Goal: Task Accomplishment & Management: Use online tool/utility

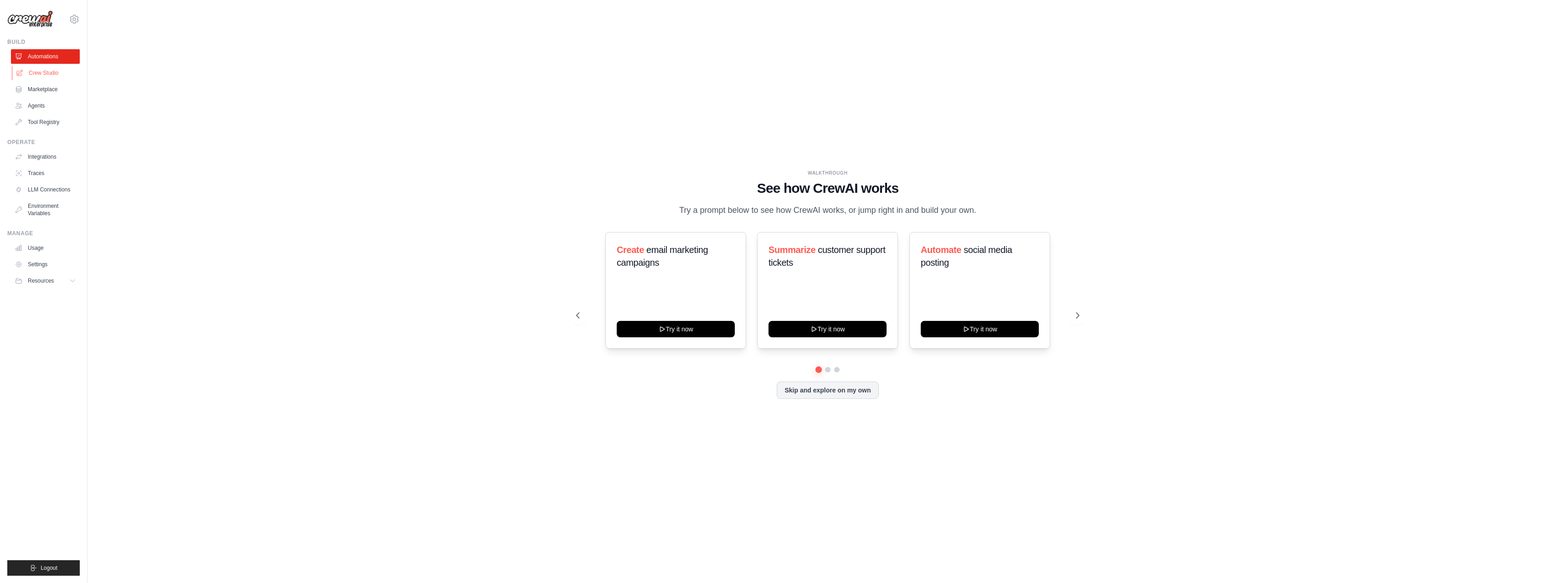
click at [46, 73] on link "Crew Studio" at bounding box center [46, 73] width 69 height 15
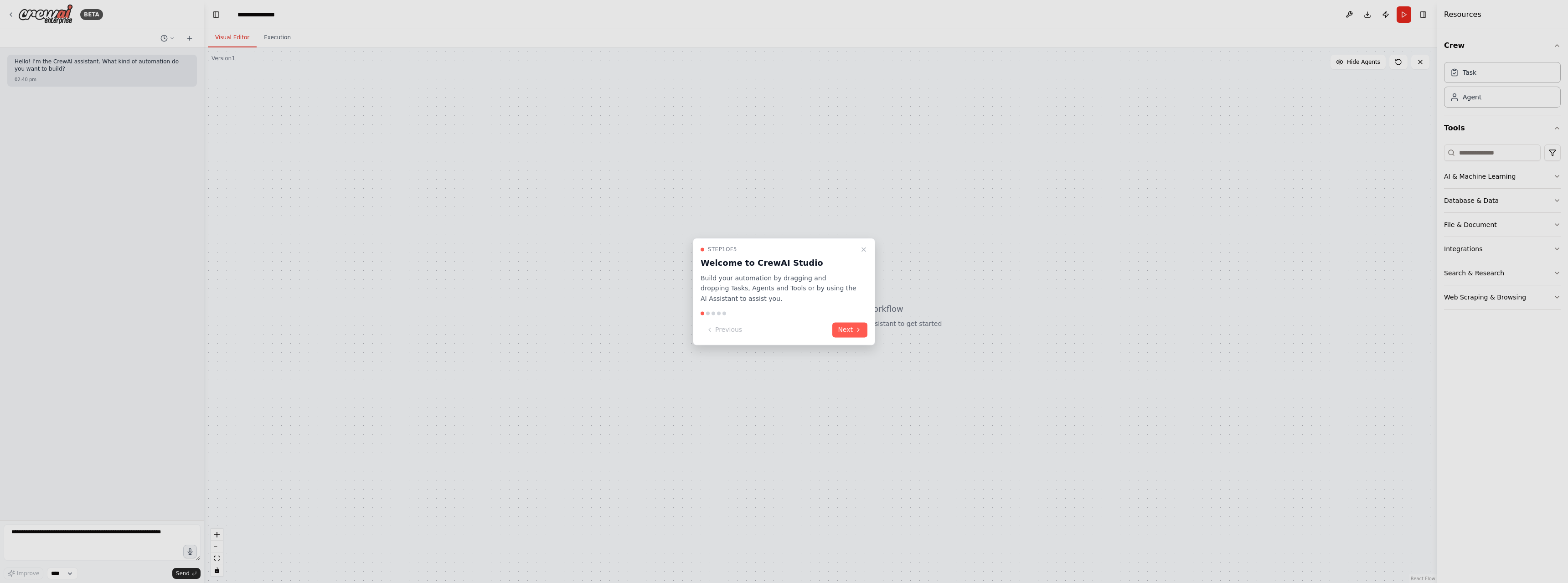
click at [849, 327] on button "Next" at bounding box center [850, 329] width 35 height 15
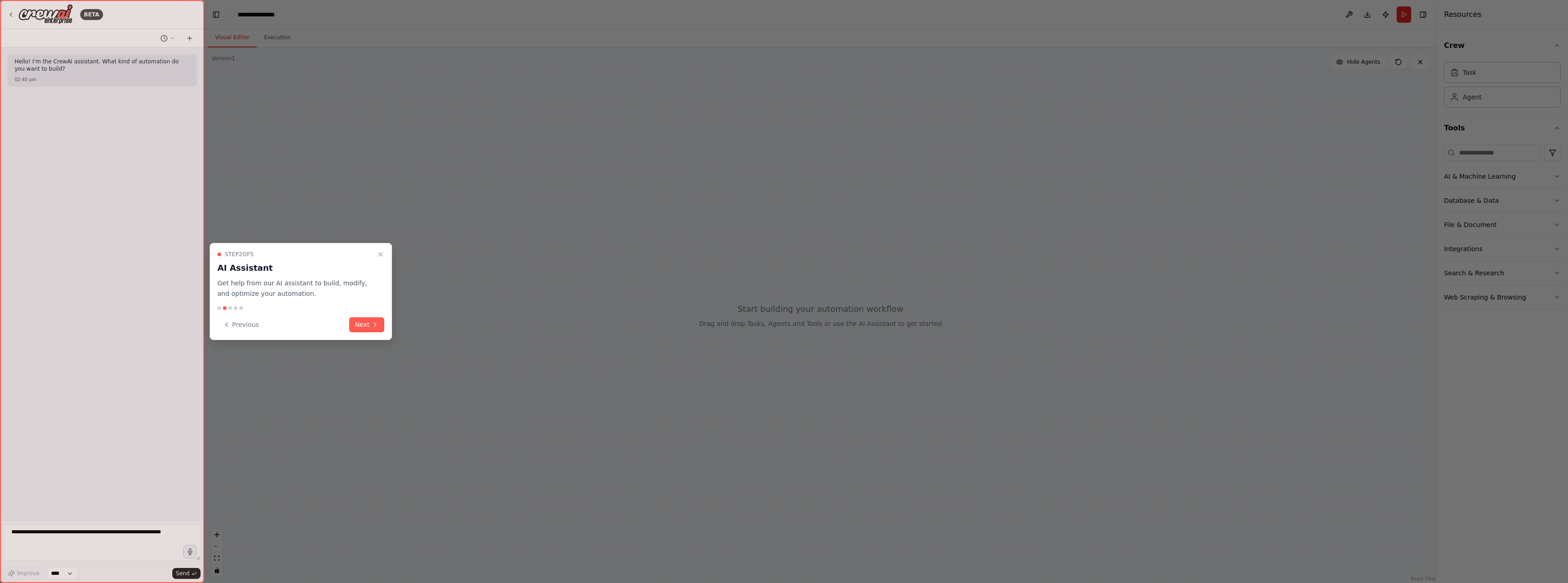
click at [849, 327] on div at bounding box center [784, 292] width 1568 height 583
click at [381, 251] on icon "Close walkthrough" at bounding box center [380, 254] width 7 height 7
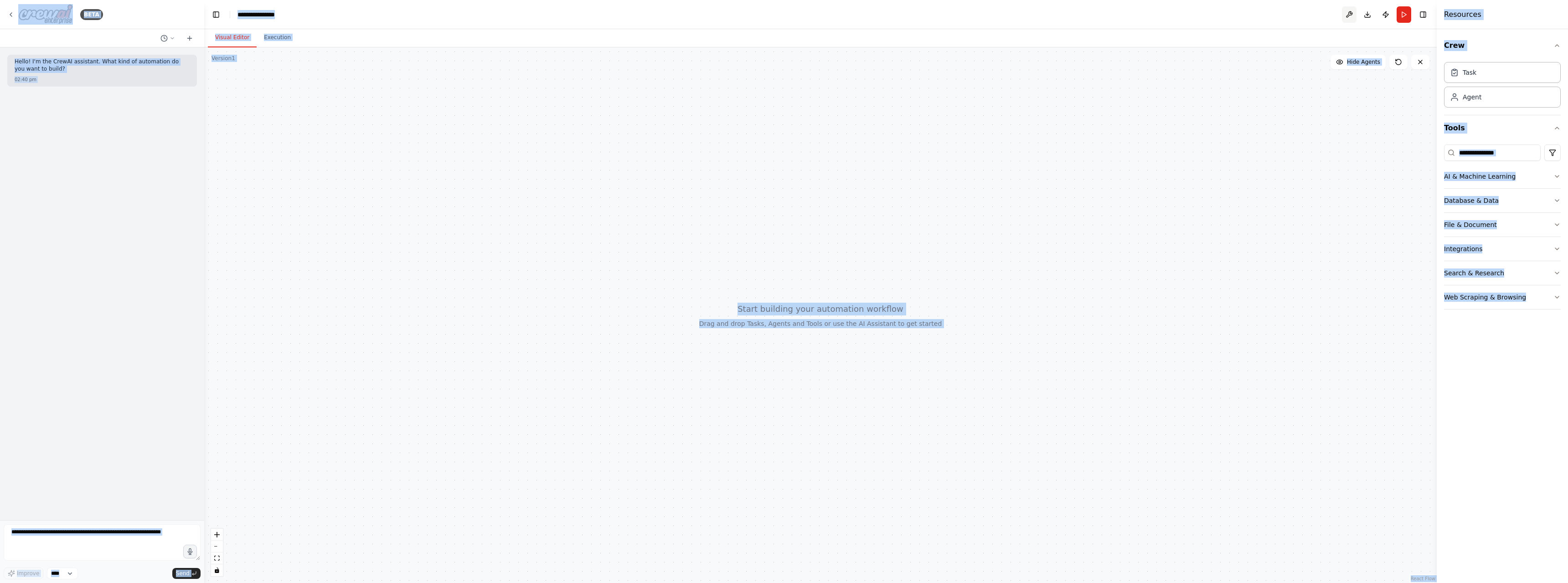
click at [1348, 15] on button at bounding box center [1349, 14] width 15 height 16
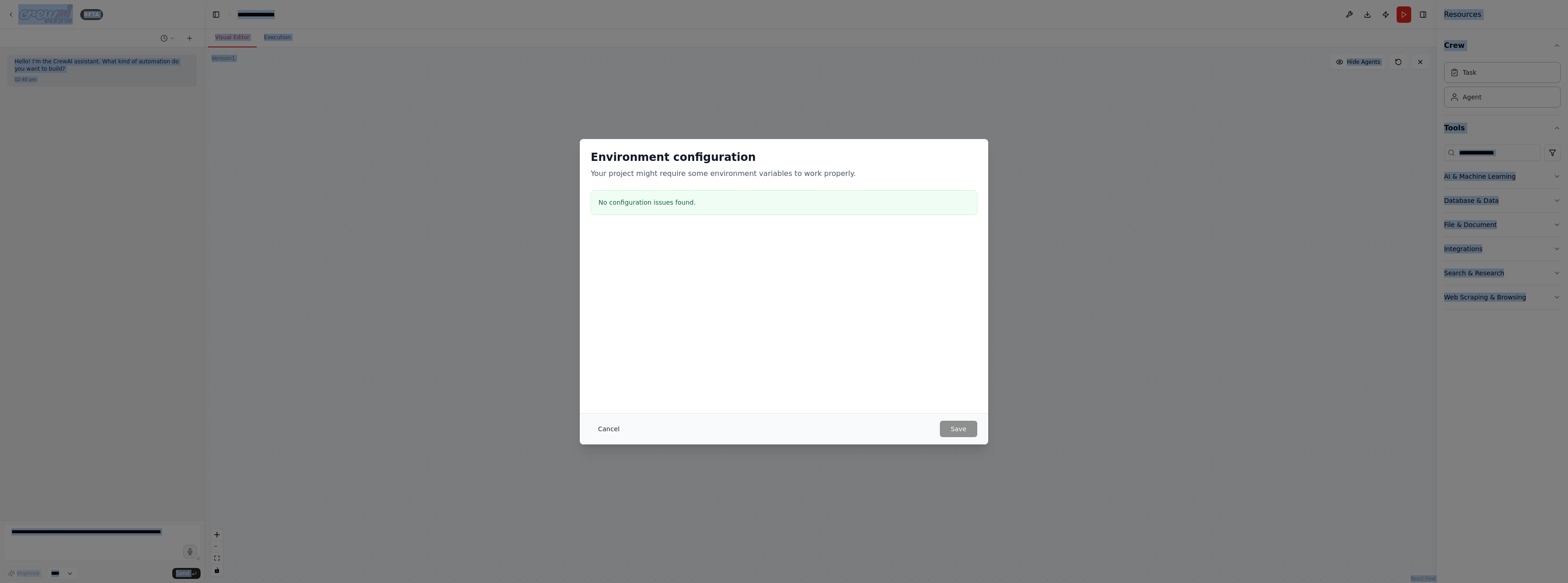
click at [607, 427] on button "Cancel" at bounding box center [608, 428] width 36 height 16
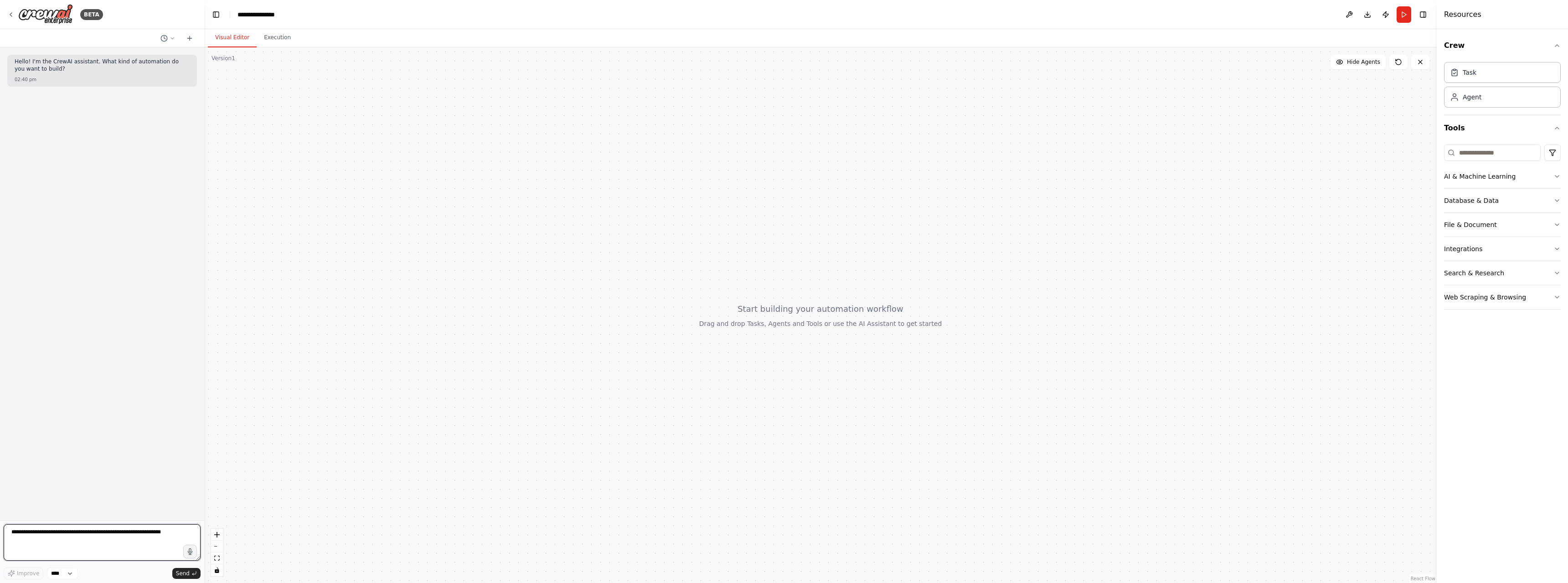
click at [100, 536] on textarea at bounding box center [102, 542] width 197 height 37
click at [9, 16] on icon at bounding box center [11, 15] width 7 height 7
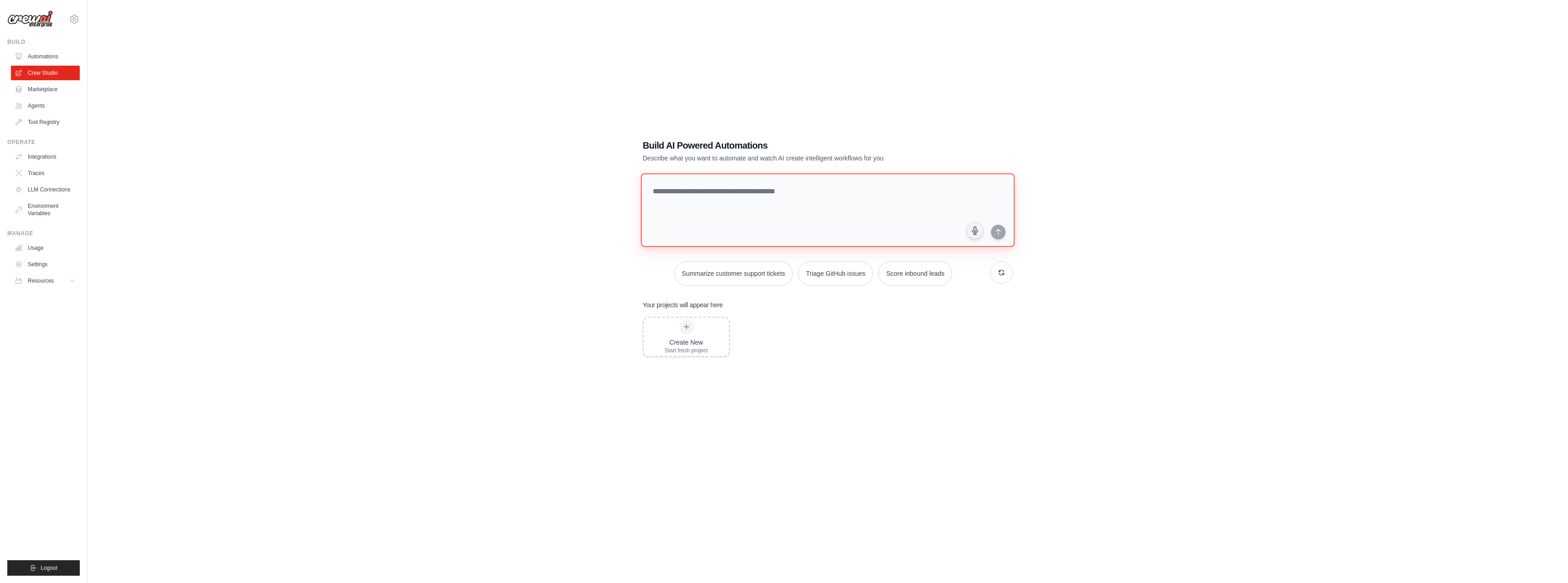
click at [699, 206] on textarea at bounding box center [828, 210] width 374 height 74
click at [709, 183] on textarea "**********" at bounding box center [828, 210] width 374 height 74
paste textarea "**********"
type textarea "**********"
click at [997, 233] on icon "submit" at bounding box center [998, 231] width 7 height 7
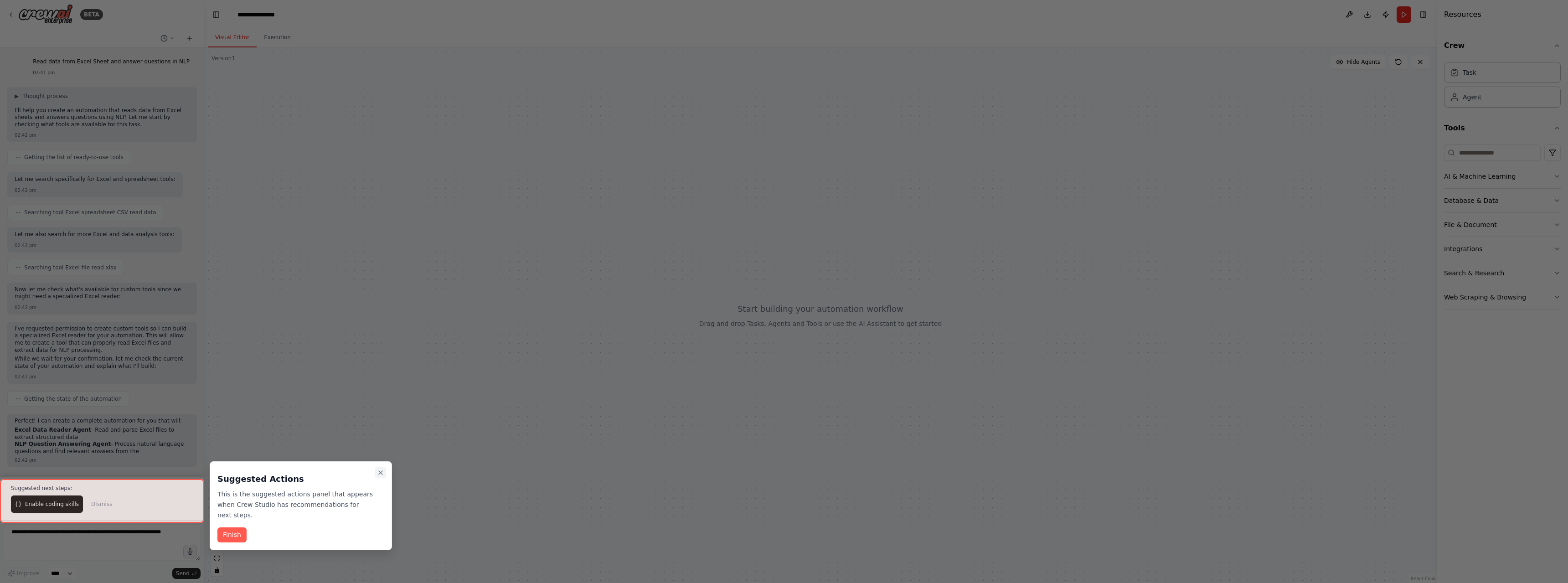
click at [384, 475] on button "Close walkthrough" at bounding box center [380, 473] width 11 height 11
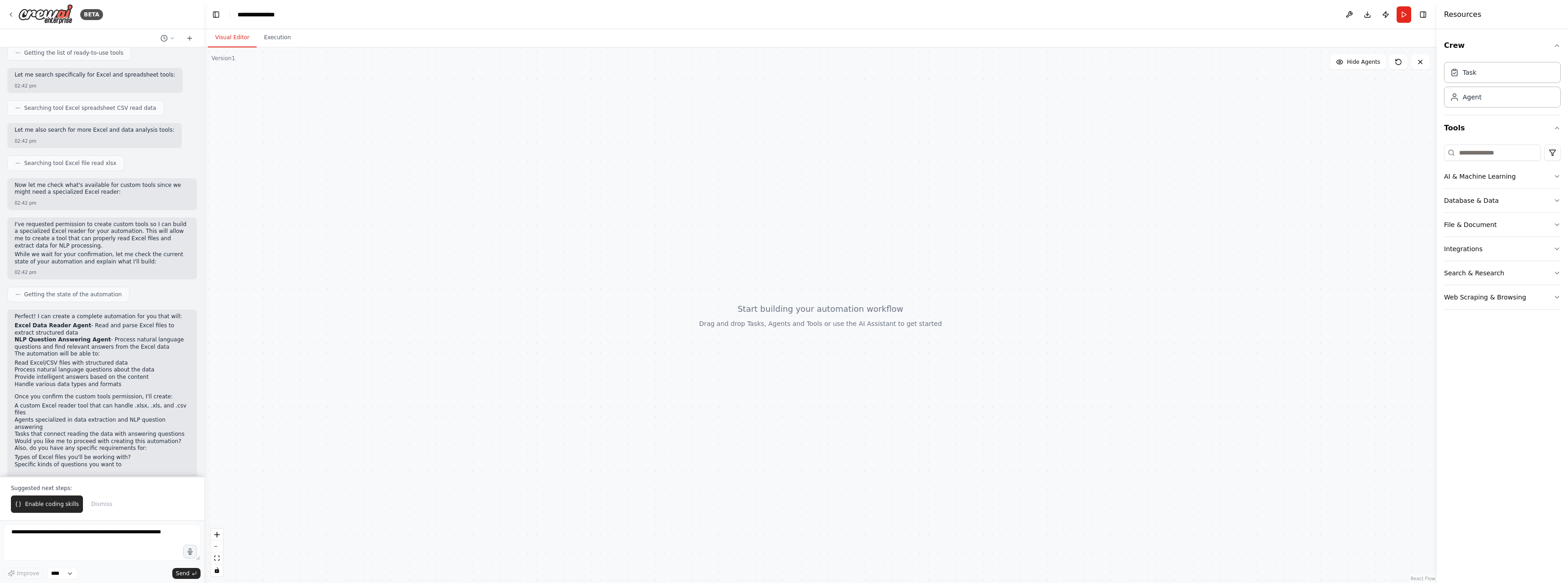
scroll to position [111, 0]
drag, startPoint x: 55, startPoint y: 508, endPoint x: 108, endPoint y: 511, distance: 53.1
click at [55, 508] on span "Enable coding skills" at bounding box center [52, 504] width 54 height 7
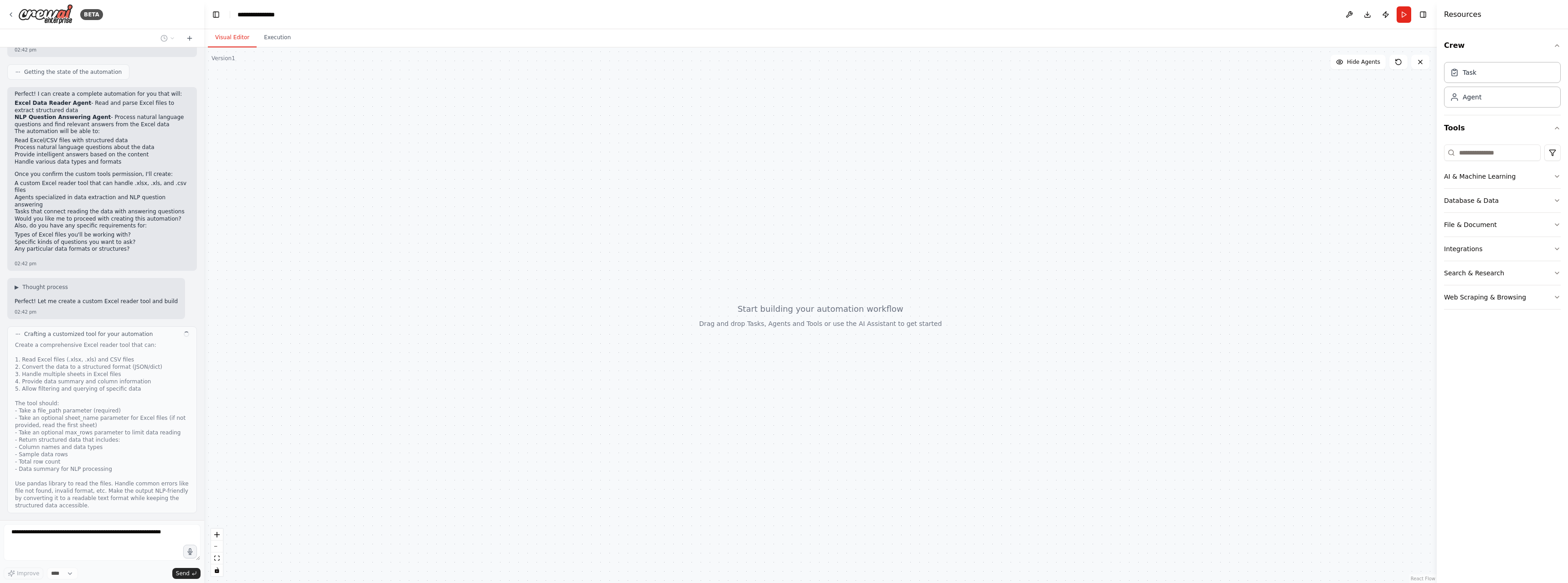
scroll to position [334, 0]
click at [1422, 17] on button "Toggle Right Sidebar" at bounding box center [1423, 14] width 13 height 13
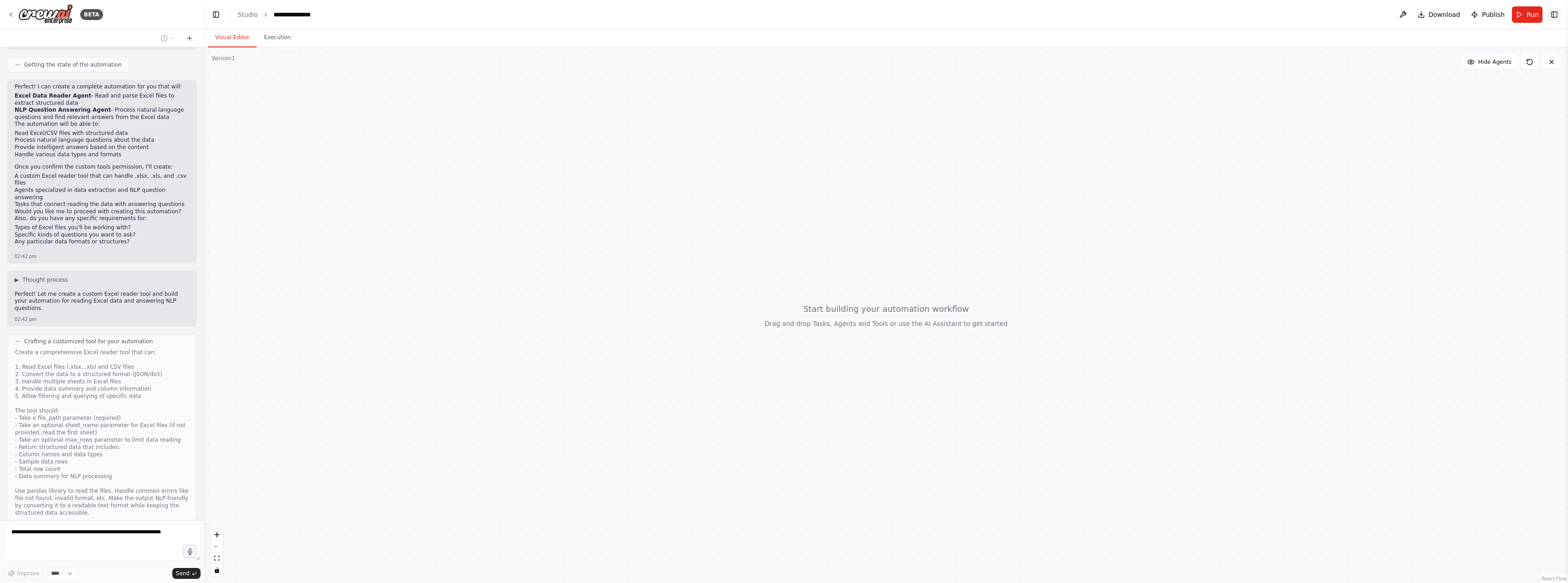
click at [1553, 18] on button "Toggle Right Sidebar" at bounding box center [1554, 14] width 13 height 13
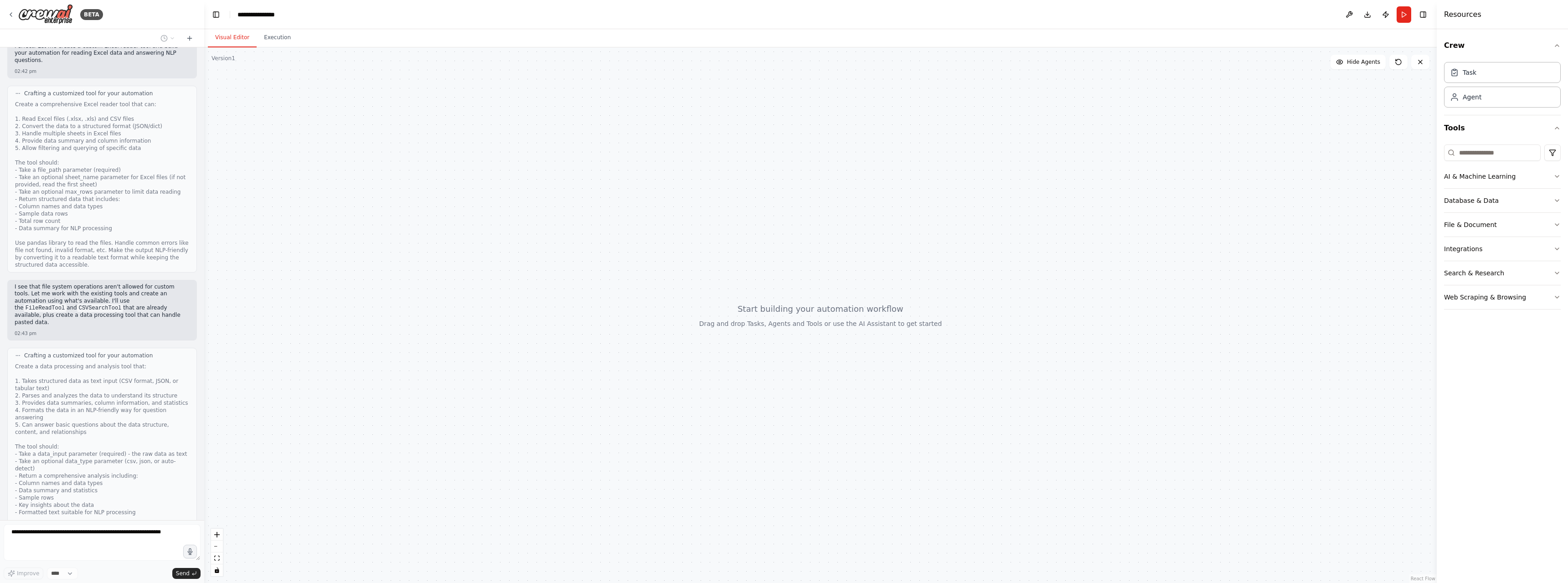
scroll to position [641, 0]
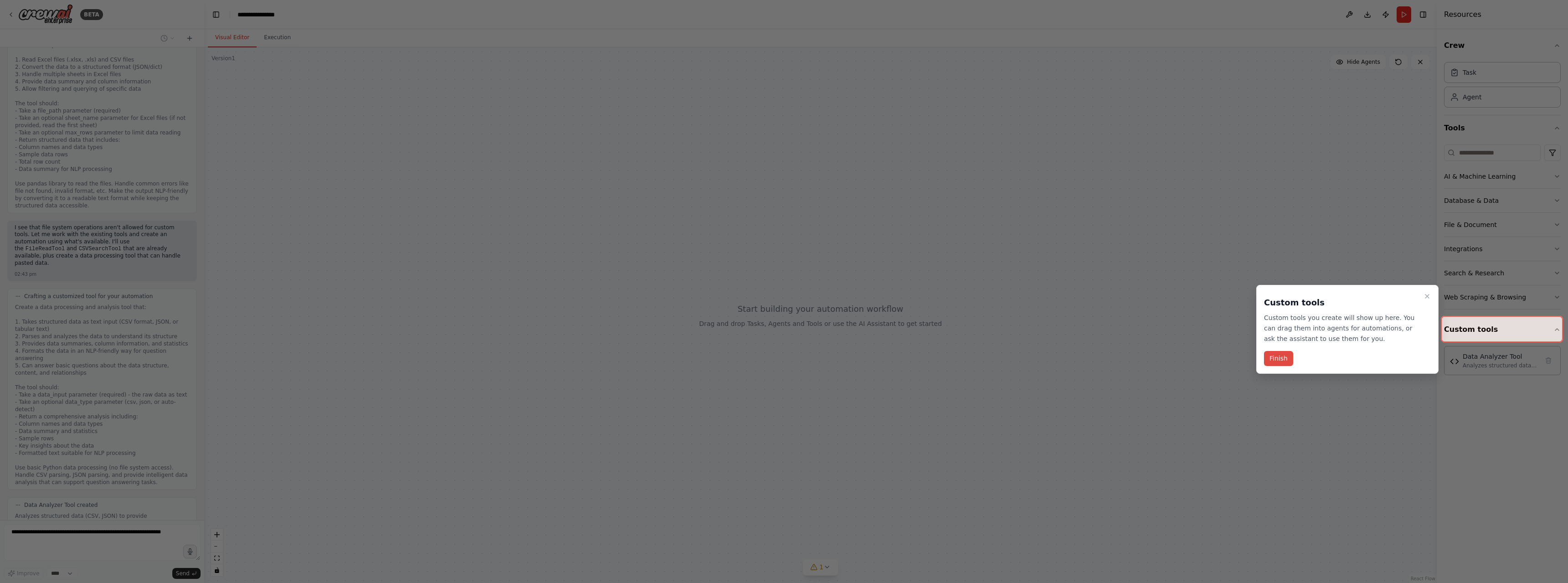
click at [1281, 356] on button "Finish" at bounding box center [1279, 358] width 29 height 15
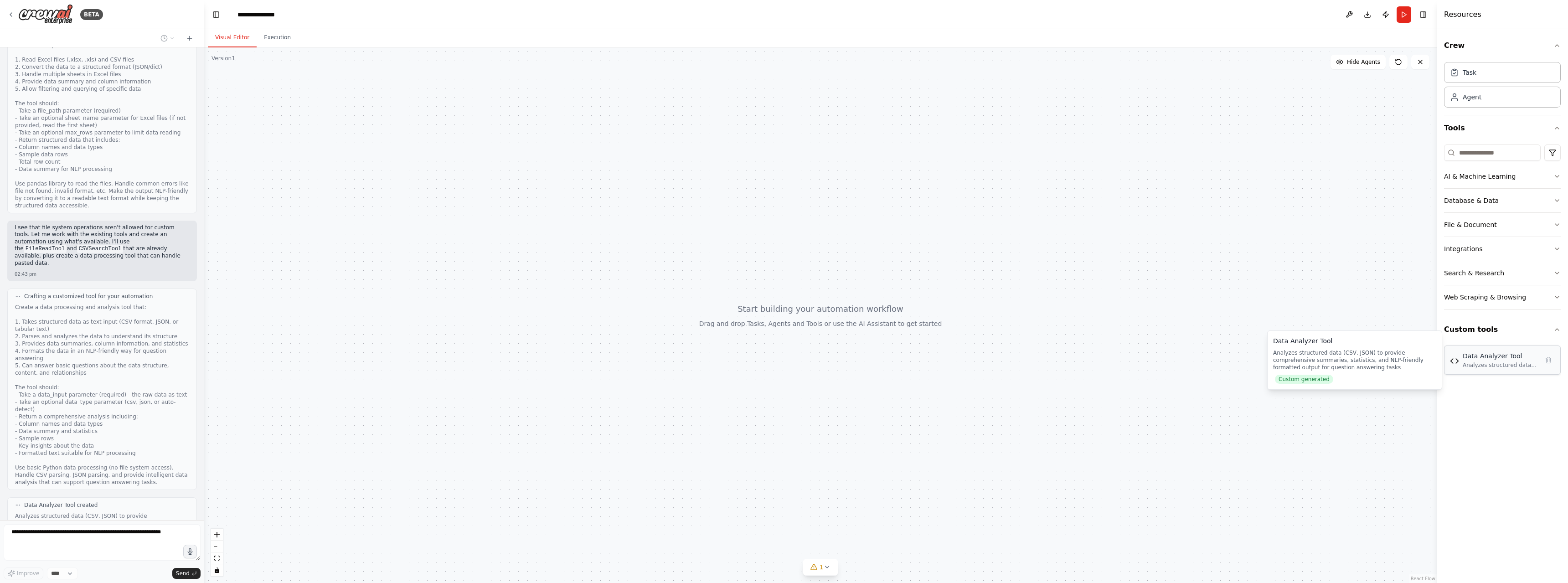
click at [1475, 366] on div "Analyzes structured data (CSV, JSON) to provide comprehensive summaries, statis…" at bounding box center [1500, 365] width 75 height 7
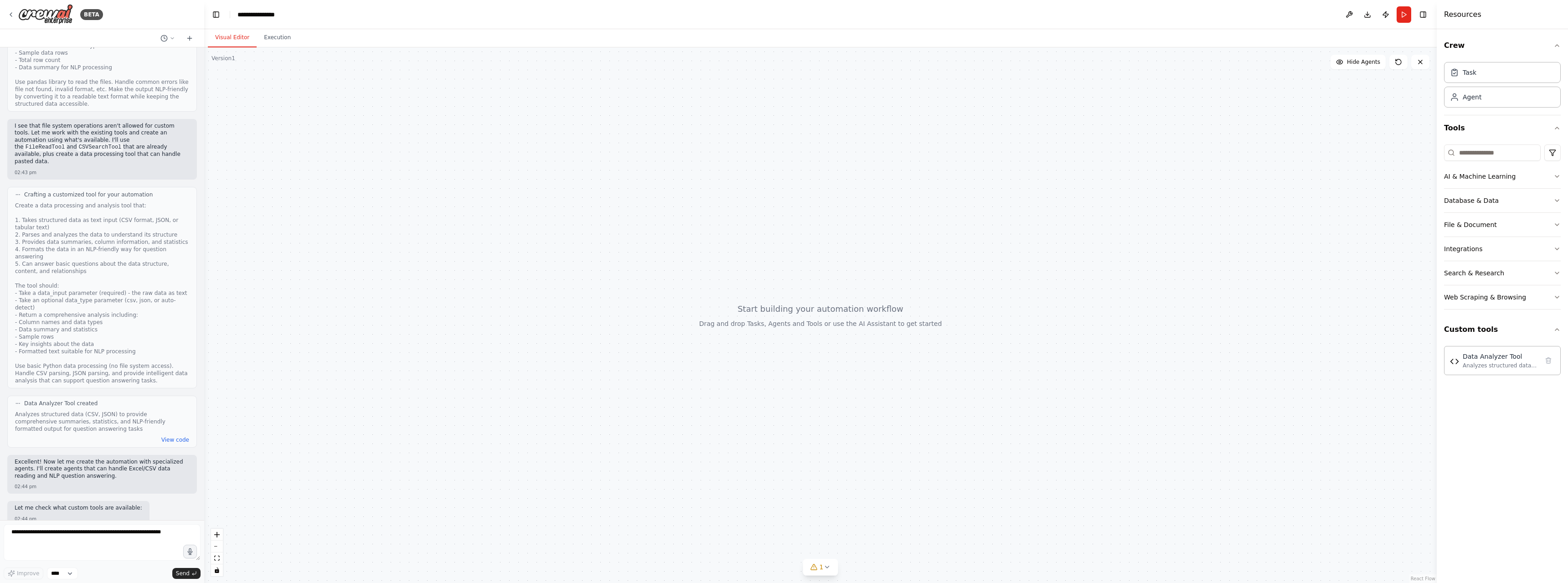
scroll to position [797, 0]
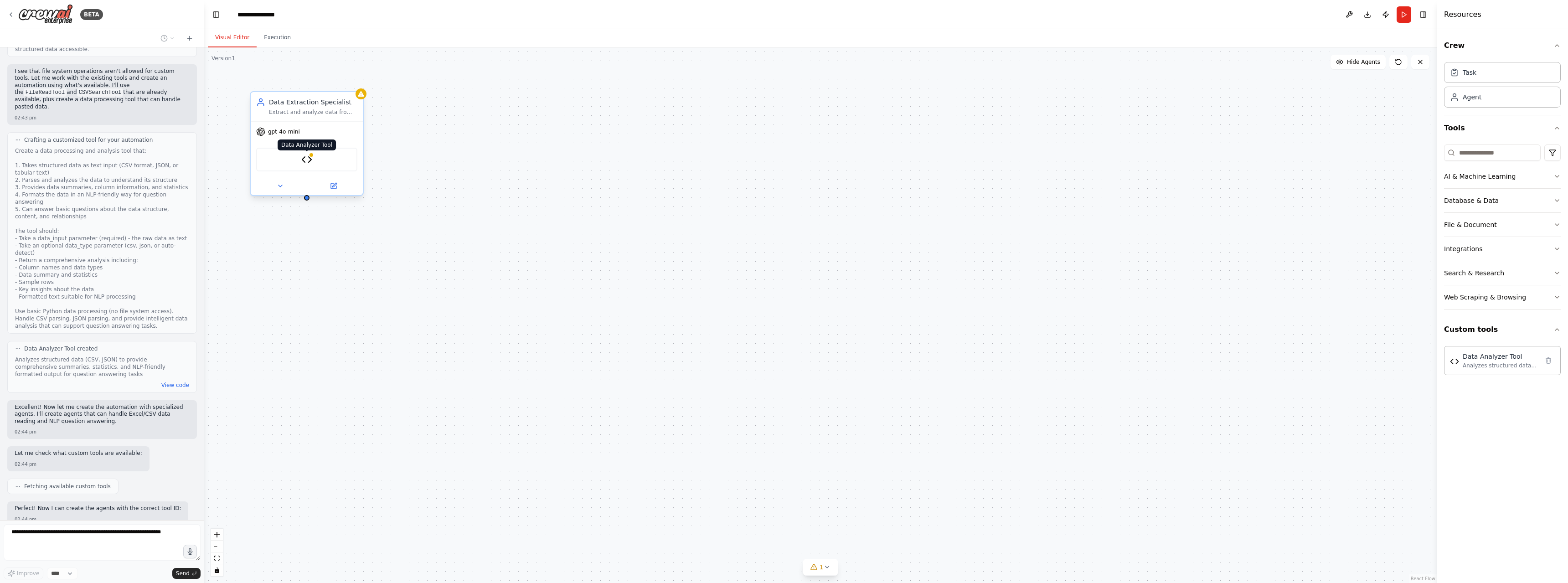
click at [309, 161] on img at bounding box center [307, 159] width 11 height 11
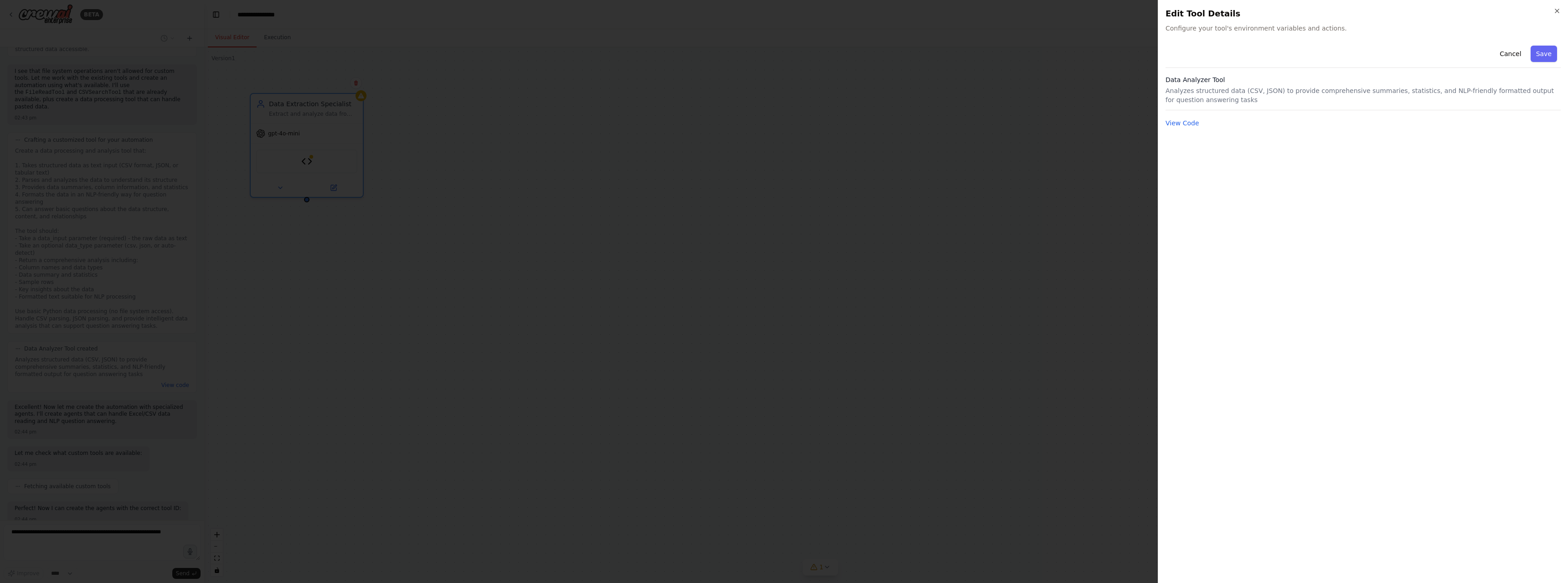
scroll to position [828, 0]
click at [1556, 9] on icon "button" at bounding box center [1557, 11] width 7 height 7
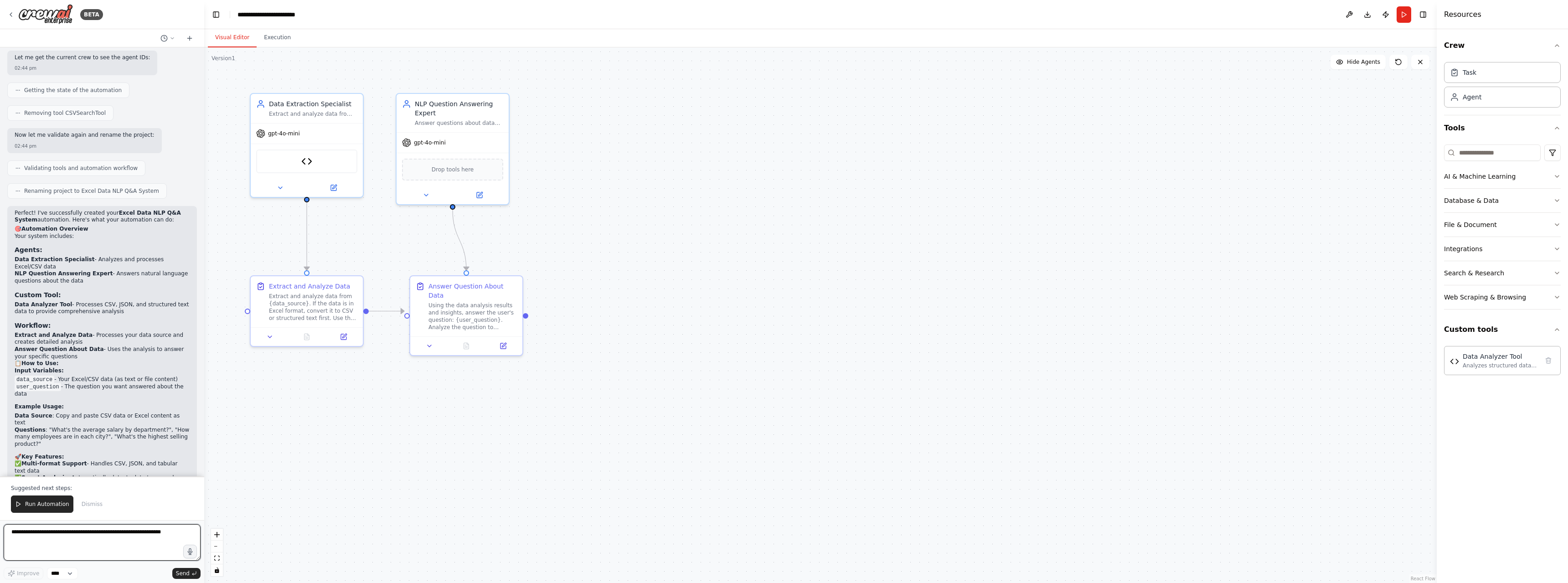
scroll to position [1541, 0]
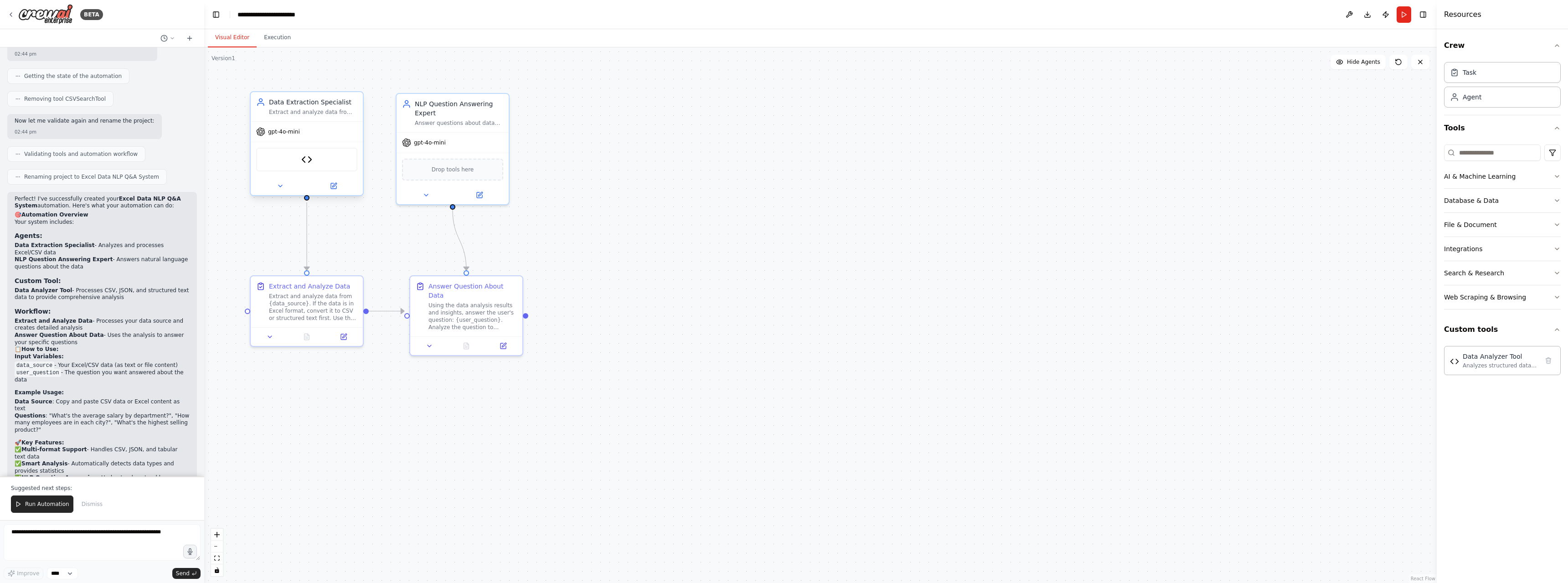
click at [296, 108] on div "Extract and analyze data from Excel files, CSV files, or structured data input.…" at bounding box center [313, 112] width 88 height 7
click at [331, 185] on icon at bounding box center [334, 186] width 5 height 5
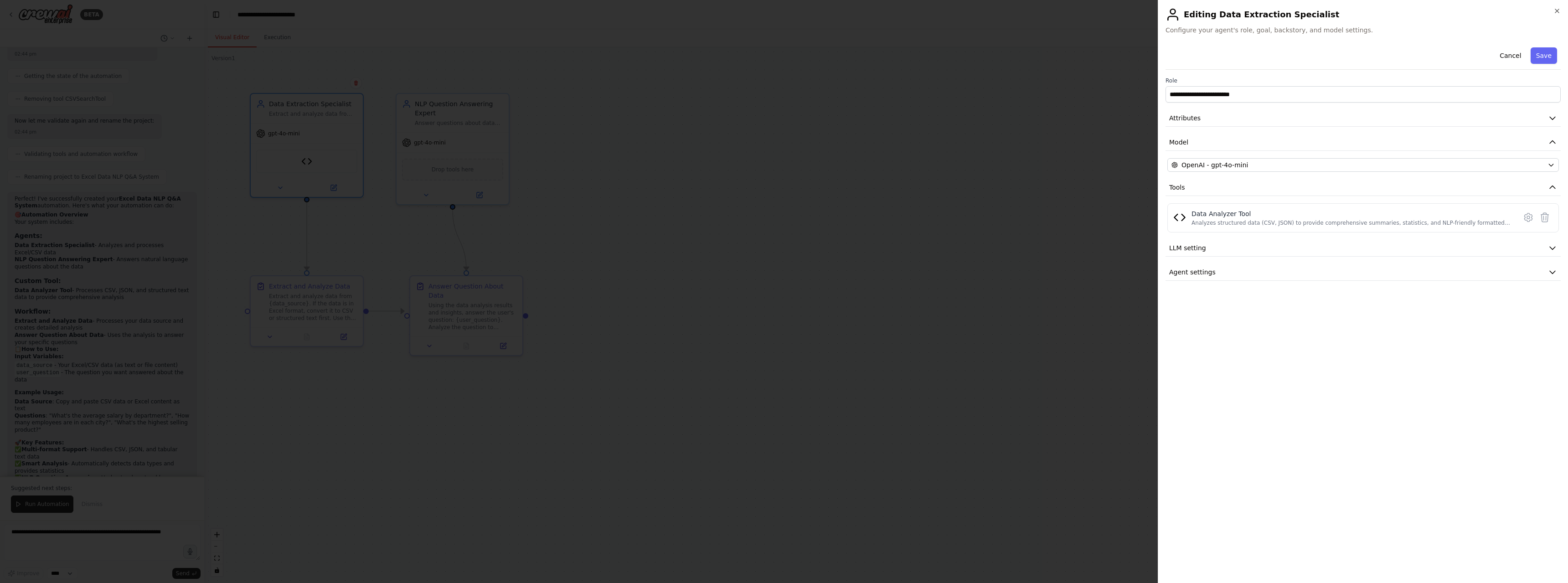
click at [985, 302] on div at bounding box center [784, 292] width 1568 height 583
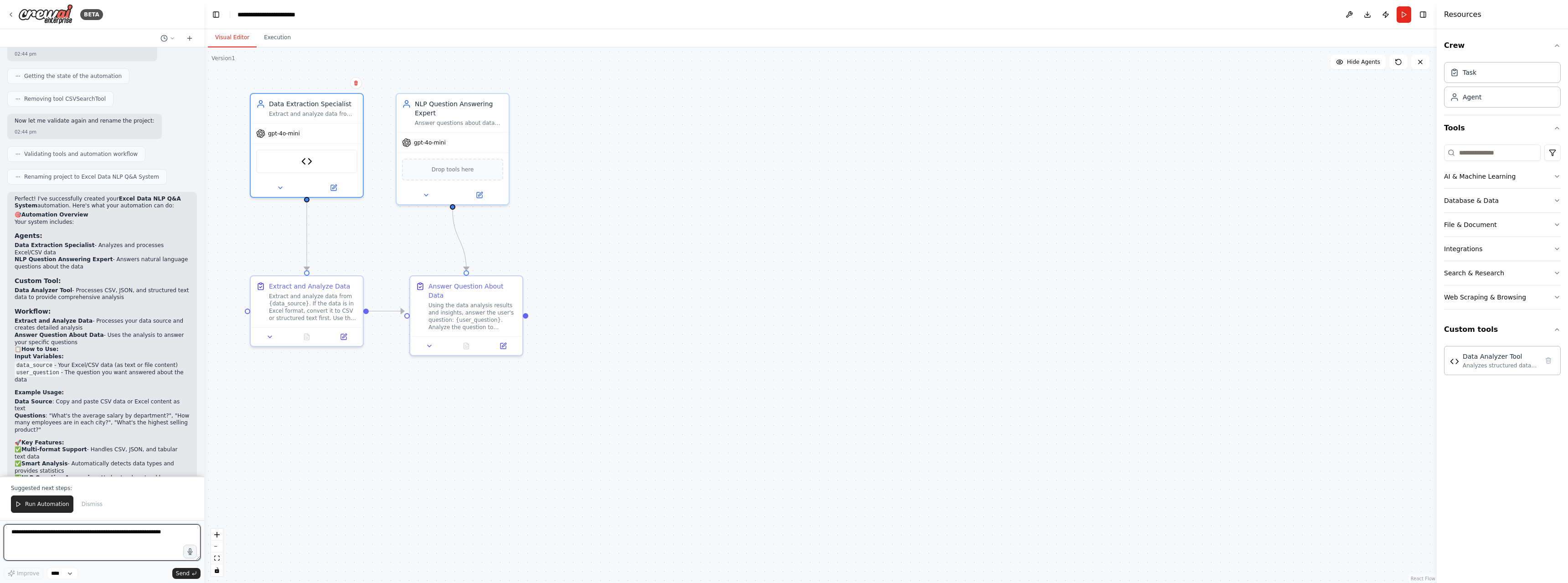
click at [32, 532] on textarea at bounding box center [102, 542] width 197 height 37
type textarea "**********"
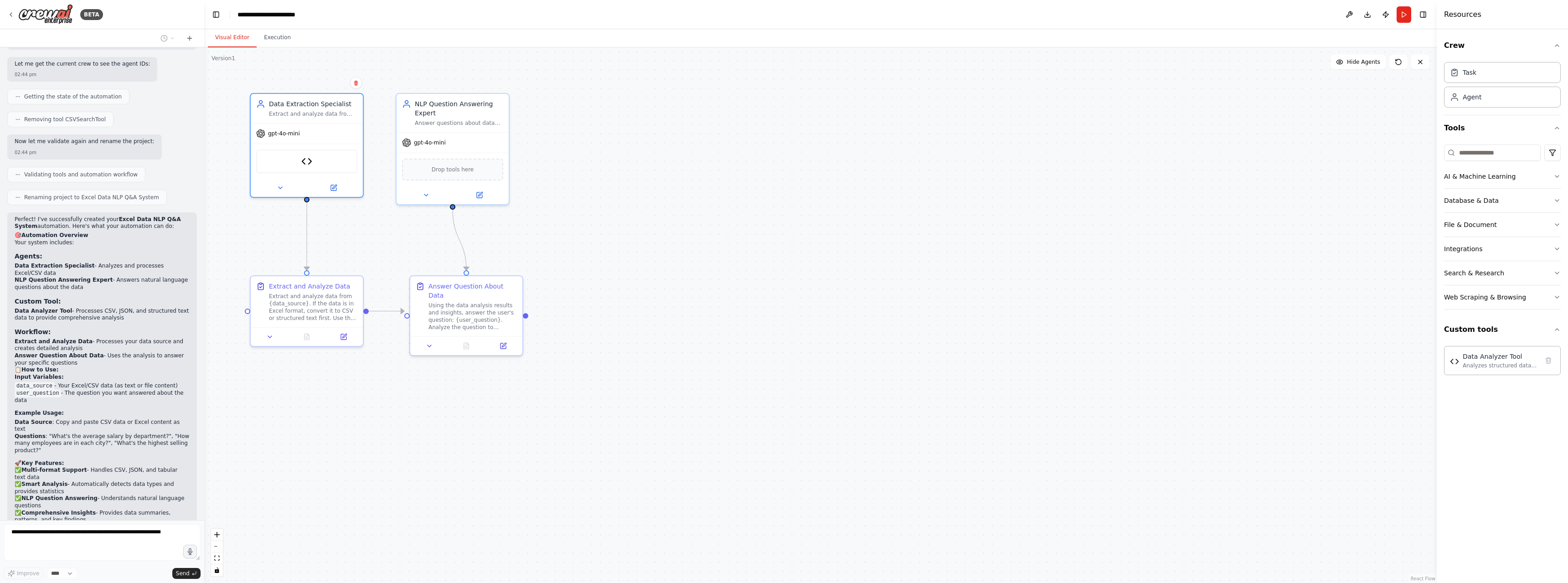
scroll to position [1553, 0]
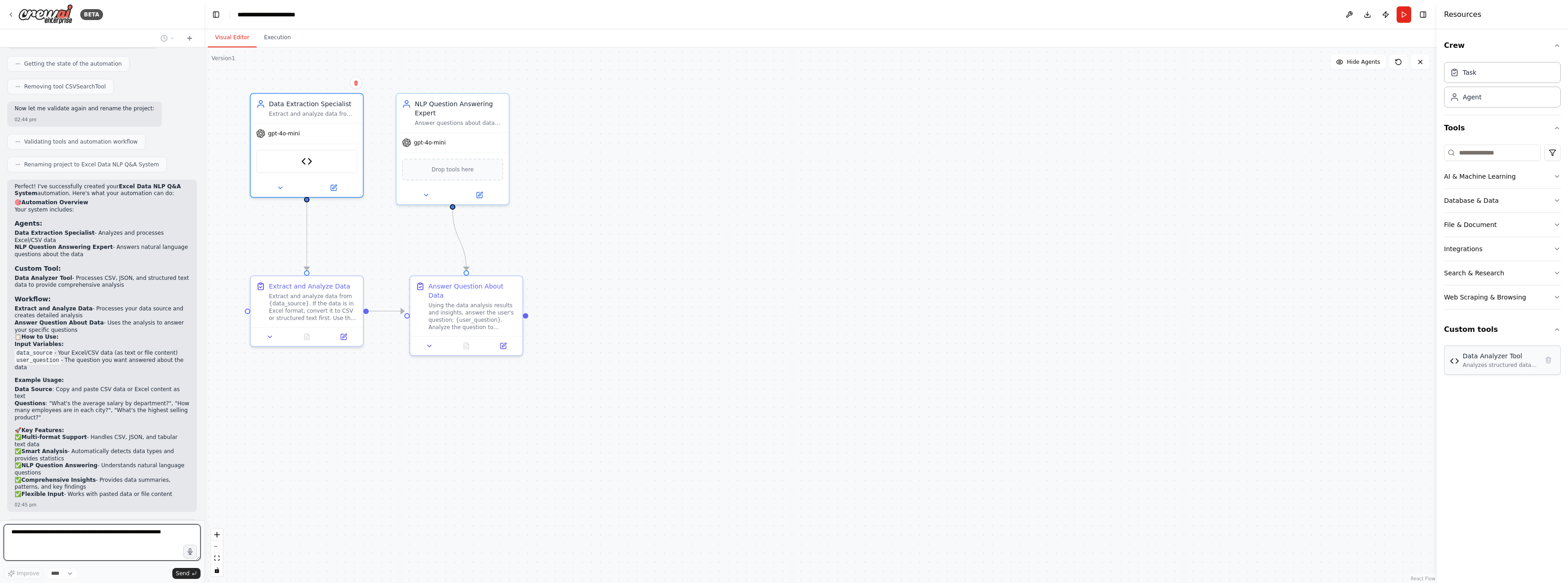
click at [1465, 363] on div "Analyzes structured data (CSV, JSON) to provide comprehensive summaries, statis…" at bounding box center [1500, 365] width 75 height 7
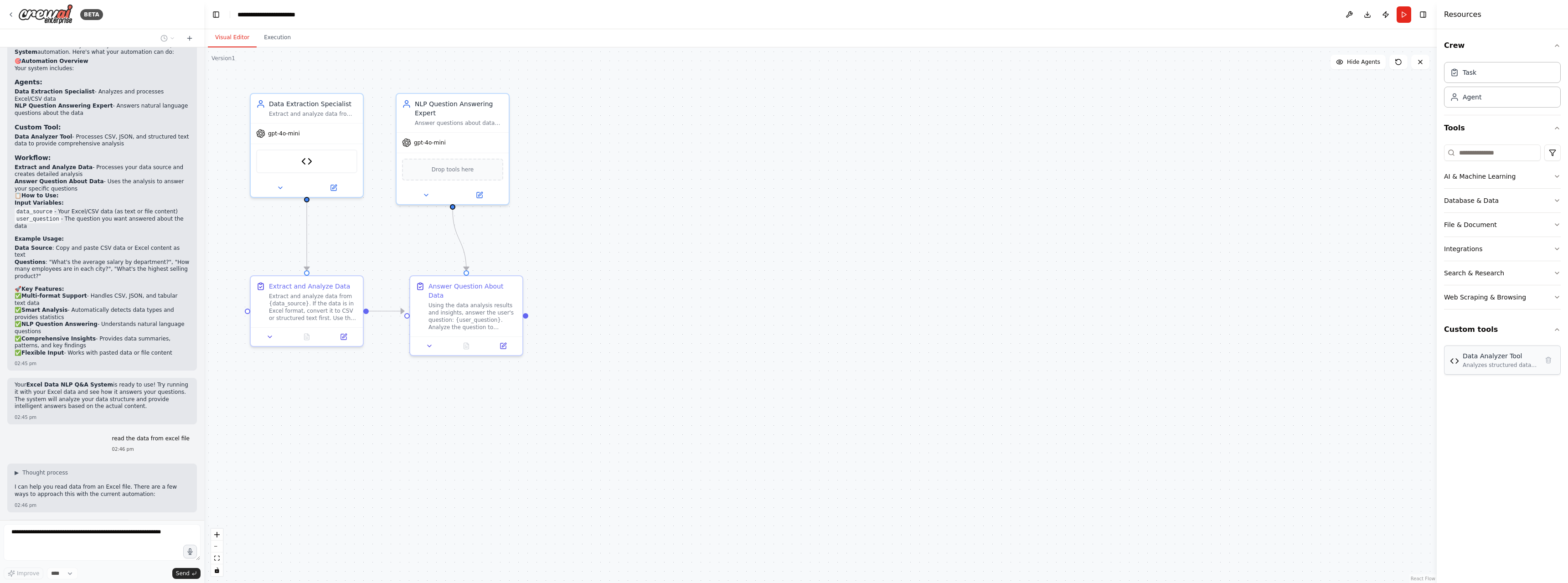
scroll to position [1701, 0]
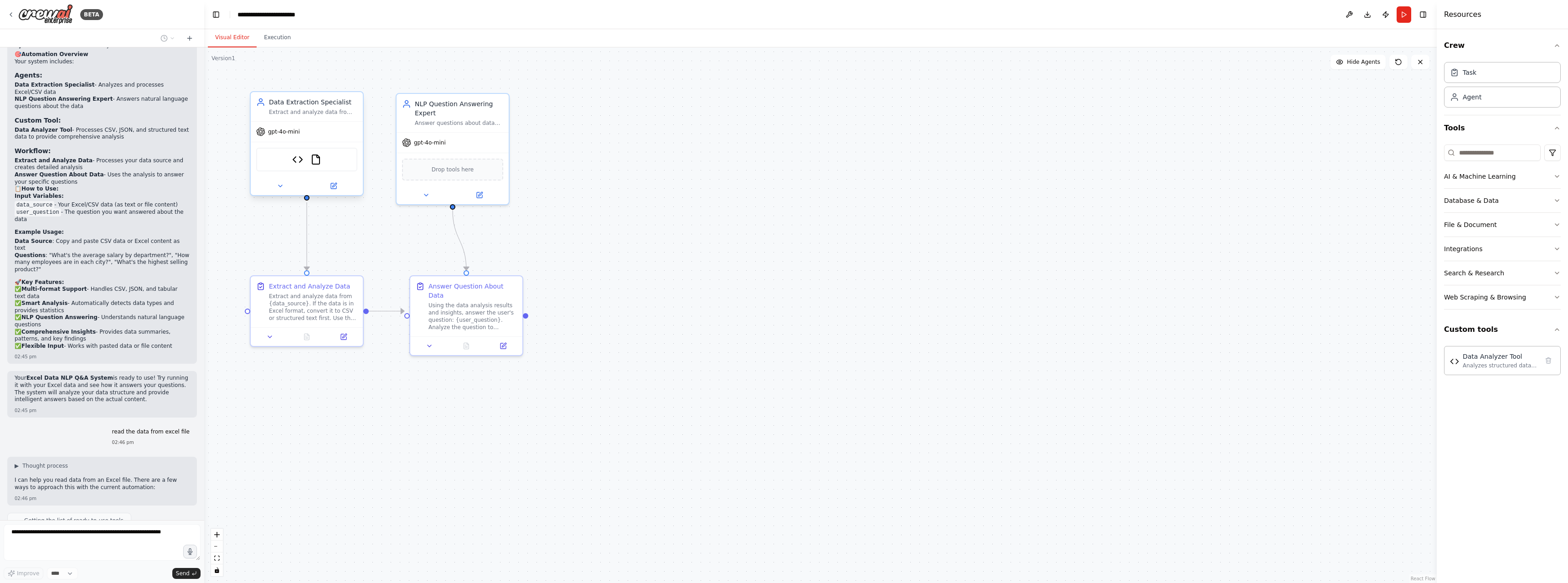
click at [306, 114] on div "Extract and analyze data from Excel files, CSV files, or structured data input.…" at bounding box center [313, 112] width 88 height 7
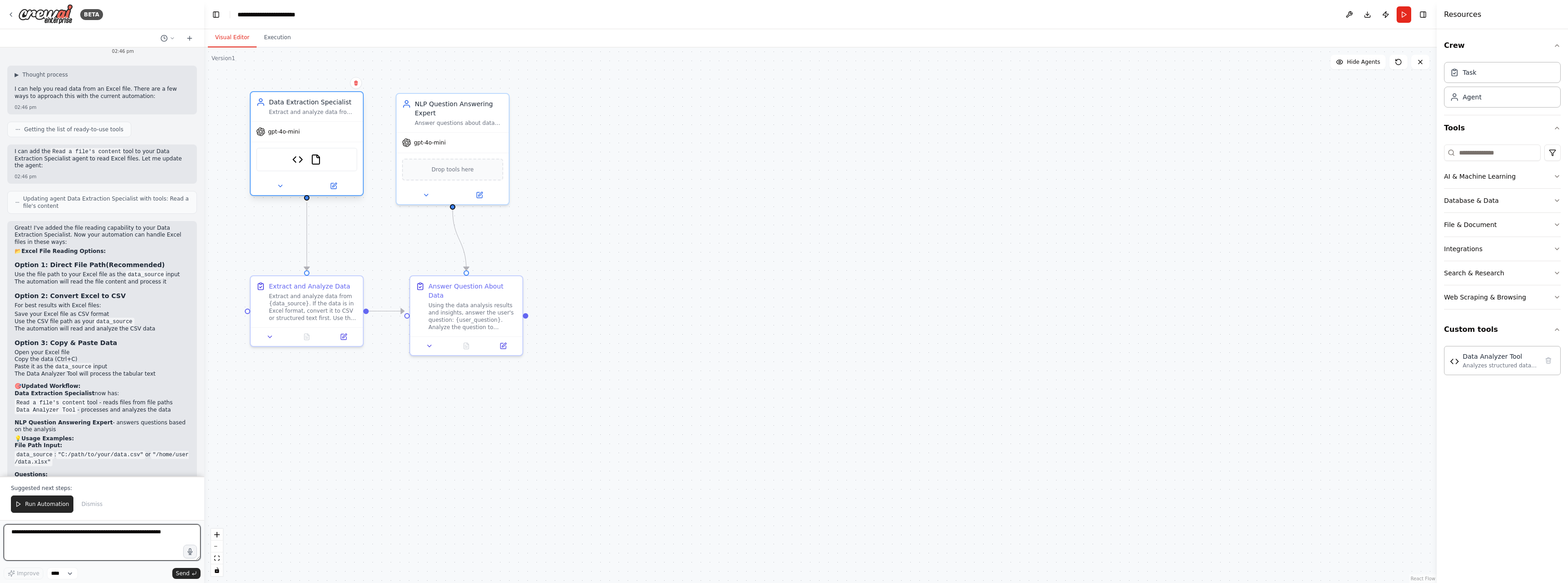
scroll to position [2092, 0]
click at [315, 161] on img at bounding box center [316, 159] width 11 height 11
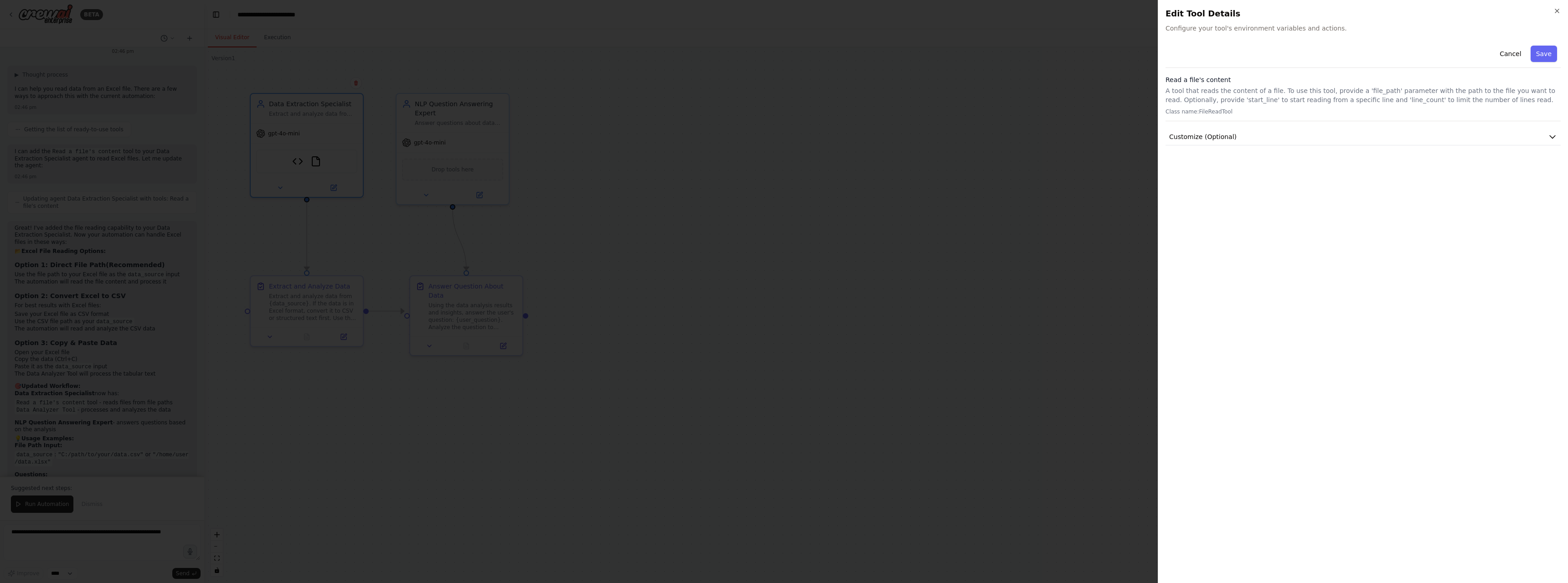
click at [760, 150] on div at bounding box center [784, 292] width 1568 height 583
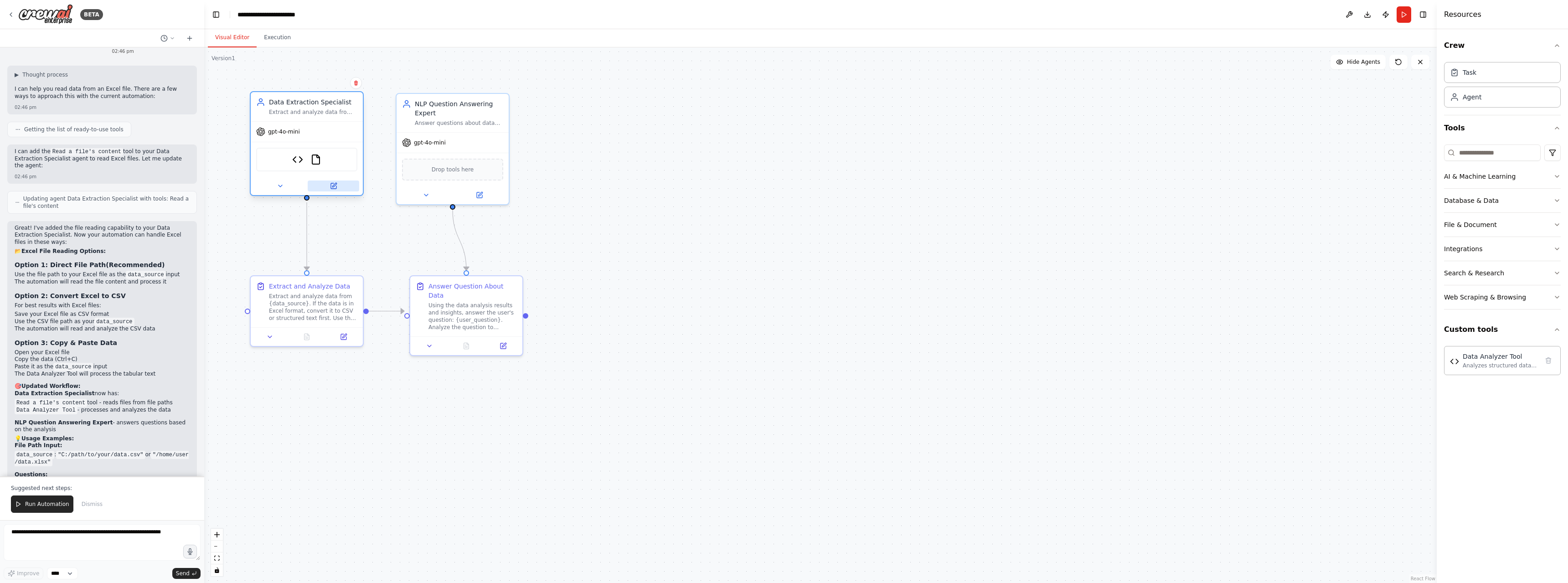
click at [335, 186] on icon at bounding box center [334, 186] width 5 height 5
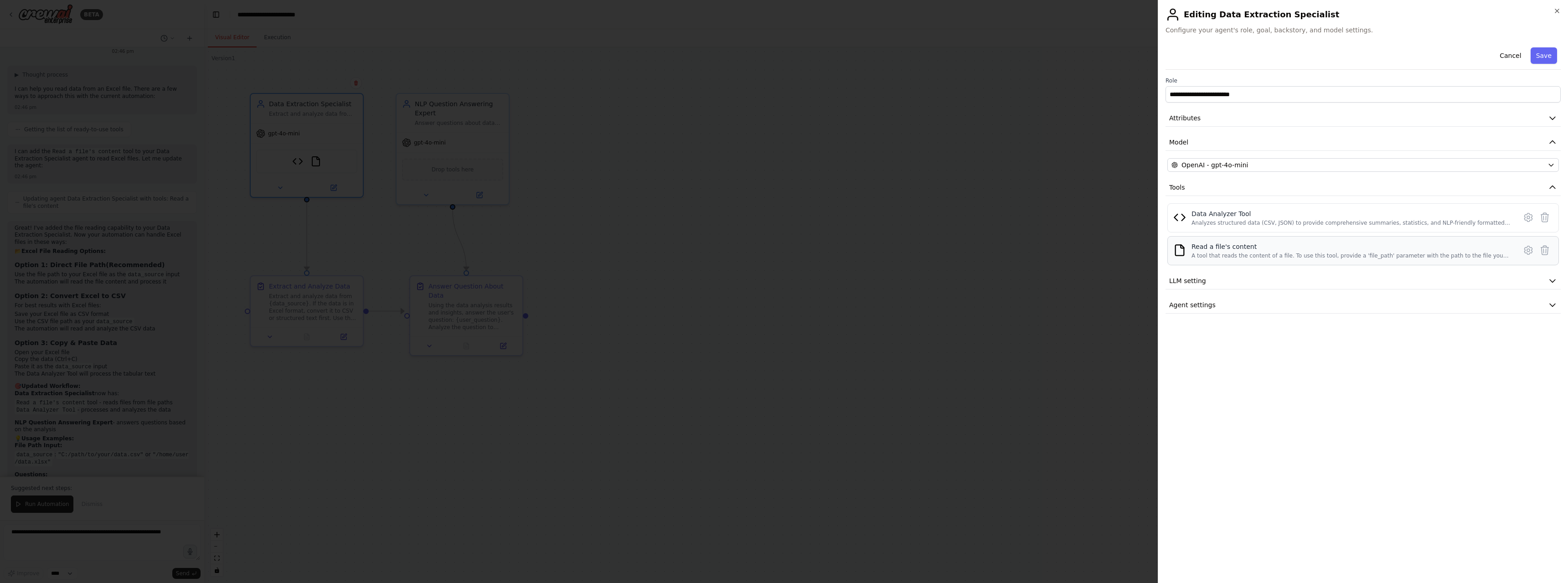
click at [1299, 246] on div "Read a file's content" at bounding box center [1351, 246] width 320 height 9
click at [1284, 253] on div "A tool that reads the content of a file. To use this tool, provide a 'file_path…" at bounding box center [1351, 256] width 320 height 7
click at [1531, 250] on icon at bounding box center [1528, 250] width 11 height 11
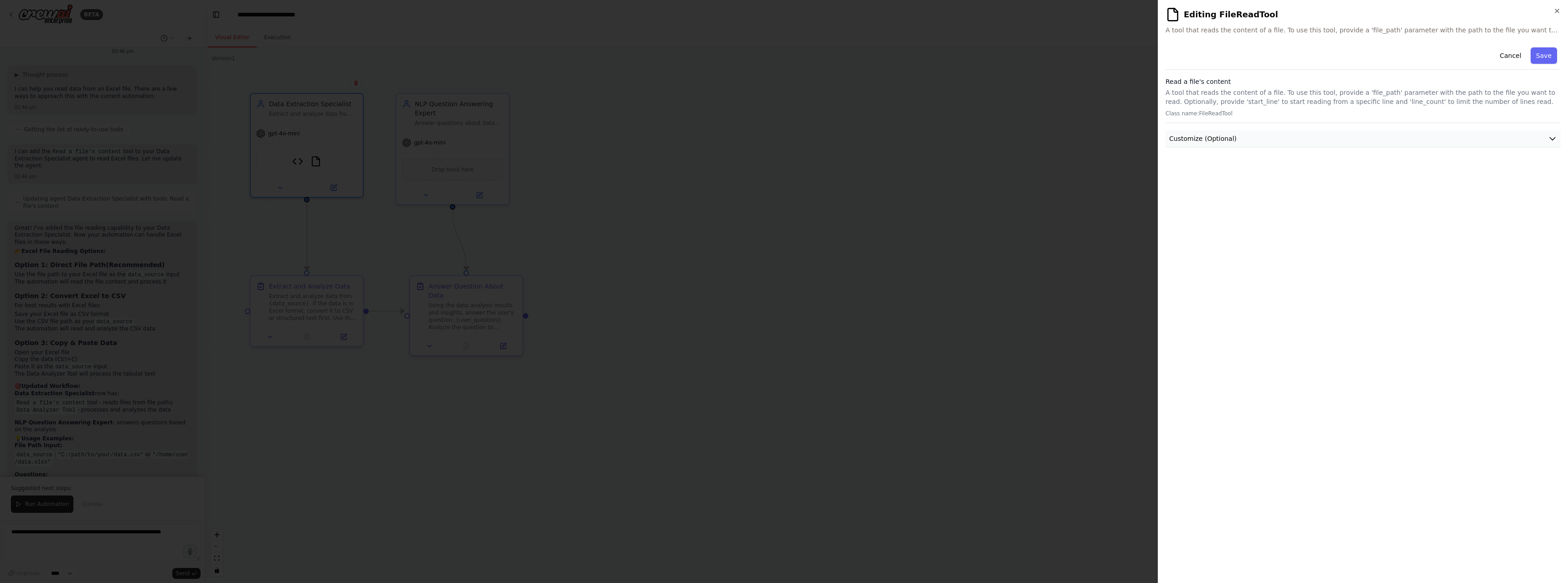
click at [1270, 133] on button "Customize (Optional)" at bounding box center [1363, 139] width 395 height 17
click at [1194, 172] on input "text" at bounding box center [1363, 172] width 391 height 16
click at [1509, 58] on button "Cancel" at bounding box center [1510, 55] width 32 height 16
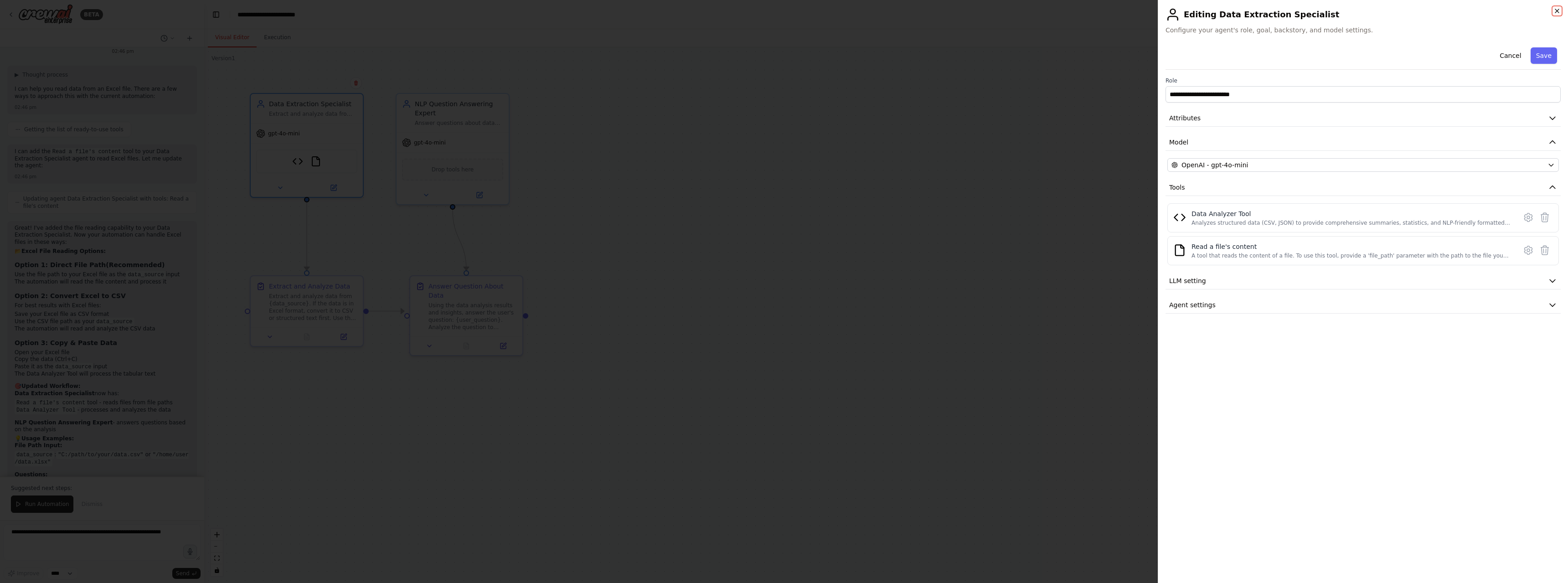
click at [1555, 12] on icon "button" at bounding box center [1557, 11] width 7 height 7
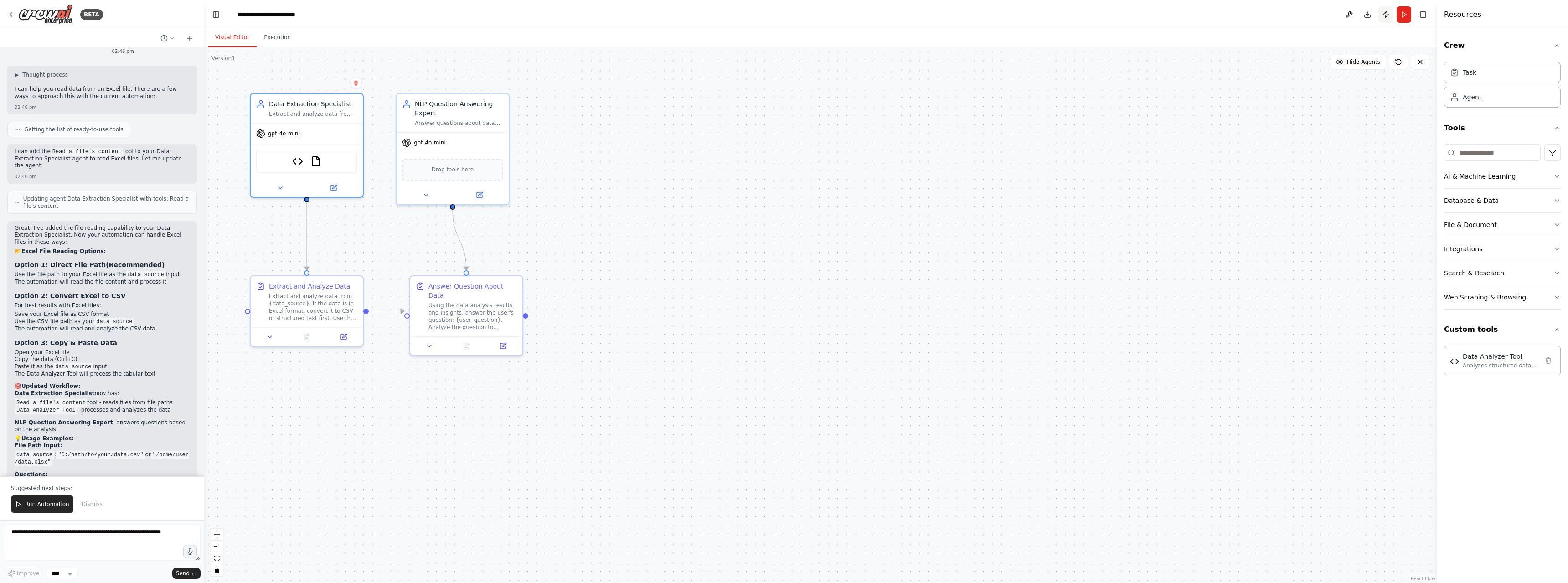
click at [1381, 13] on button "Publish" at bounding box center [1385, 14] width 15 height 16
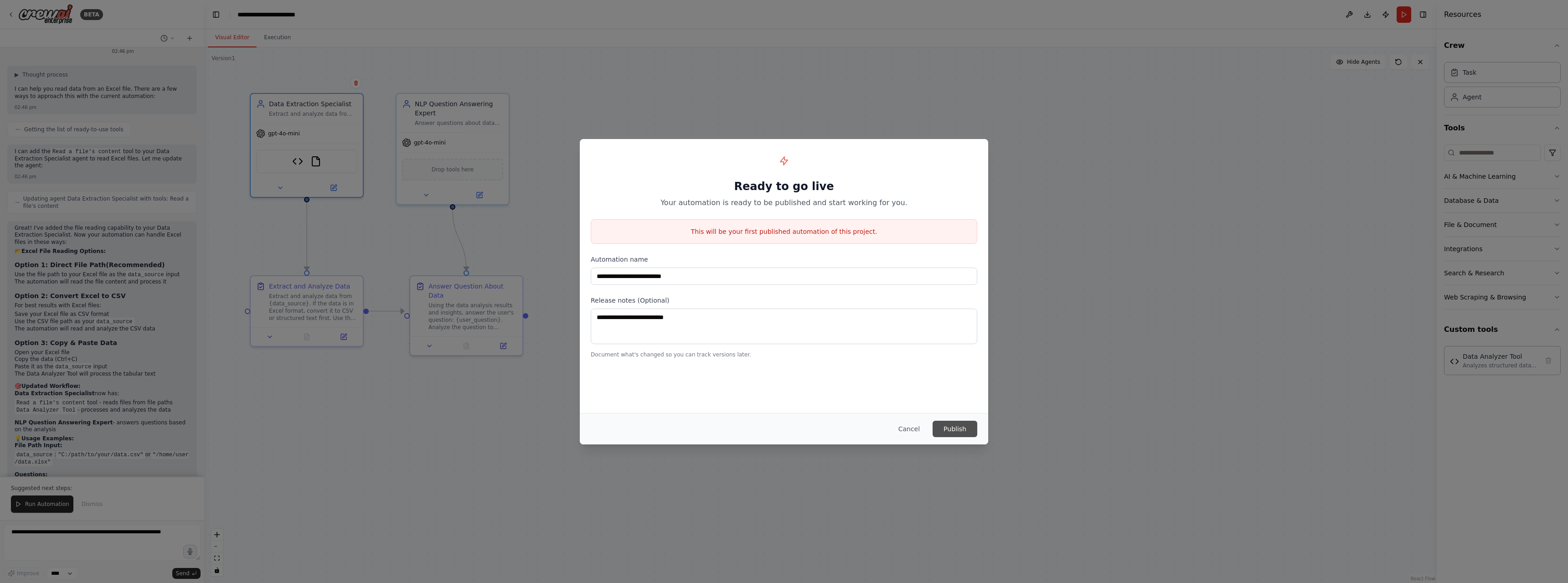
click at [954, 427] on button "Publish" at bounding box center [954, 428] width 44 height 16
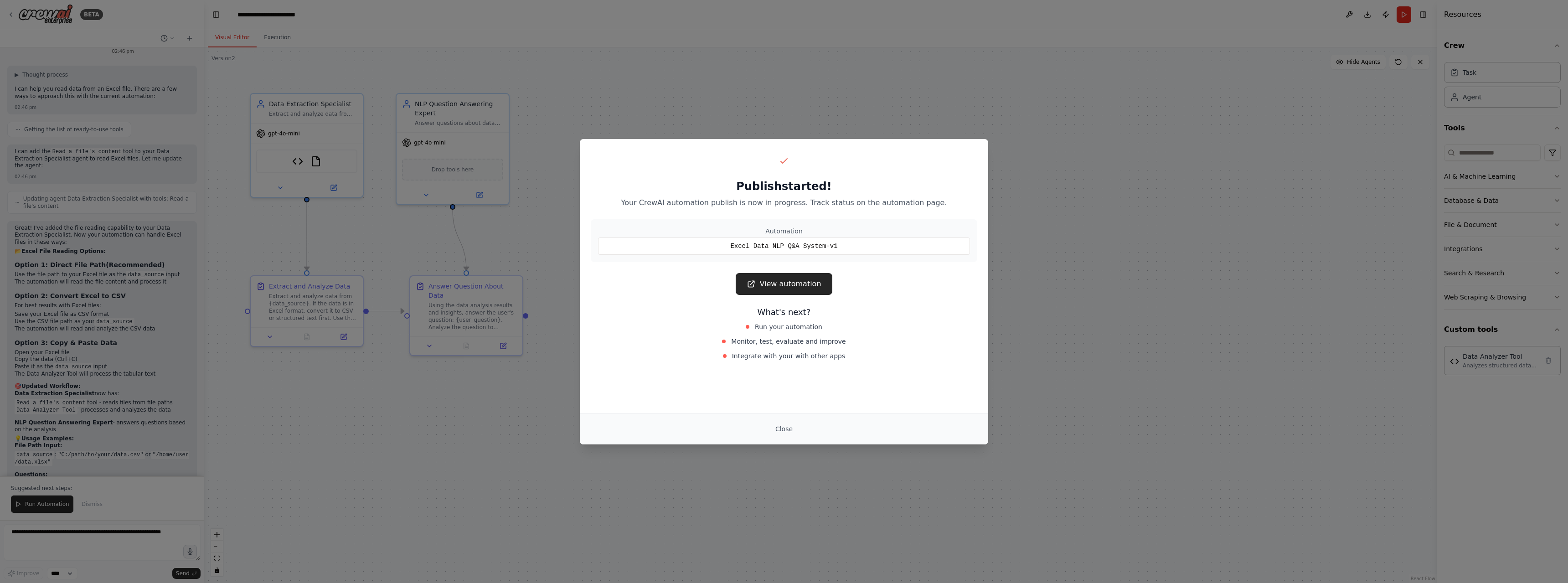
click at [780, 245] on div "Excel Data NLP Q&A System-v1" at bounding box center [783, 246] width 372 height 17
click at [768, 286] on link "View automation" at bounding box center [784, 284] width 96 height 22
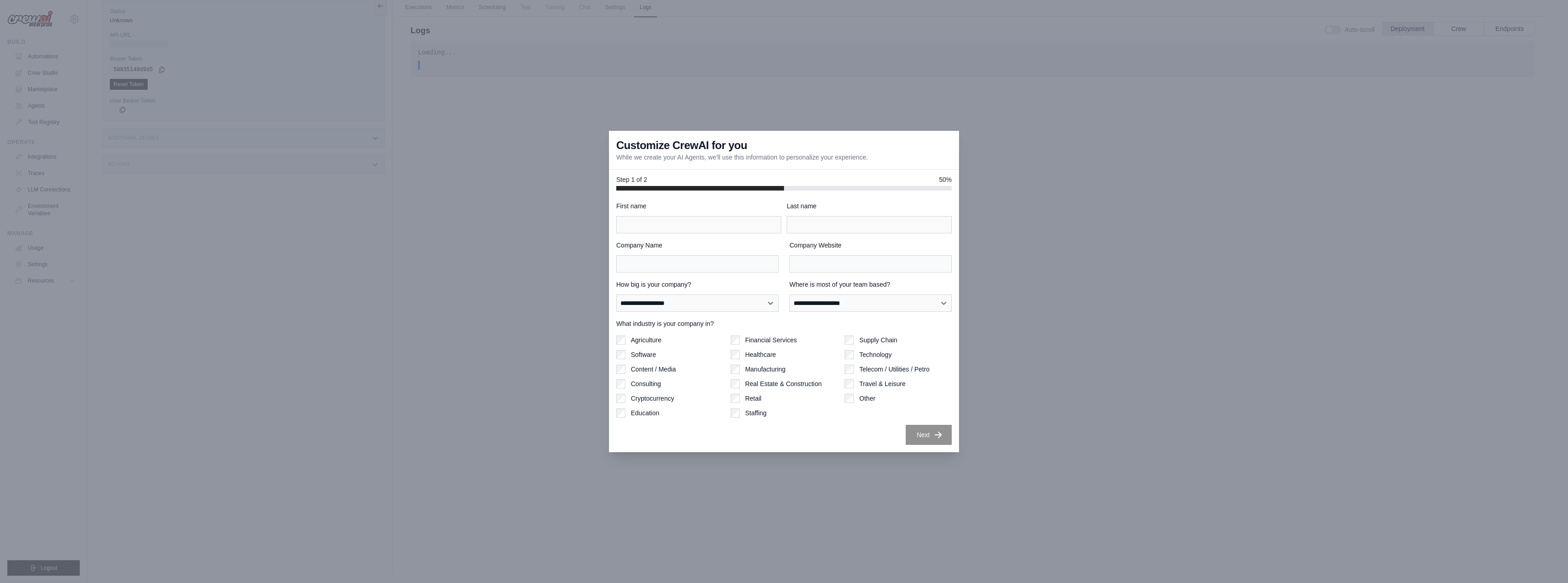
scroll to position [39, 0]
click at [667, 225] on input "First name" at bounding box center [698, 225] width 165 height 17
click at [678, 225] on input "First name" at bounding box center [698, 225] width 165 height 17
type input "******"
type input "*"
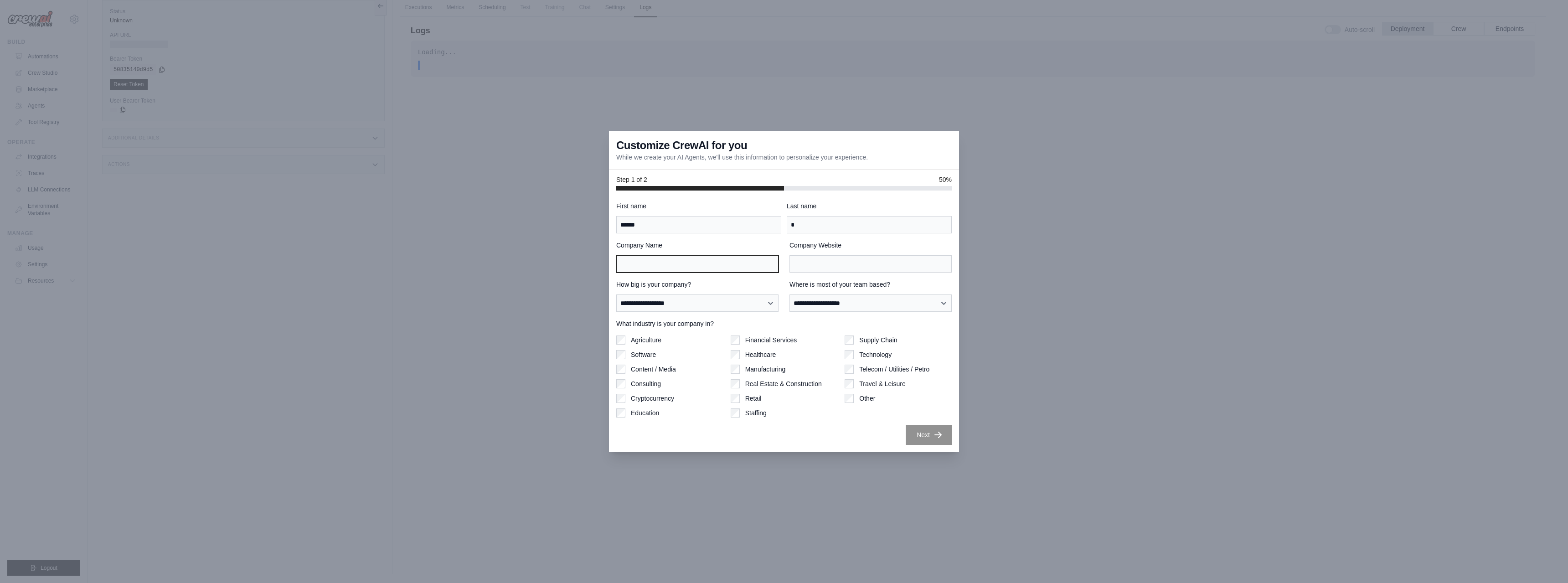
click at [709, 264] on input "Company Name" at bounding box center [697, 264] width 163 height 17
type input "****"
click at [813, 267] on input "Company Website" at bounding box center [870, 264] width 163 height 17
type input "********"
select select "**********"
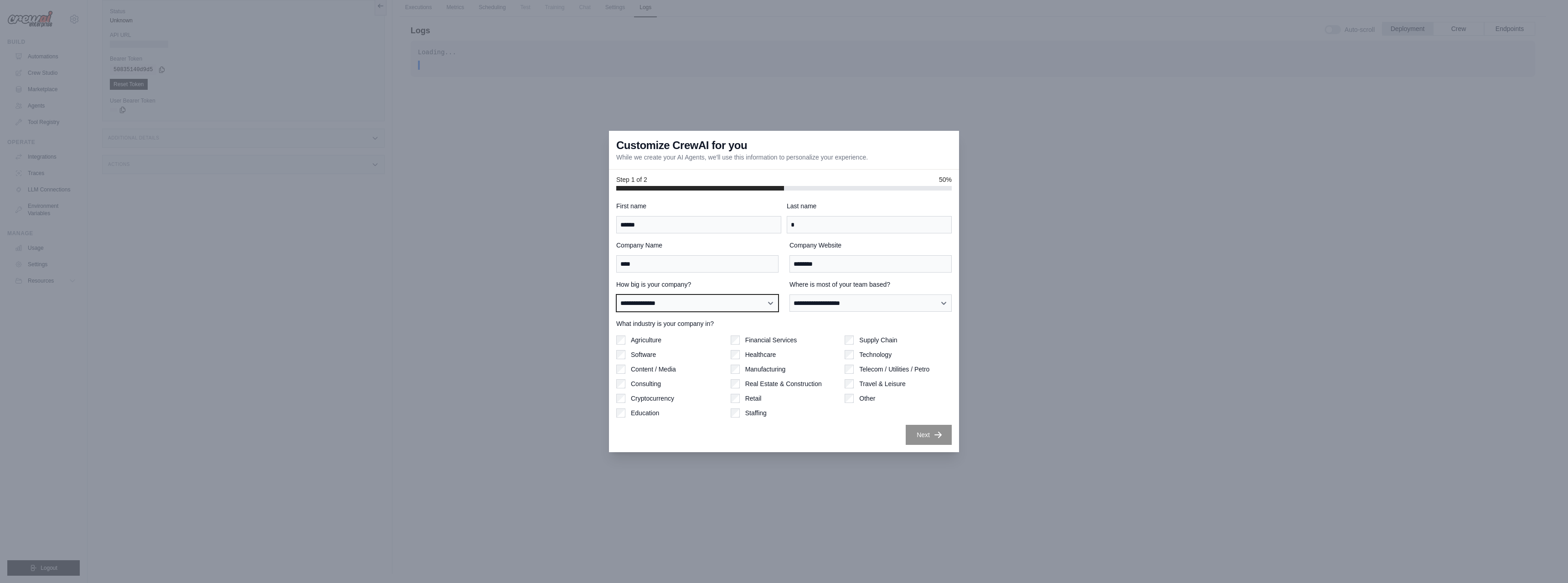
click option "**********" at bounding box center [0, 0] width 0 height 0
select select "**********"
click option "**********" at bounding box center [0, 0] width 0 height 0
click at [925, 433] on button "Next" at bounding box center [929, 434] width 46 height 20
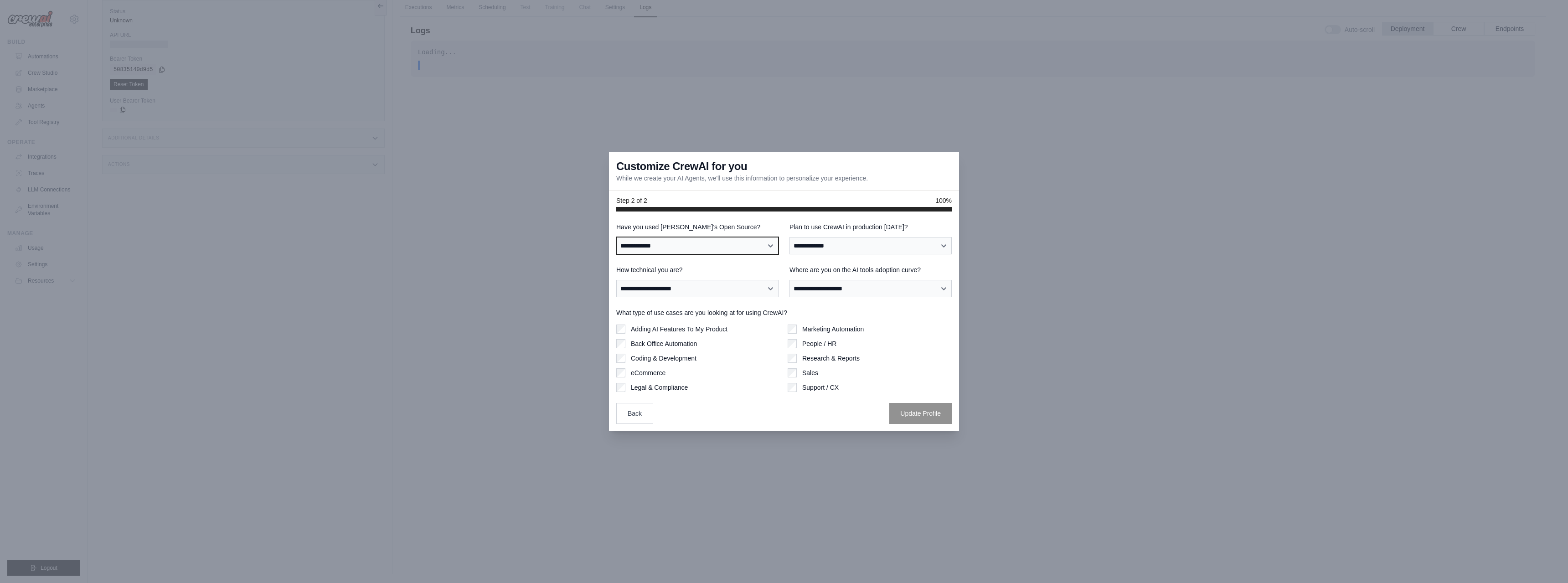
select select "**"
click option "**" at bounding box center [0, 0] width 0 height 0
select select "*****"
click option "**" at bounding box center [0, 0] width 0 height 0
select select "**********"
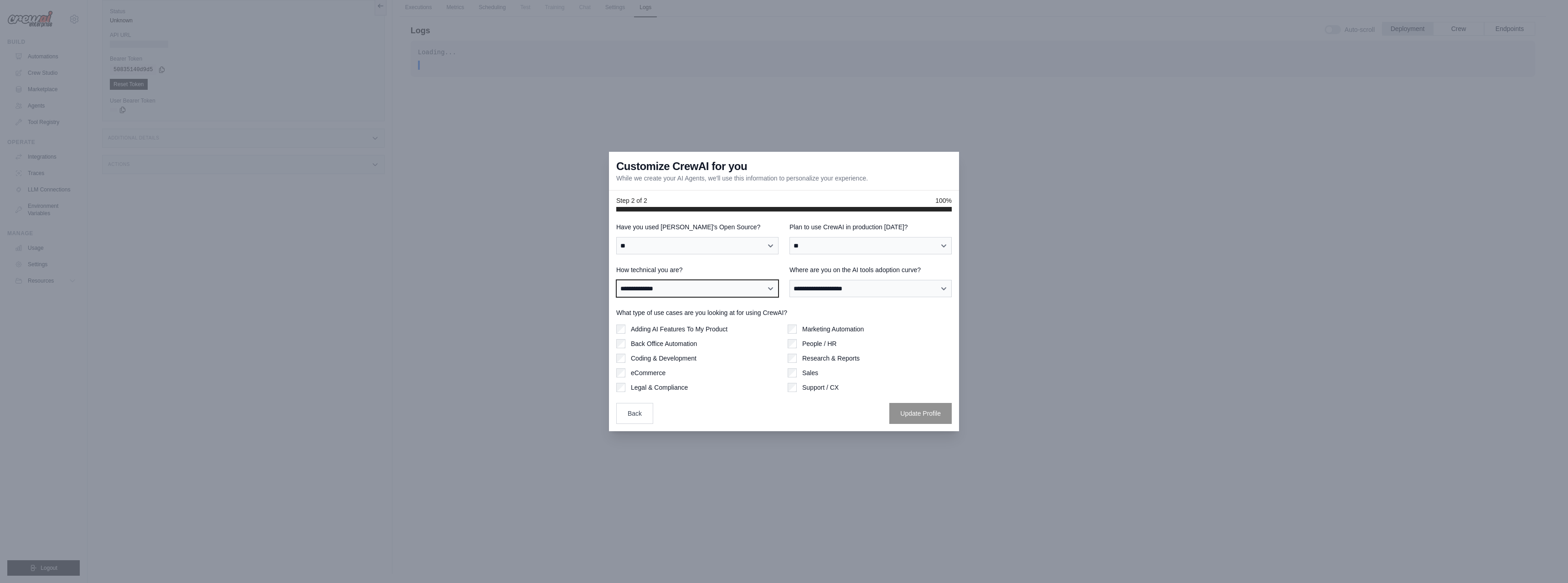
click option "**********" at bounding box center [0, 0] width 0 height 0
select select "**********"
click option "**********" at bounding box center [0, 0] width 0 height 0
click at [936, 417] on button "Update Profile" at bounding box center [920, 413] width 63 height 21
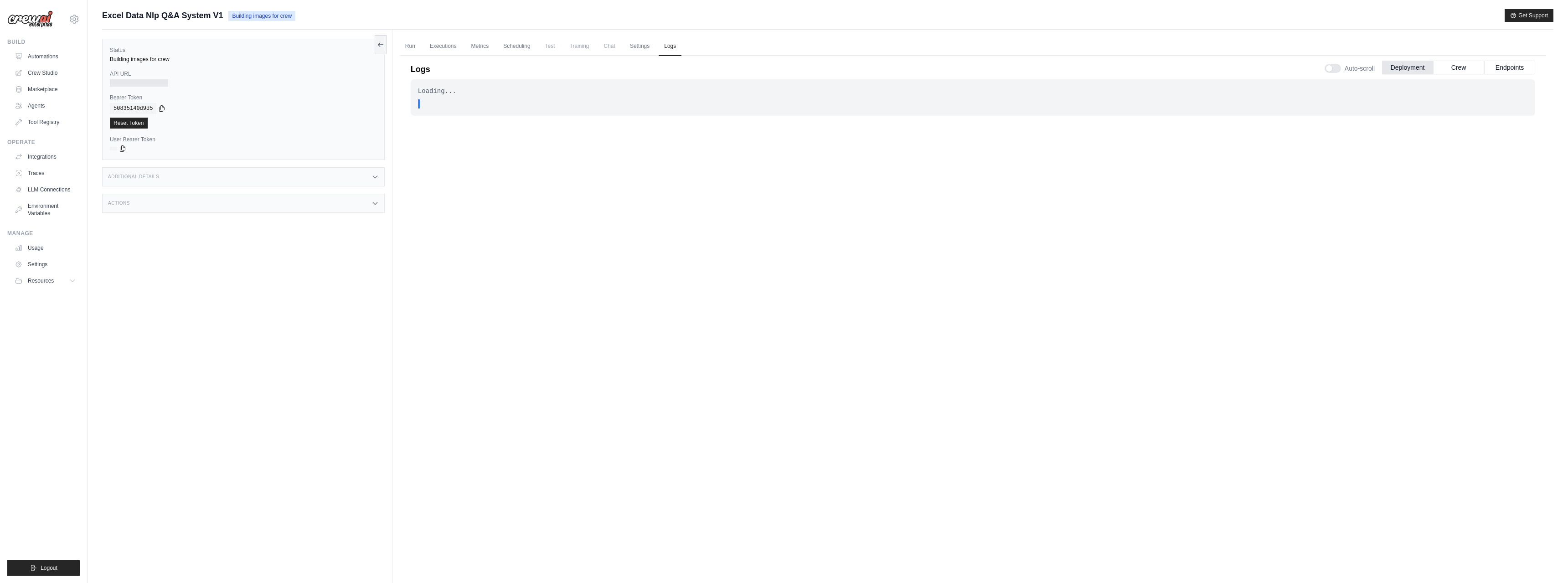
scroll to position [39, 0]
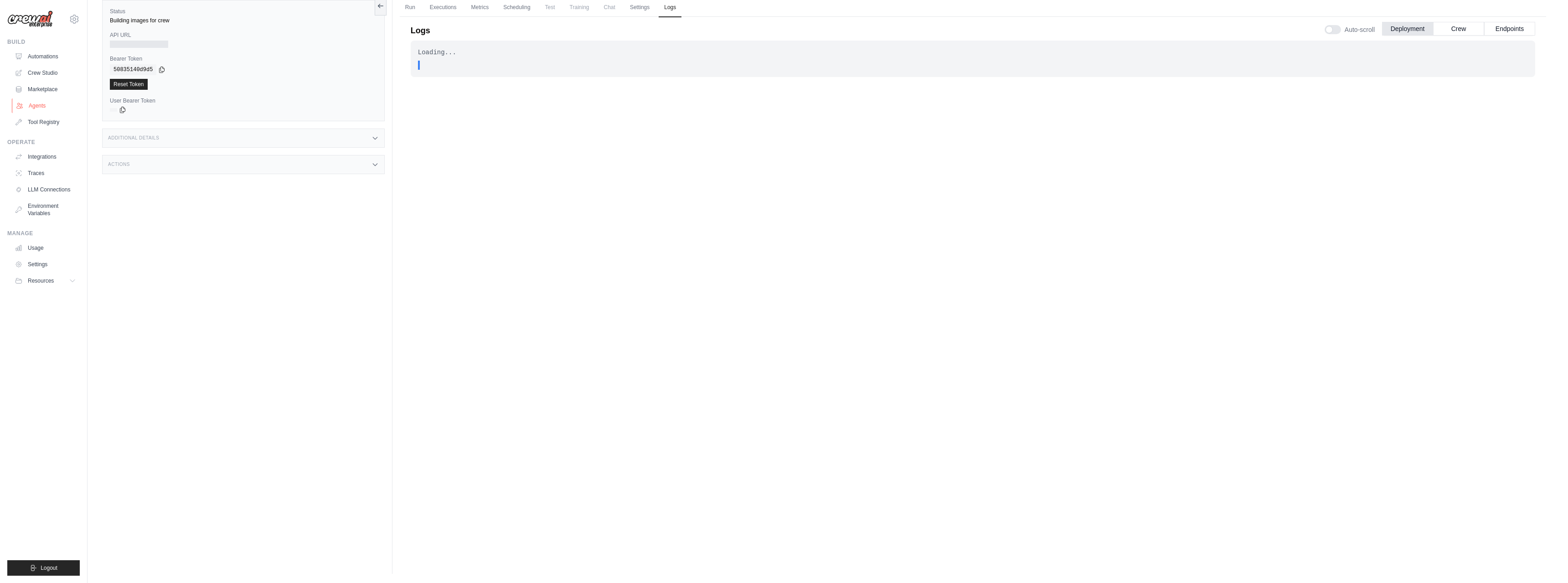
click at [24, 107] on link "Agents" at bounding box center [46, 106] width 69 height 15
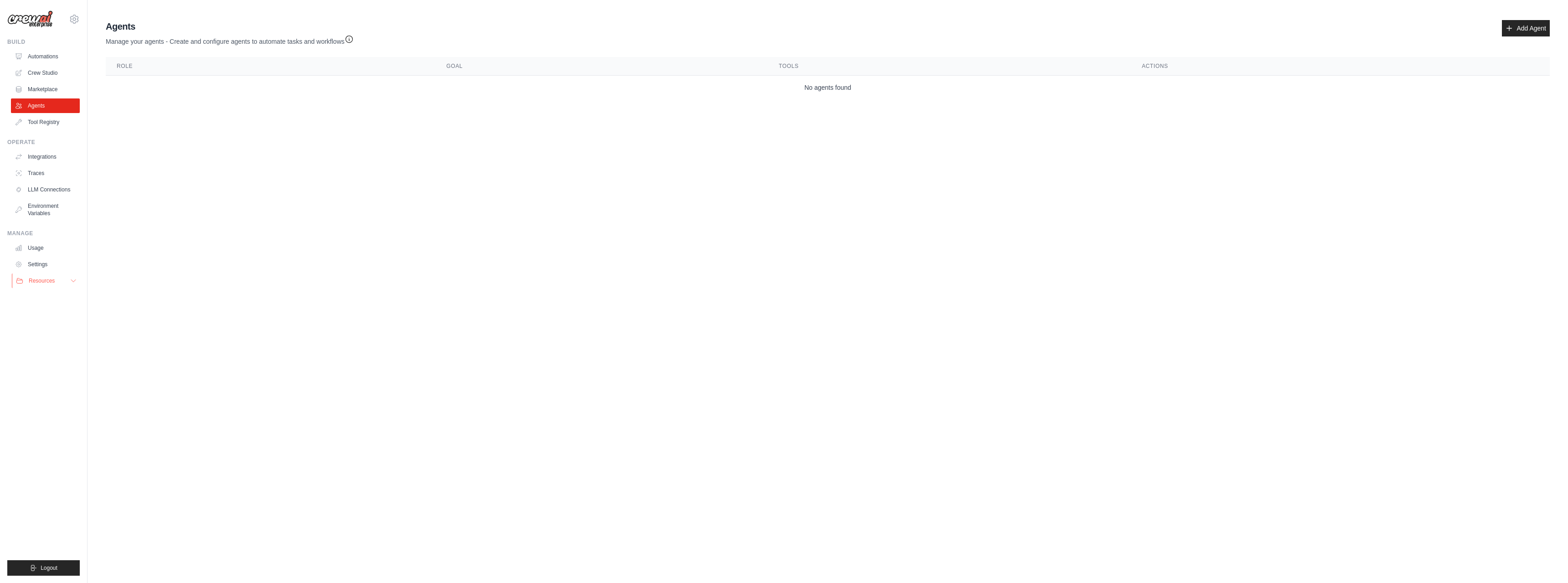
click at [40, 278] on span "Resources" at bounding box center [41, 281] width 26 height 7
click at [40, 72] on link "Crew Studio" at bounding box center [46, 73] width 69 height 15
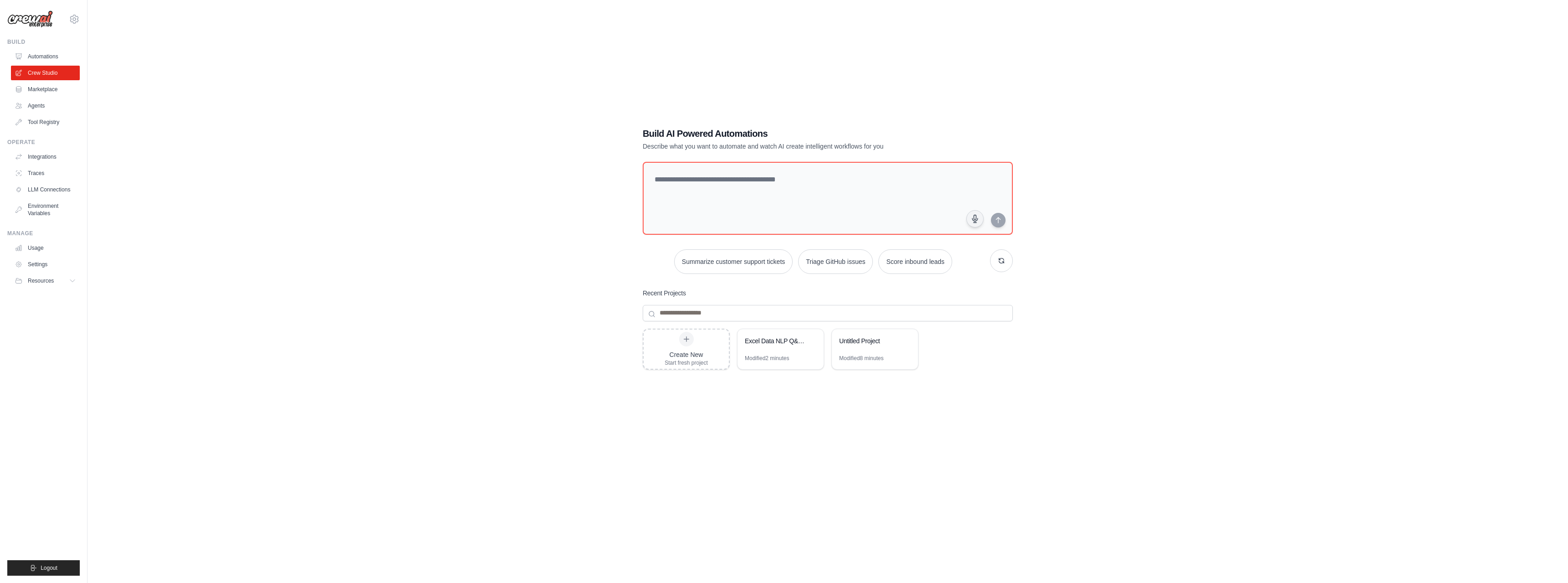
click at [41, 55] on link "Automations" at bounding box center [45, 57] width 69 height 15
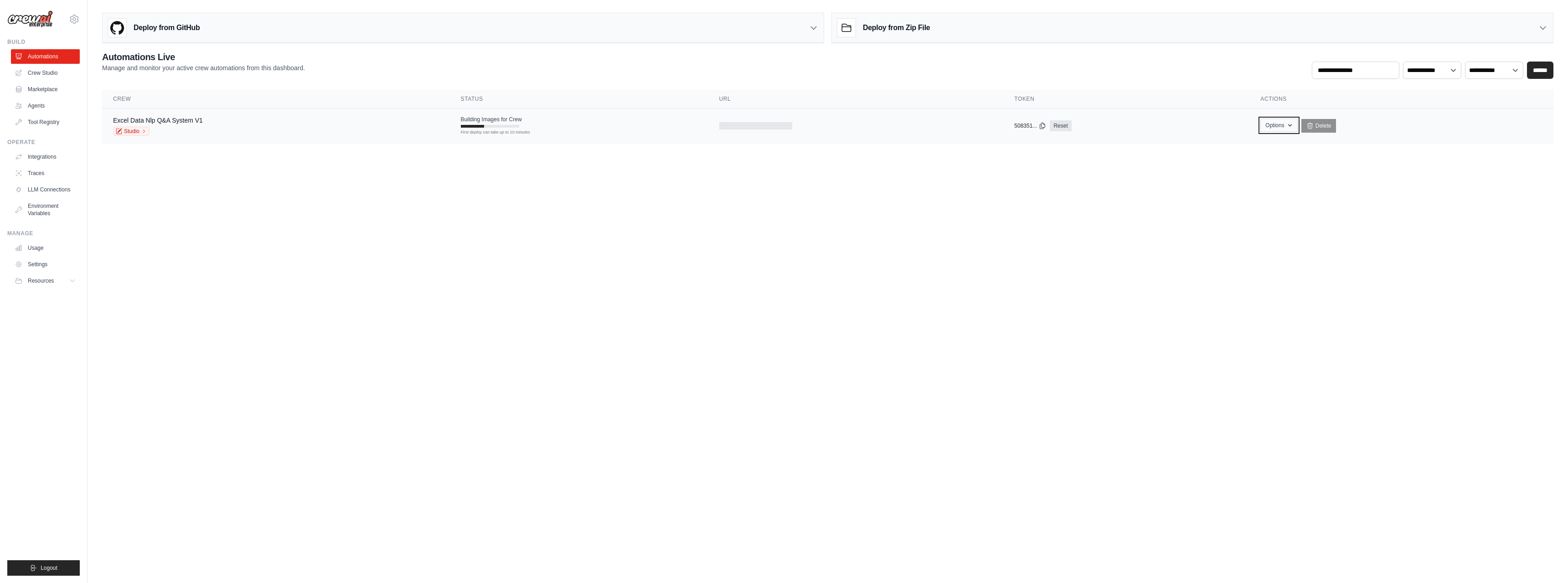
click at [1281, 128] on button "Options" at bounding box center [1279, 125] width 37 height 13
click at [1108, 229] on body "[PERSON_NAME][EMAIL_ADDRESS][DOMAIN_NAME] Docu ✓ DS-DTS-Sandbox Settings Build …" at bounding box center [784, 292] width 1568 height 583
click at [901, 26] on h3 "Deploy from Zip File" at bounding box center [897, 28] width 67 height 11
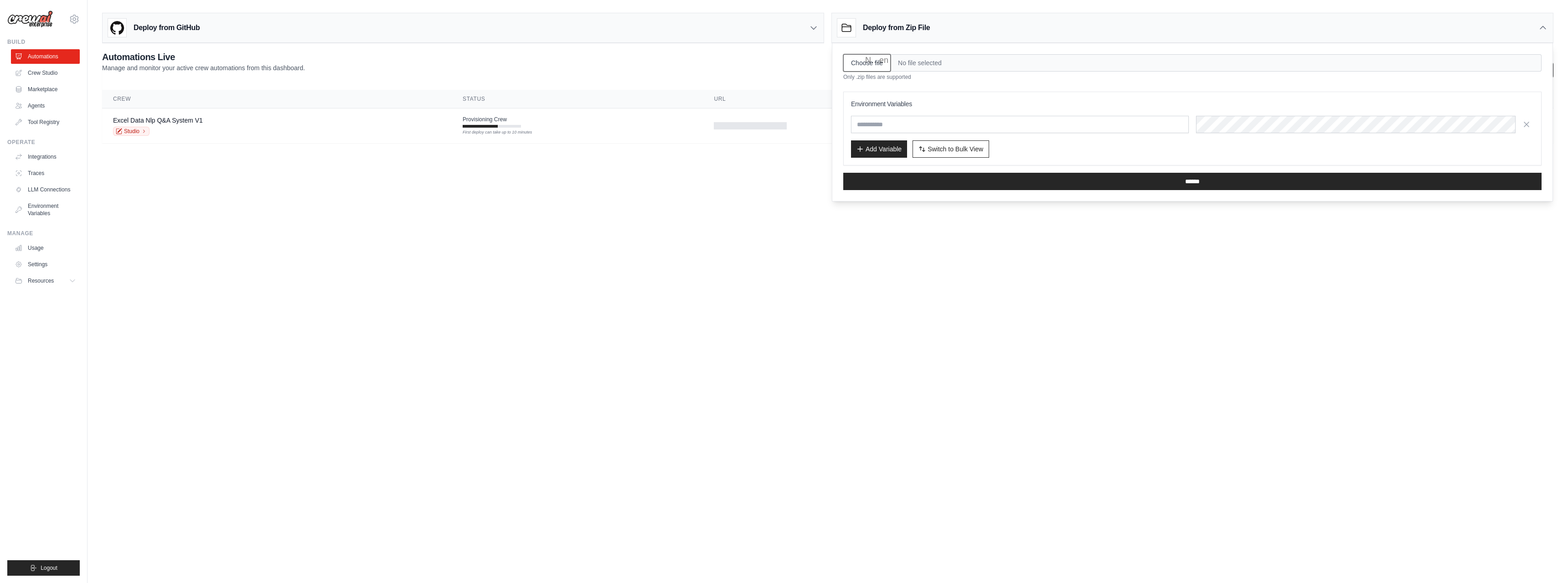
click at [872, 61] on input "Choose file" at bounding box center [867, 63] width 47 height 17
type input "**********"
click at [1155, 180] on input "******" at bounding box center [1192, 181] width 698 height 17
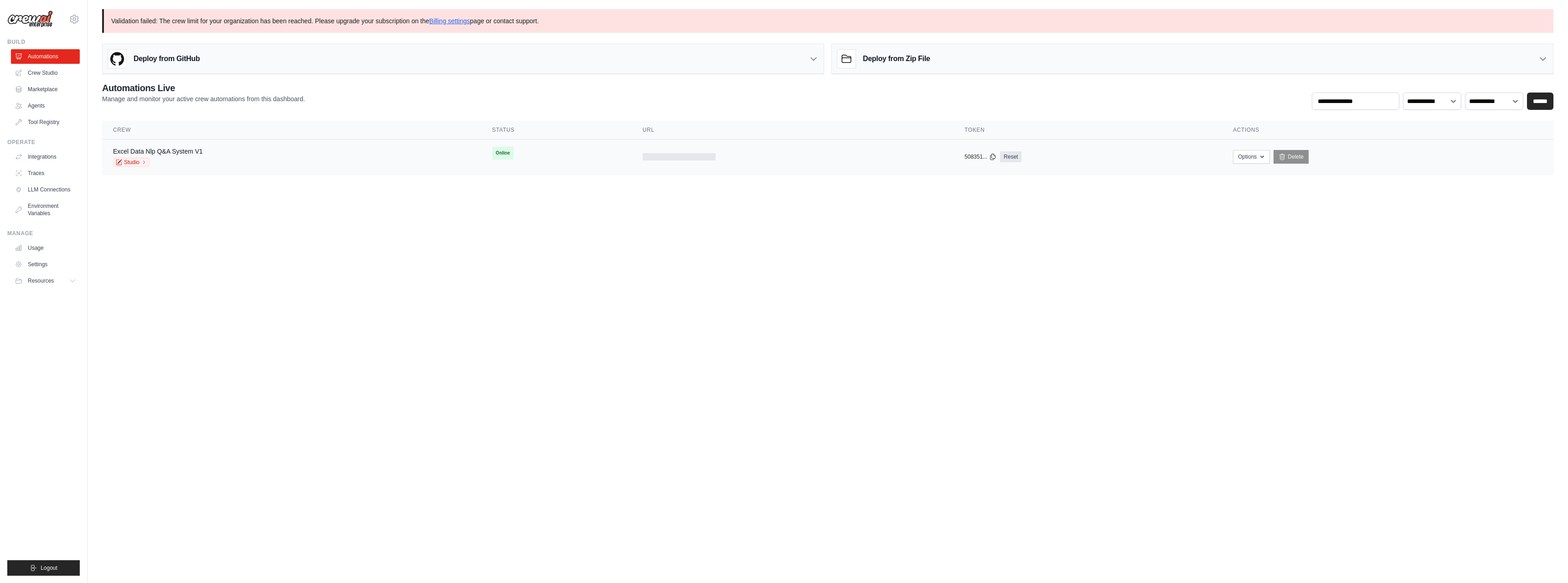
click at [649, 155] on div at bounding box center [679, 157] width 73 height 7
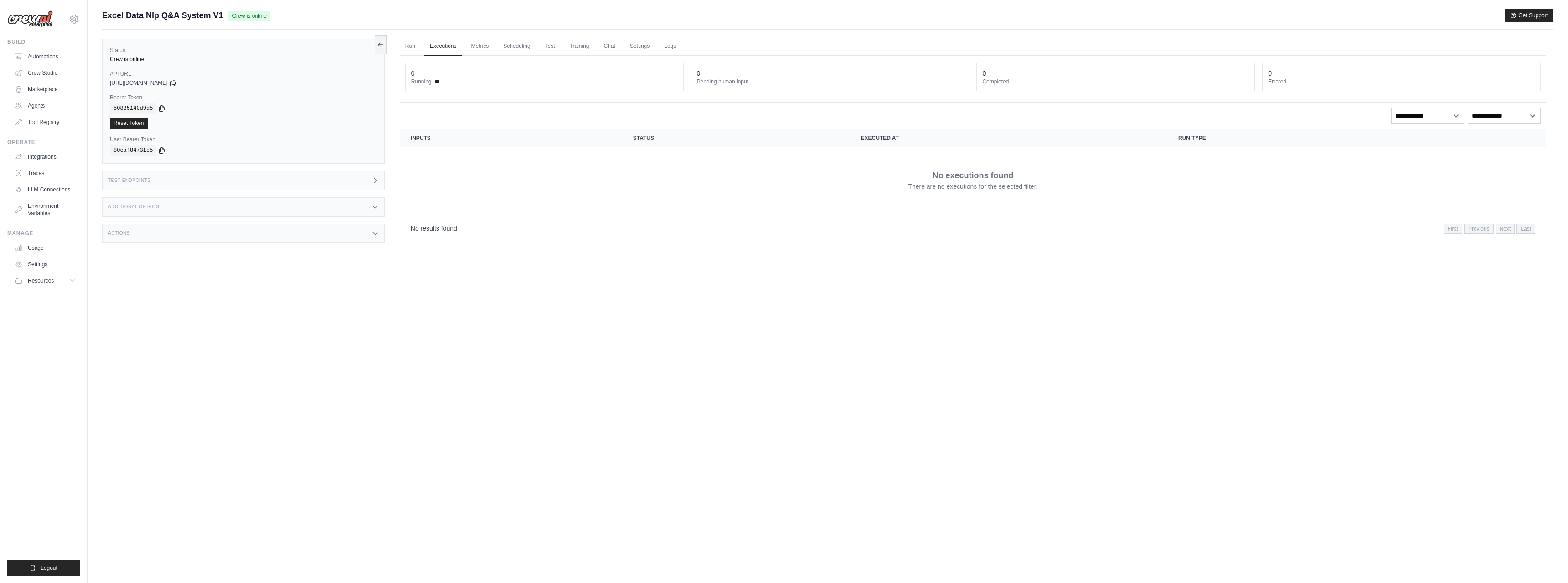
click at [35, 55] on link "Automations" at bounding box center [45, 57] width 69 height 15
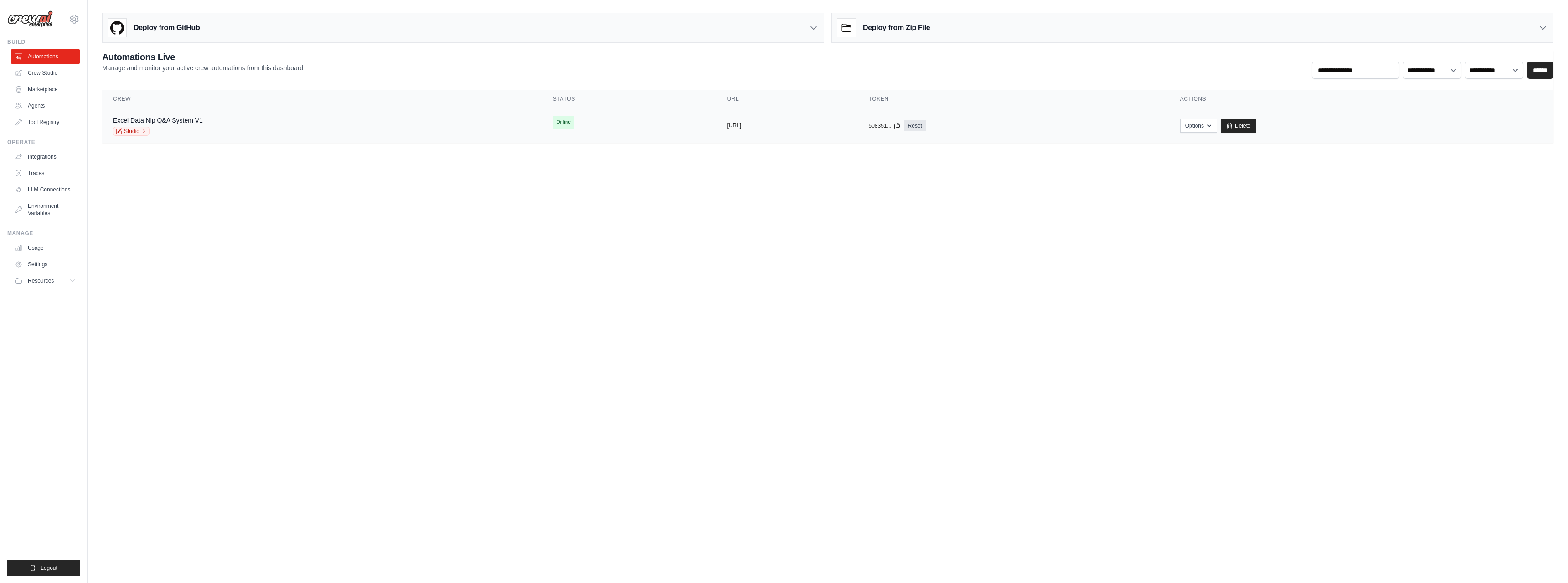
click at [727, 126] on button "https://excel-data-nlp-q-a-system-v" at bounding box center [734, 125] width 14 height 7
click at [231, 124] on div "Excel Data Nlp Q&A System V1 Studio" at bounding box center [322, 125] width 418 height 20
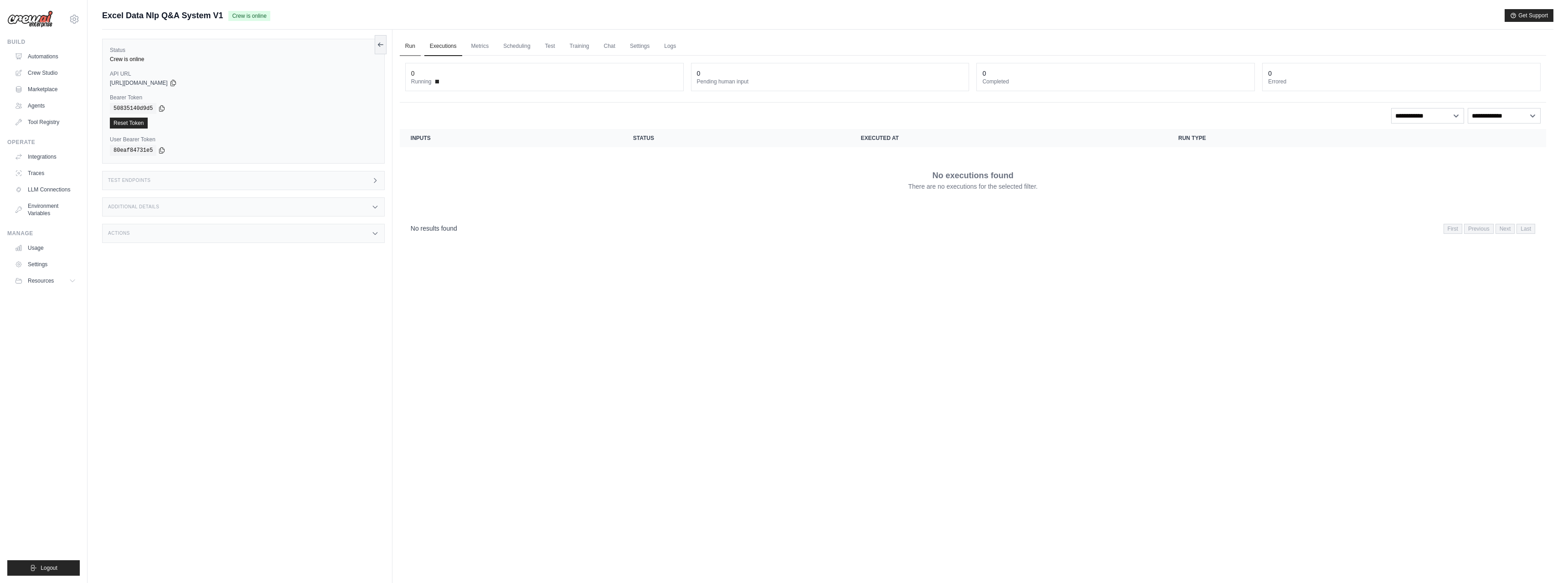
click at [413, 51] on link "Run" at bounding box center [410, 46] width 21 height 19
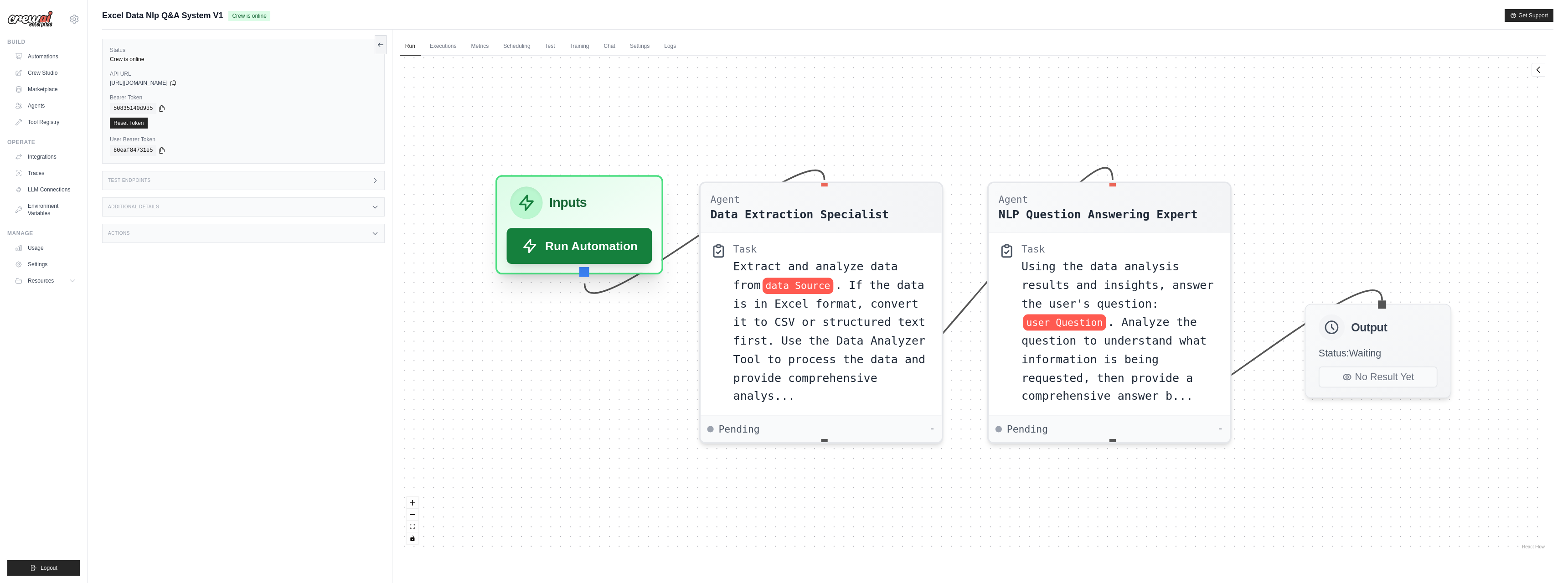
click at [594, 246] on button "Run Automation" at bounding box center [579, 245] width 146 height 36
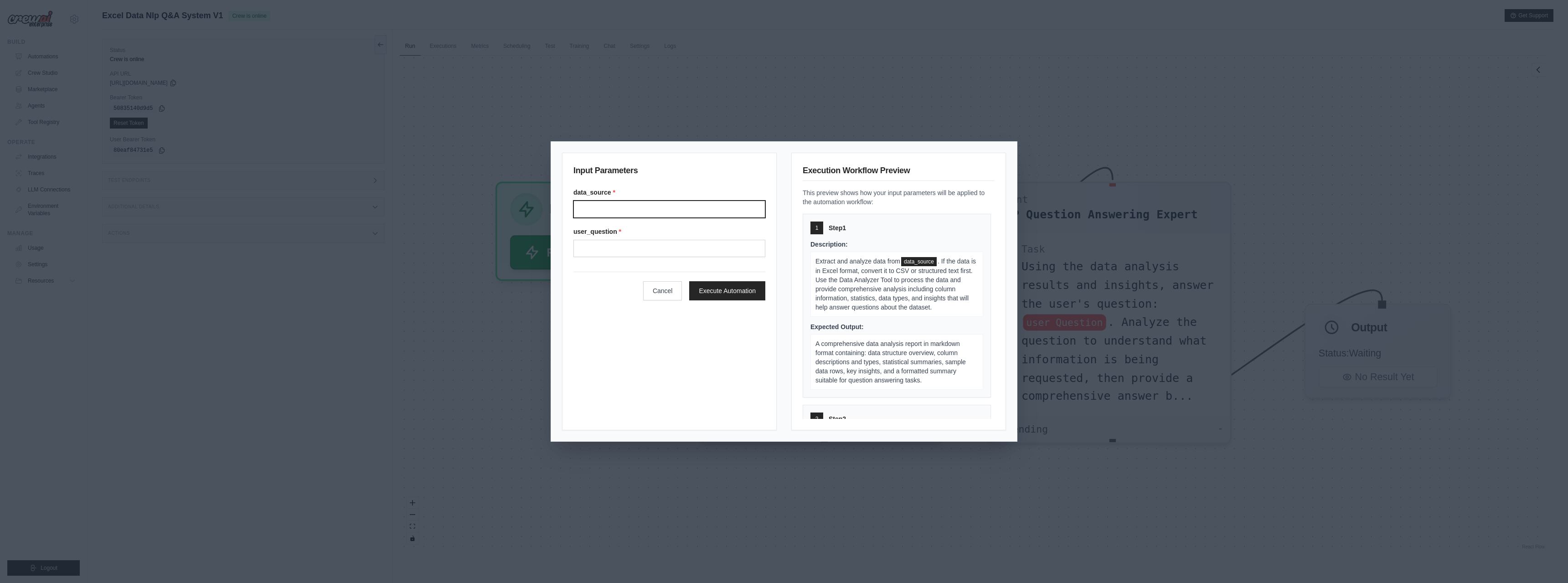
click at [634, 213] on input "Data source" at bounding box center [669, 209] width 192 height 17
click at [674, 211] on input "Data source" at bounding box center [669, 209] width 192 height 17
click at [643, 250] on input "User question" at bounding box center [669, 248] width 192 height 17
click at [623, 211] on input "Data source" at bounding box center [669, 209] width 192 height 17
click at [607, 243] on input "User question" at bounding box center [669, 248] width 192 height 17
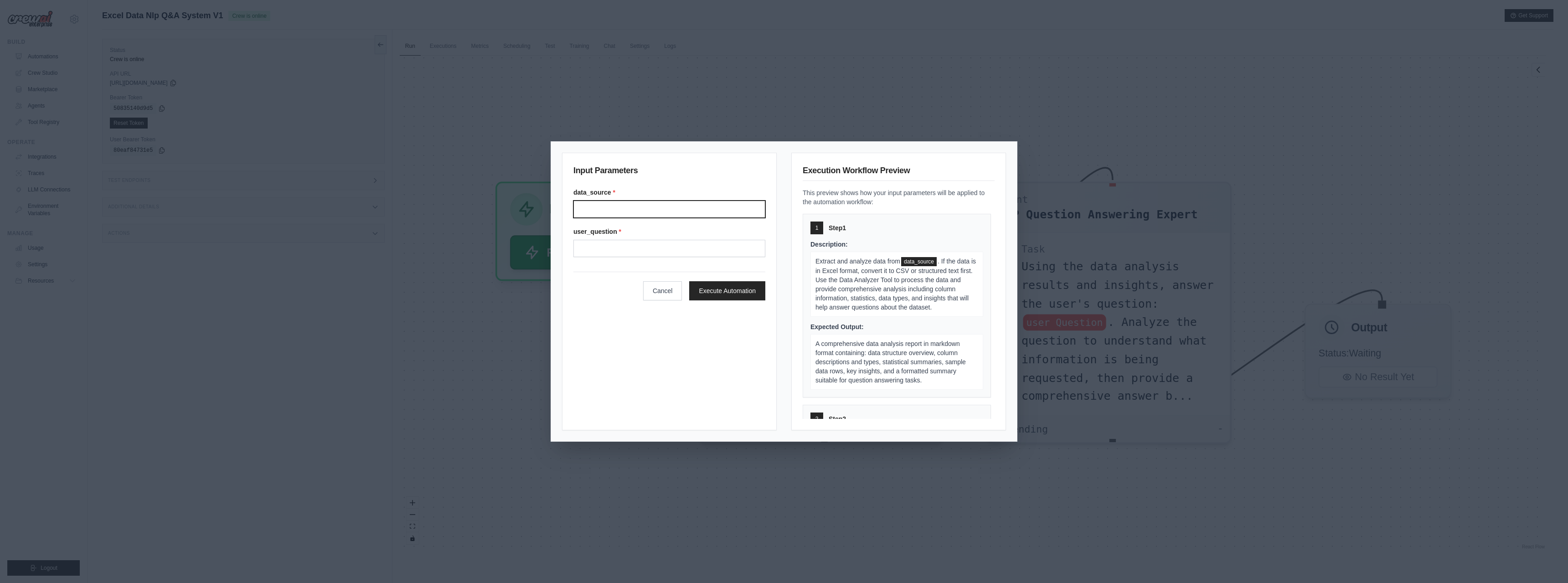
click at [627, 211] on input "Data source" at bounding box center [669, 209] width 192 height 17
click at [598, 205] on input "Data source" at bounding box center [669, 209] width 192 height 17
paste input "**********"
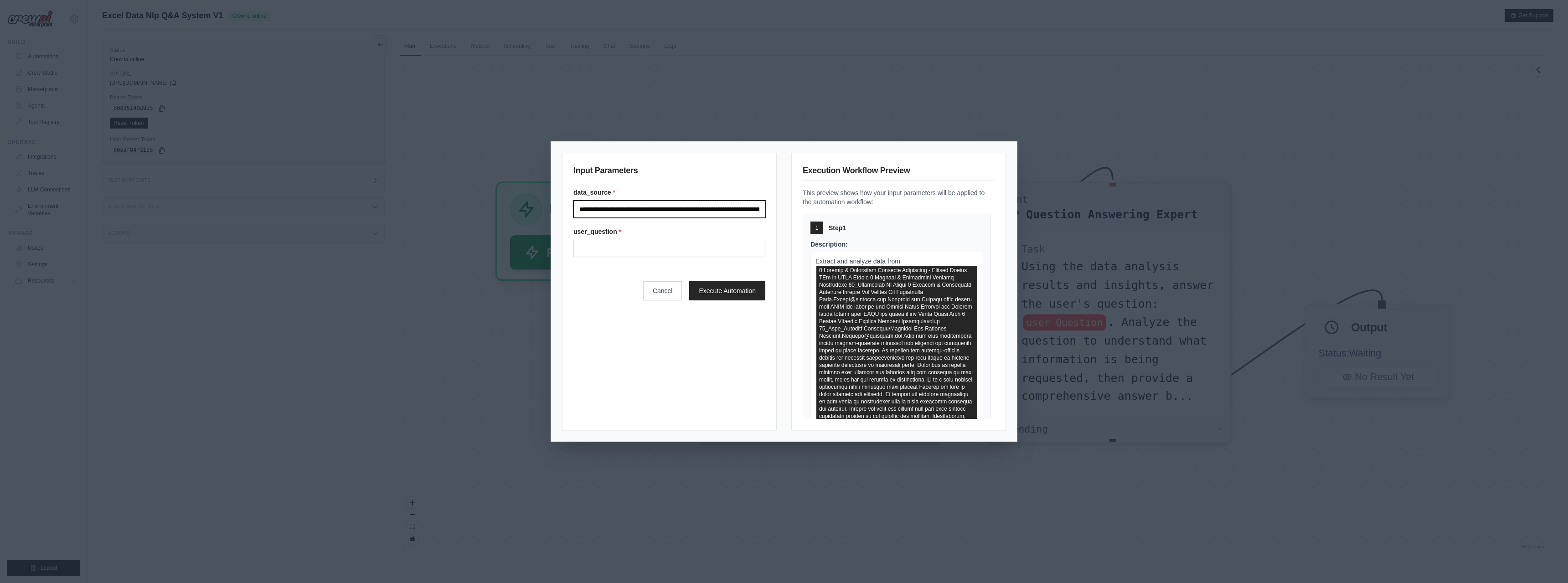
scroll to position [0, 14729]
type input "**********"
click at [631, 246] on input "User question" at bounding box center [669, 248] width 192 height 17
type input "**********"
click at [718, 290] on button "Execute Automation" at bounding box center [727, 290] width 76 height 19
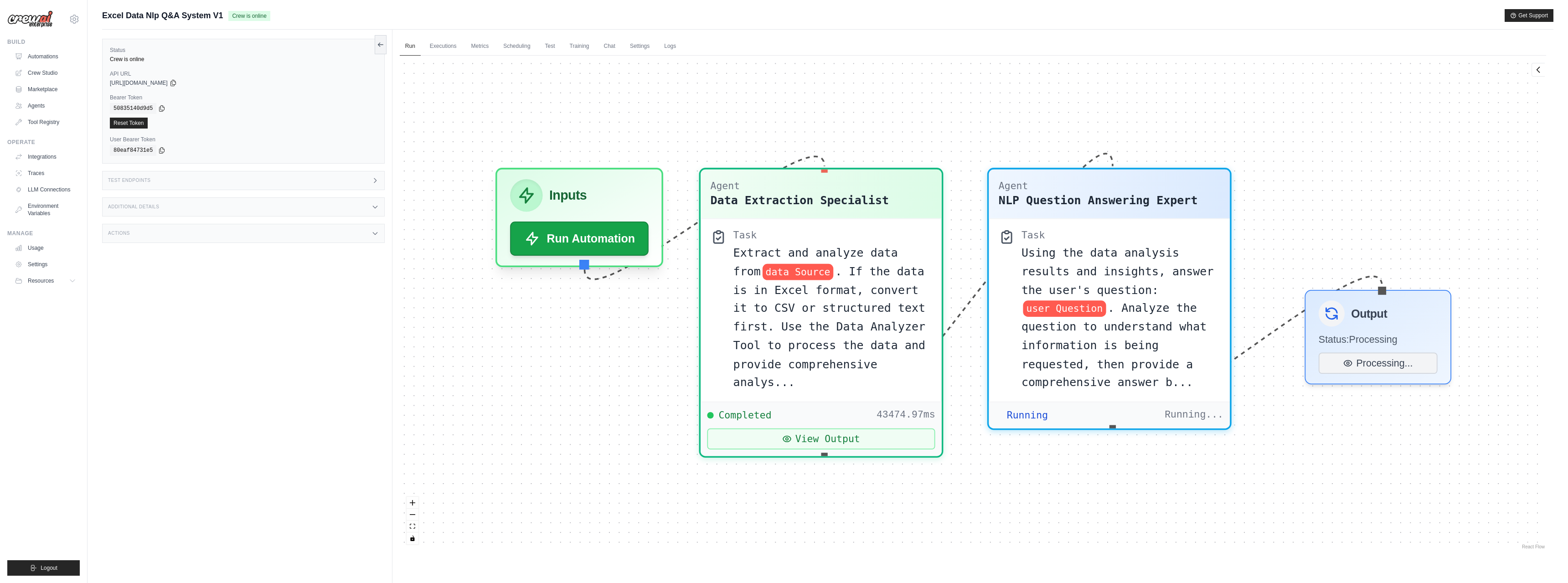
scroll to position [2158, 0]
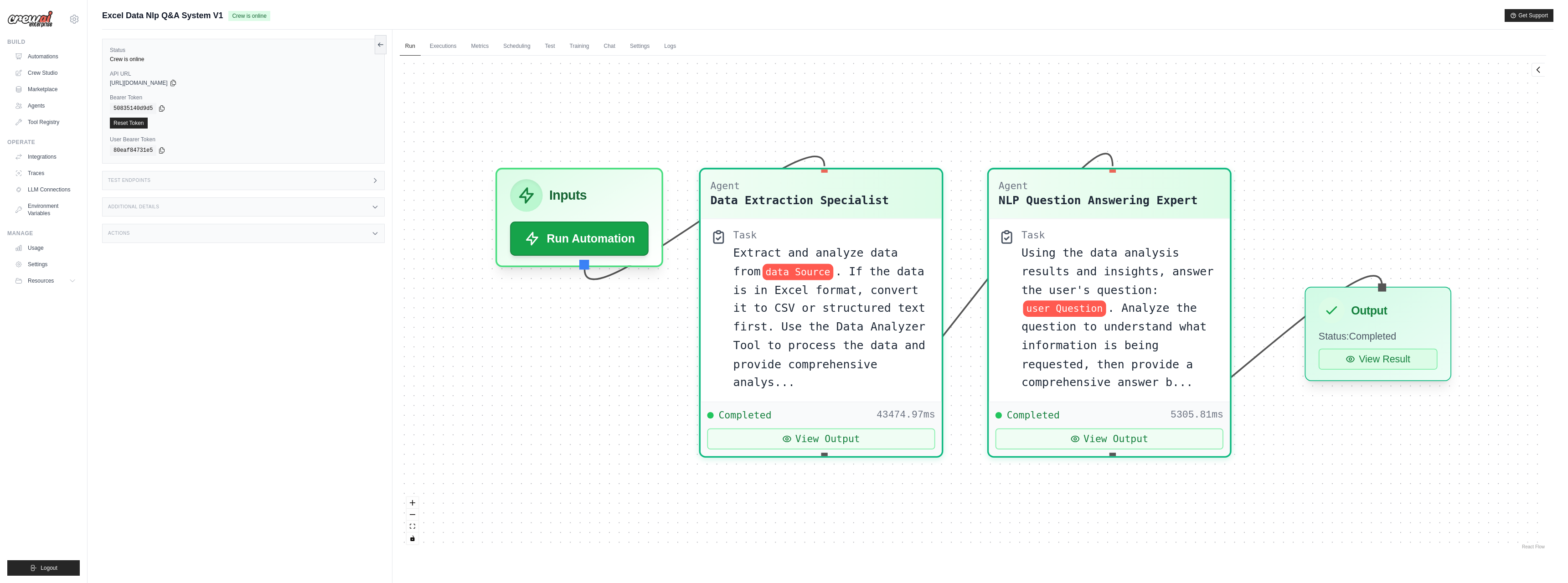
click at [1365, 360] on button "View Result" at bounding box center [1377, 359] width 119 height 21
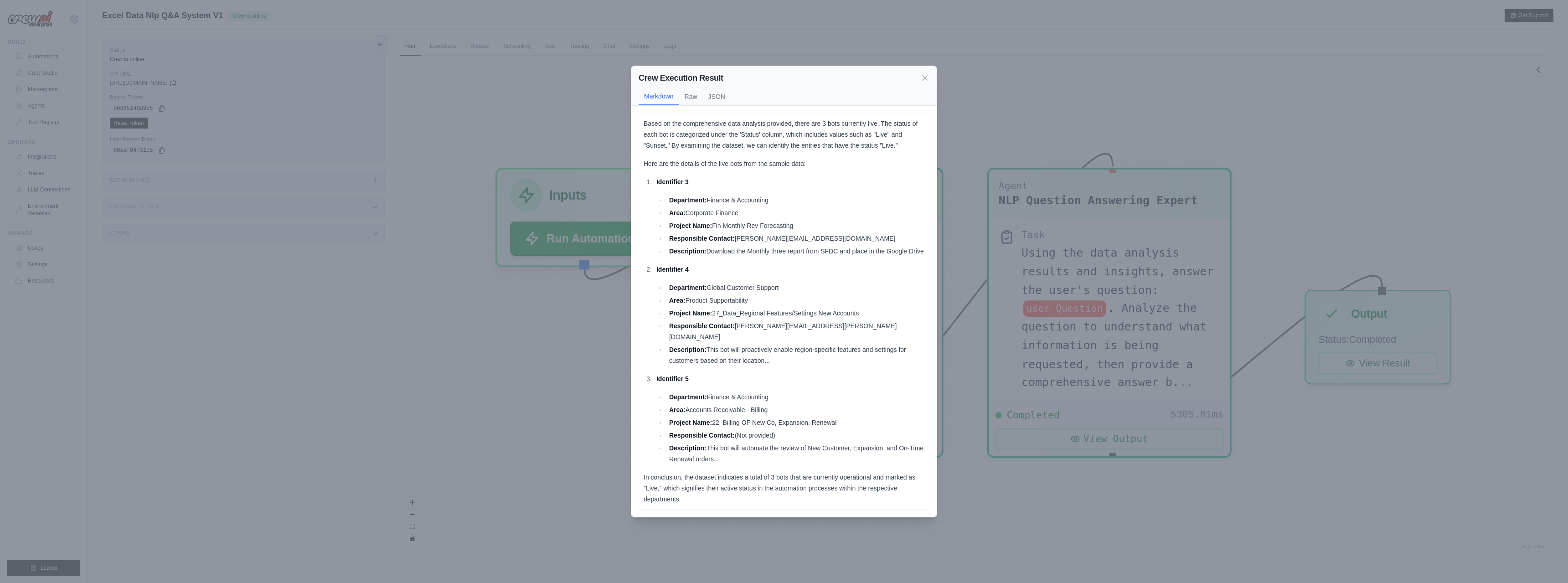
drag, startPoint x: 732, startPoint y: 206, endPoint x: 749, endPoint y: 208, distance: 17.1
click at [747, 206] on ul "Department: Finance & Accounting Area: Corporate Finance Project Name: Fin Mont…" at bounding box center [790, 226] width 268 height 62
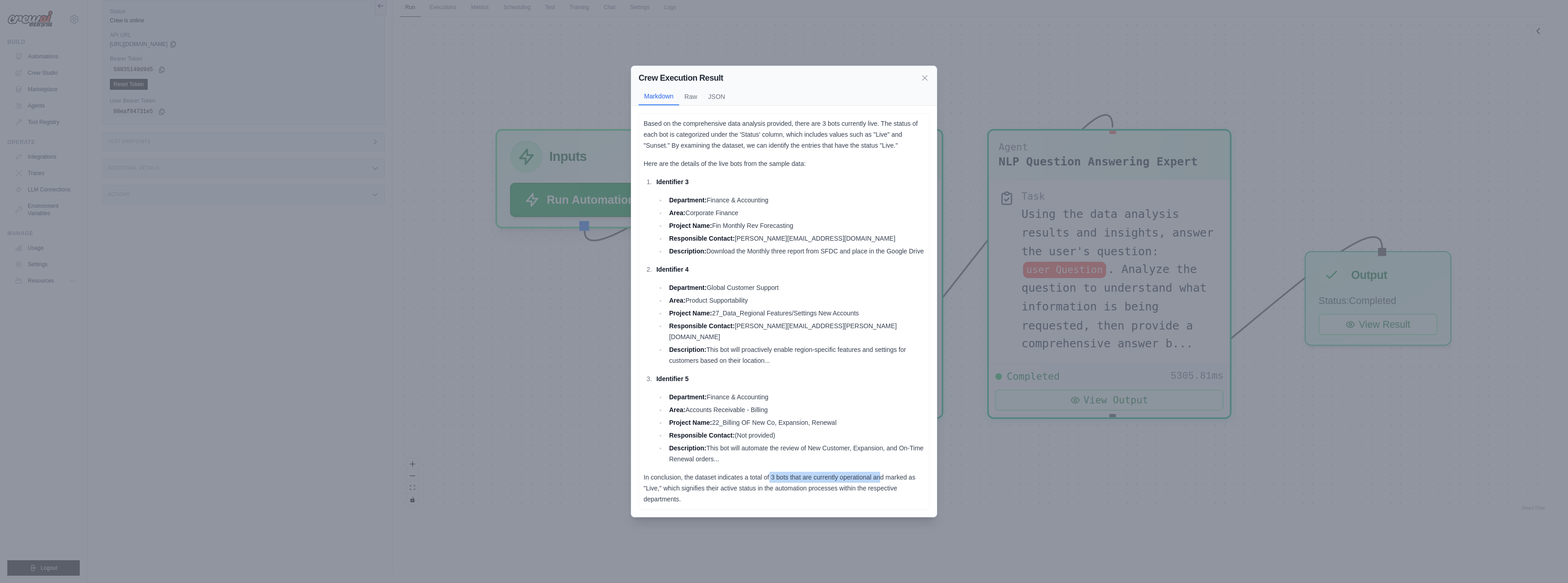
drag, startPoint x: 769, startPoint y: 476, endPoint x: 880, endPoint y: 476, distance: 111.0
click at [880, 476] on p "In conclusion, the dataset indicates a total of 3 bots that are currently opera…" at bounding box center [783, 488] width 281 height 33
click at [684, 495] on p "In conclusion, the dataset indicates a total of 3 bots that are currently opera…" at bounding box center [783, 488] width 281 height 33
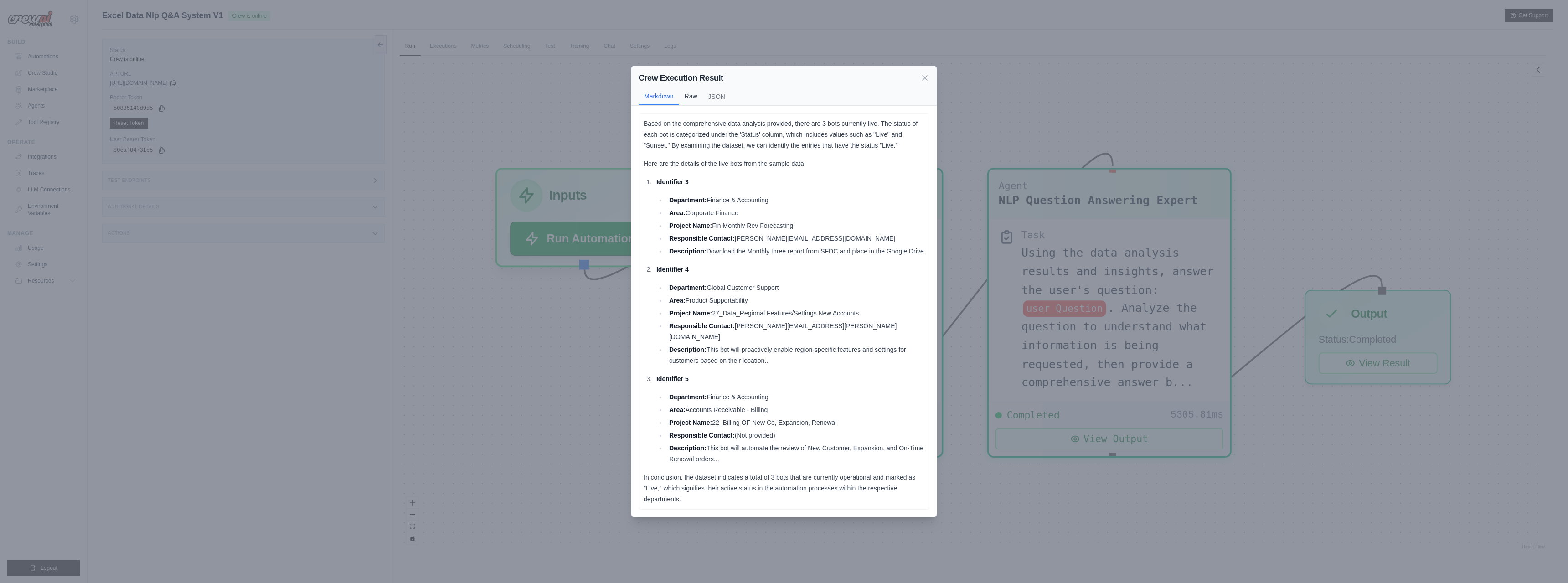
click at [690, 96] on button "Raw" at bounding box center [691, 96] width 24 height 17
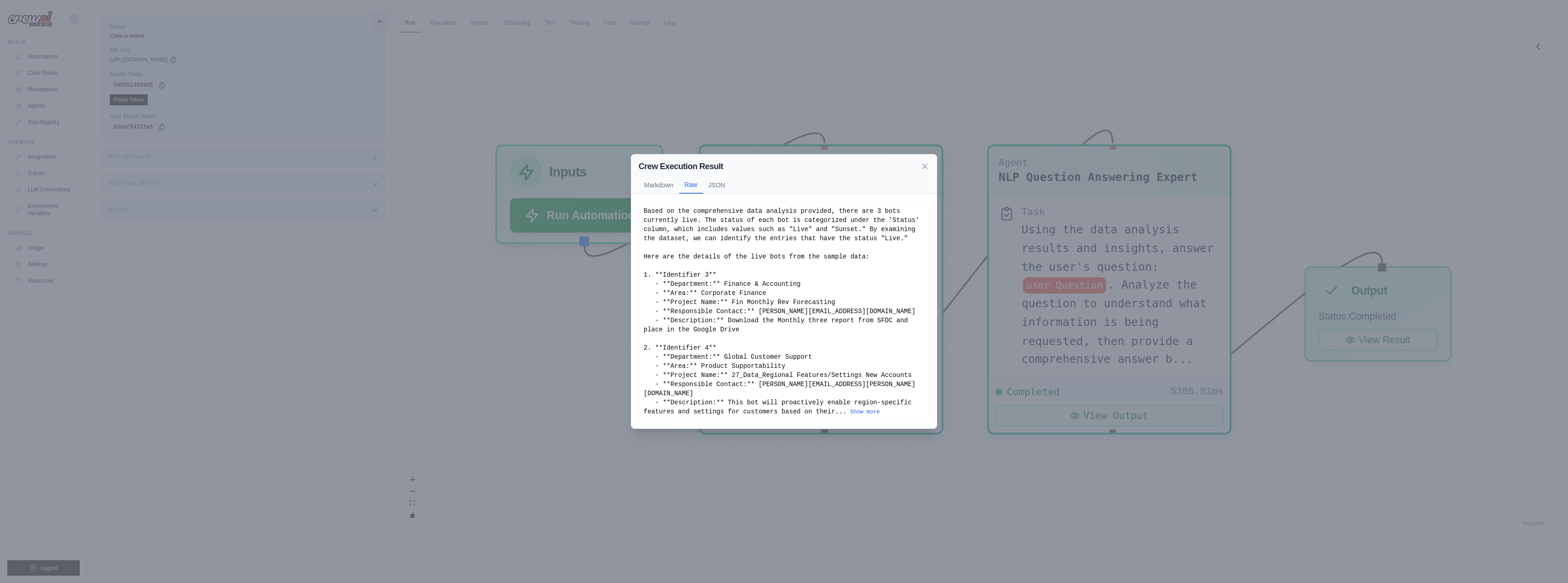
scroll to position [39, 0]
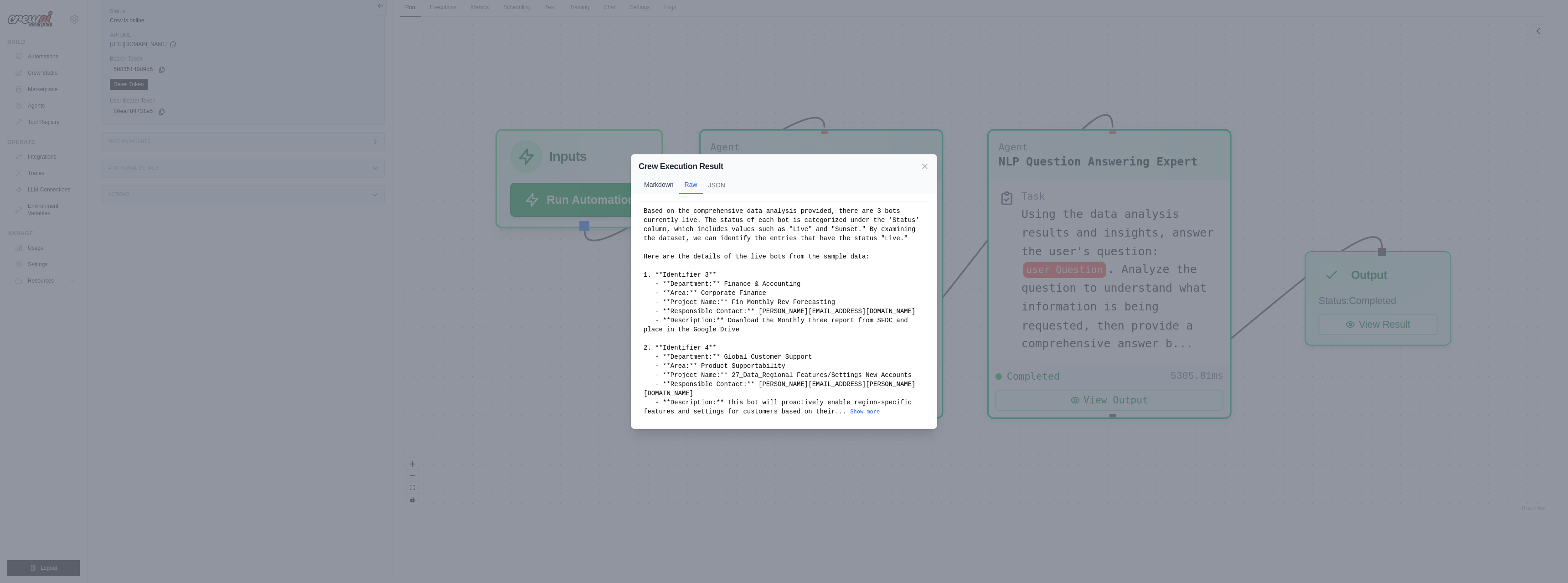
click at [669, 194] on button "Markdown" at bounding box center [659, 184] width 41 height 17
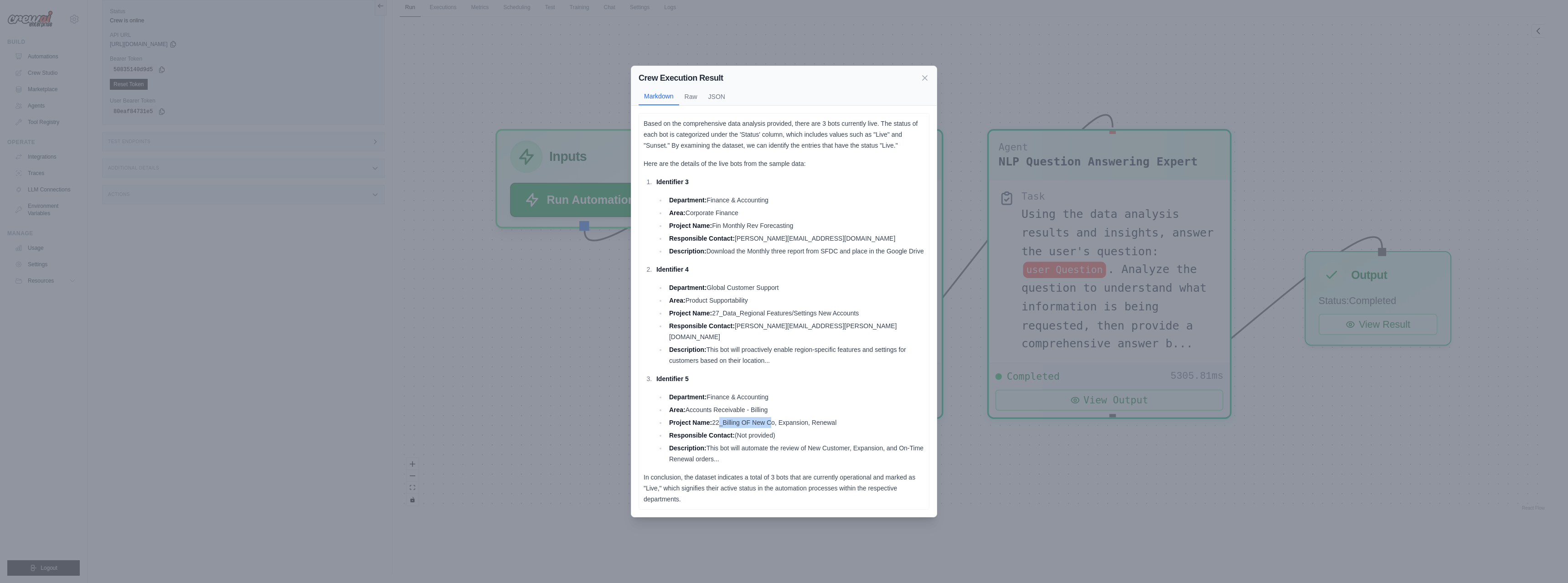
drag, startPoint x: 716, startPoint y: 425, endPoint x: 769, endPoint y: 424, distance: 53.0
click at [769, 424] on li "Project Name: 22_Billing OF New Co, Expansion, Renewal" at bounding box center [796, 422] width 258 height 11
click at [920, 79] on icon at bounding box center [925, 77] width 9 height 9
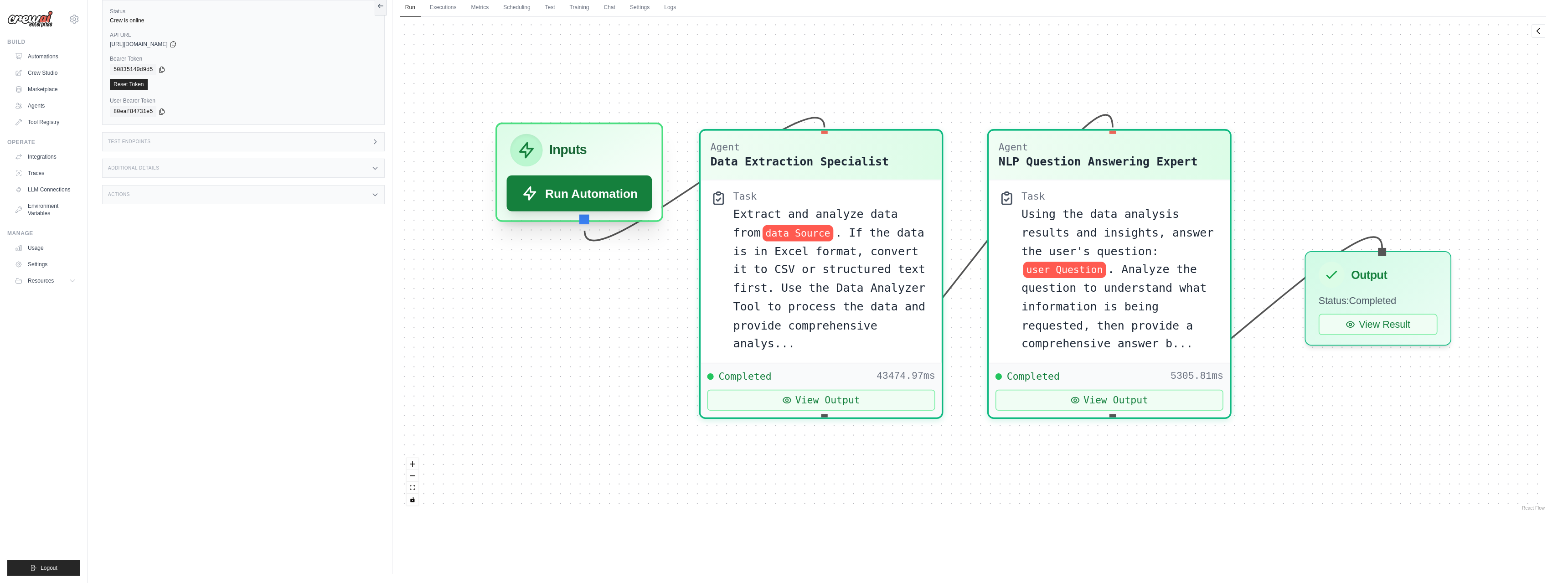
click at [569, 189] on button "Run Automation" at bounding box center [579, 193] width 146 height 36
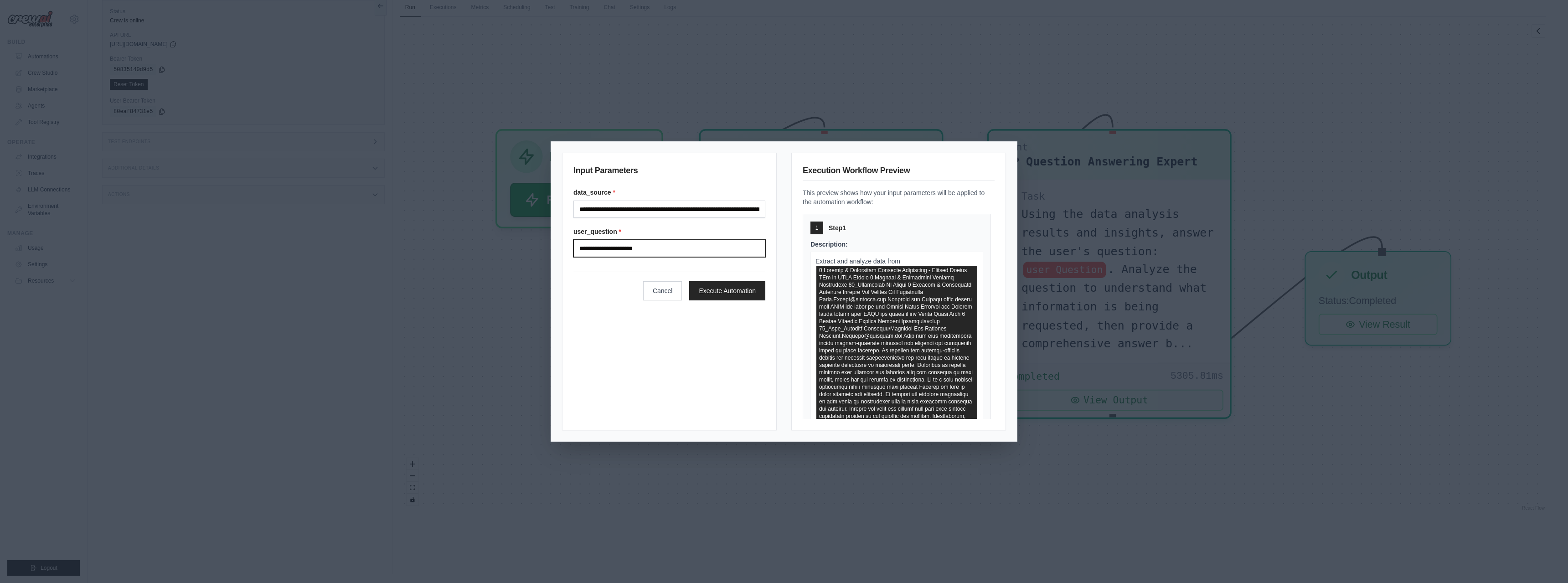
click at [670, 243] on input "**********" at bounding box center [669, 248] width 192 height 17
drag, startPoint x: 637, startPoint y: 252, endPoint x: 539, endPoint y: 251, distance: 98.0
click at [573, 251] on input "**********" at bounding box center [669, 248] width 192 height 17
click at [677, 209] on input "Data source" at bounding box center [669, 209] width 192 height 17
drag, startPoint x: 656, startPoint y: 206, endPoint x: 812, endPoint y: 292, distance: 178.1
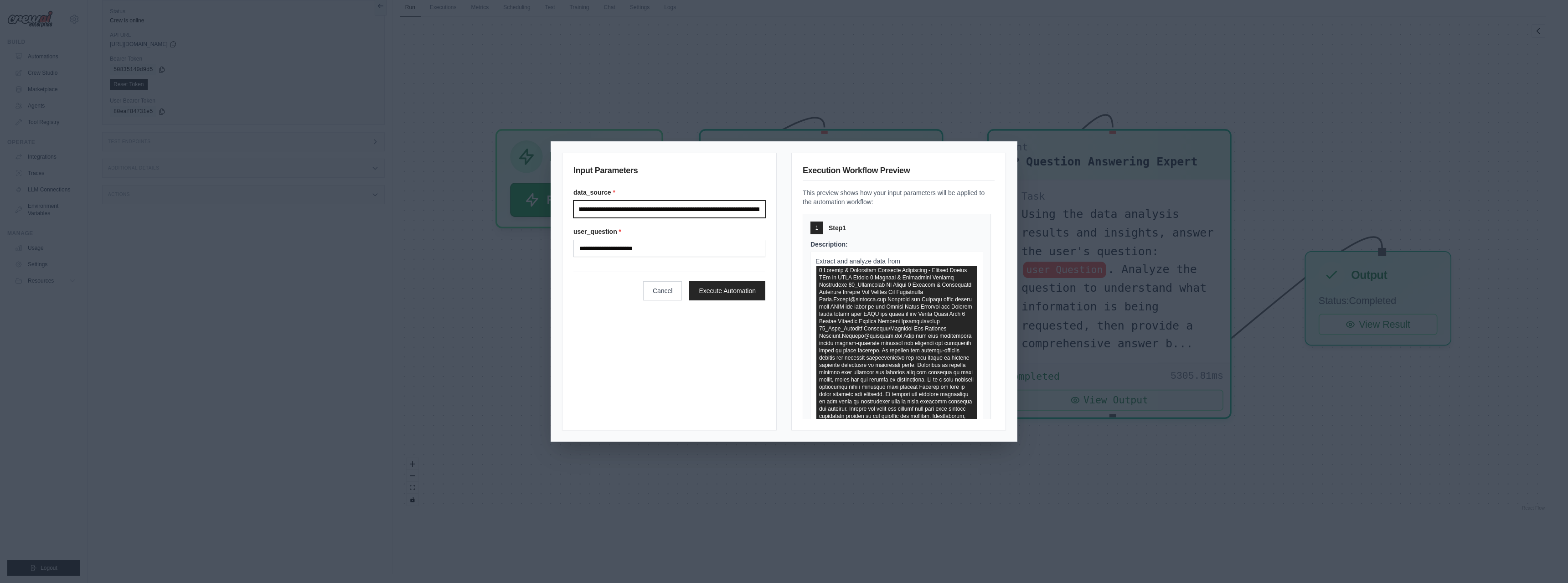
click at [765, 218] on input "Data source" at bounding box center [669, 209] width 192 height 17
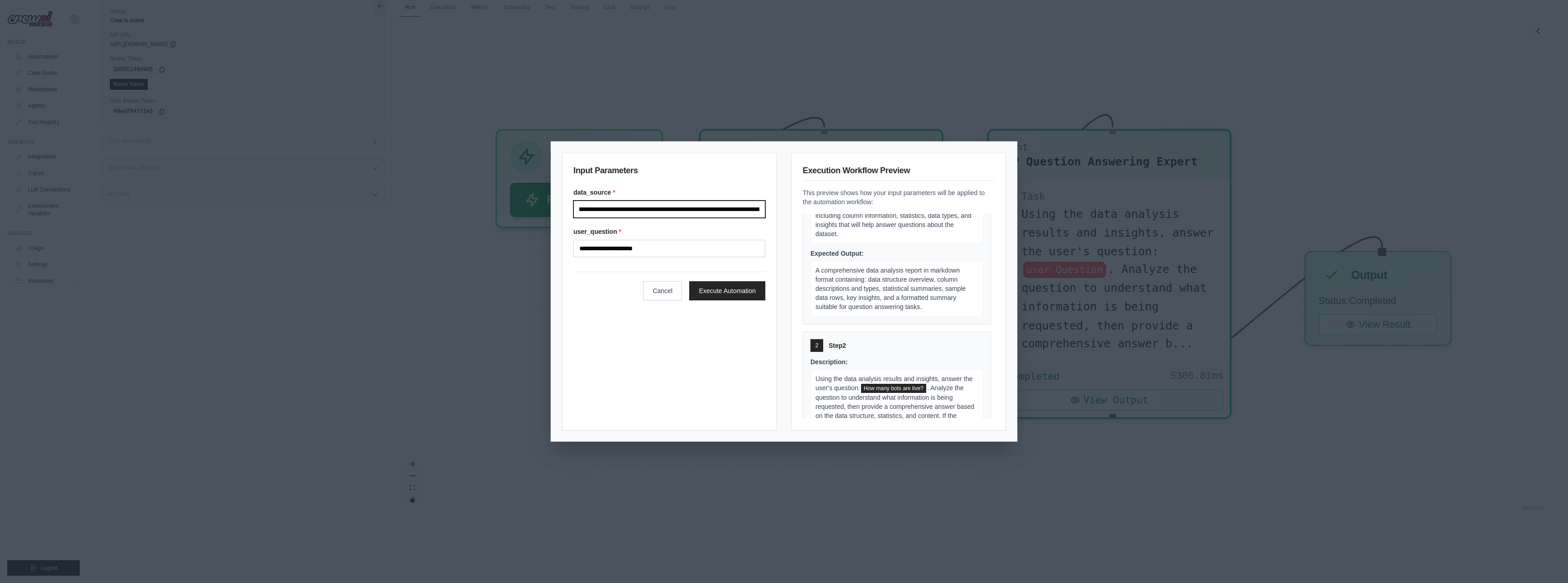
scroll to position [656, 0]
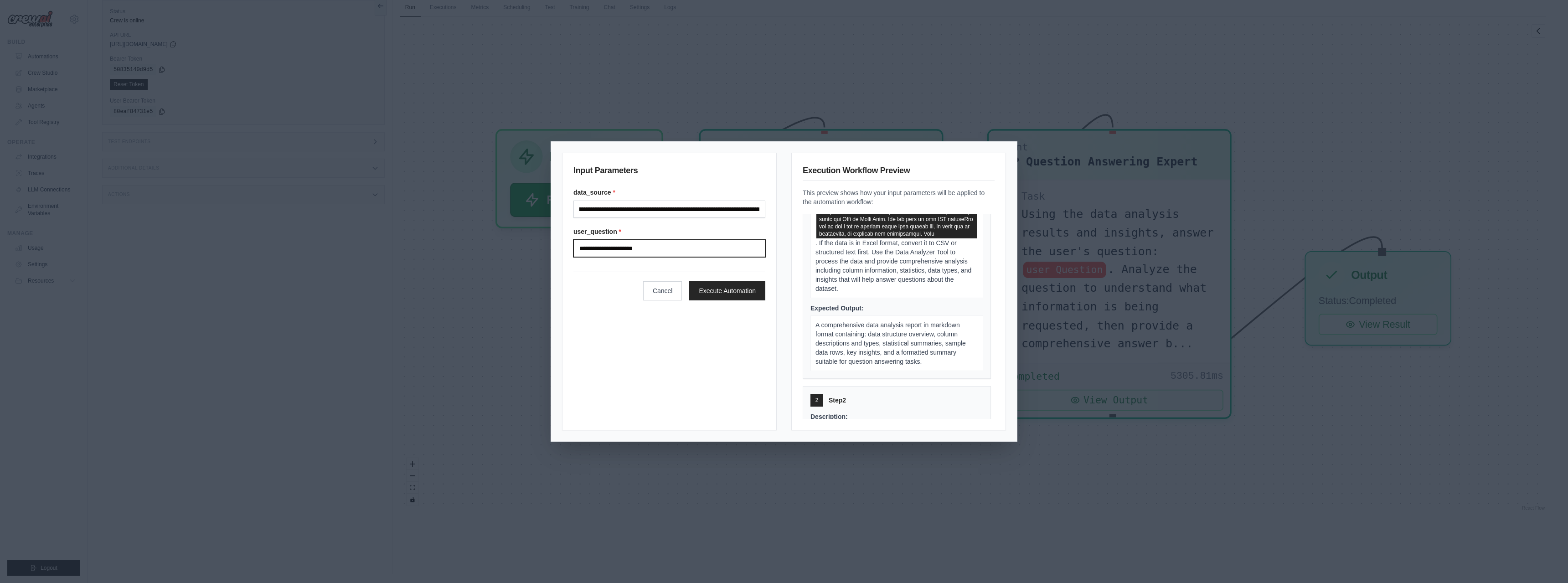
click at [615, 247] on input "**********" at bounding box center [669, 248] width 192 height 17
paste input "**********"
type input "**********"
click at [734, 298] on button "Execute Automation" at bounding box center [727, 290] width 76 height 19
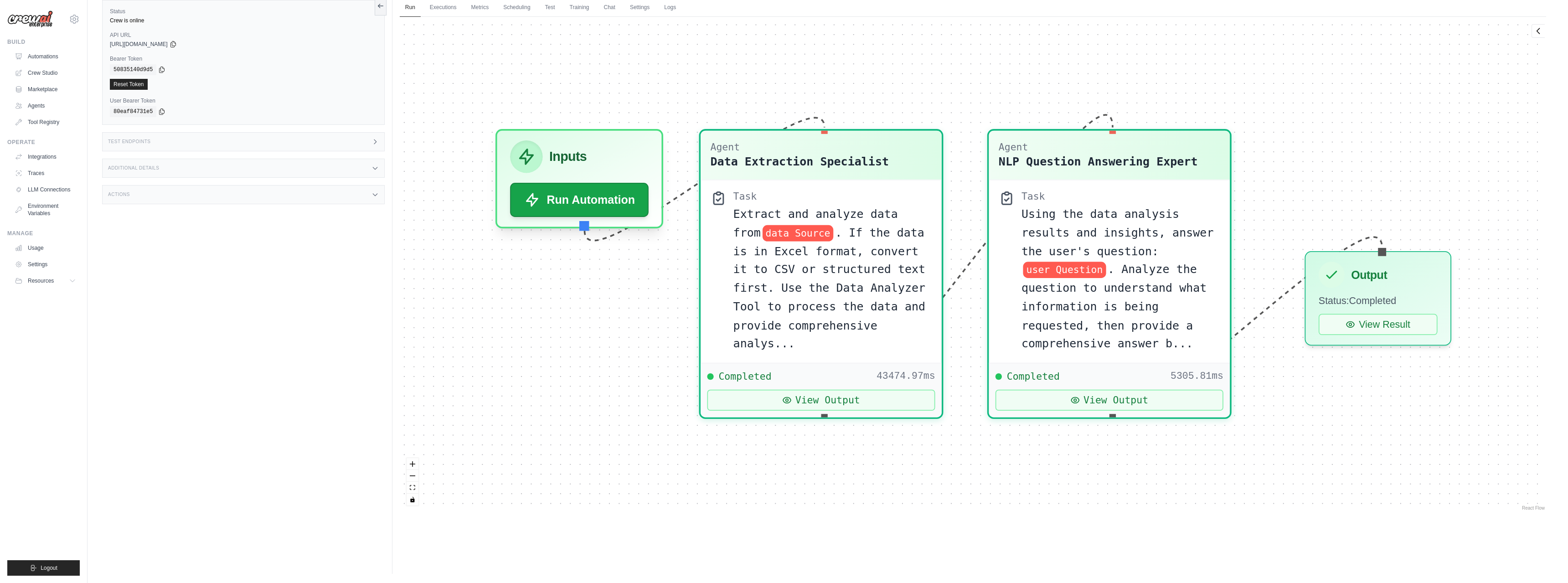
scroll to position [0, 0]
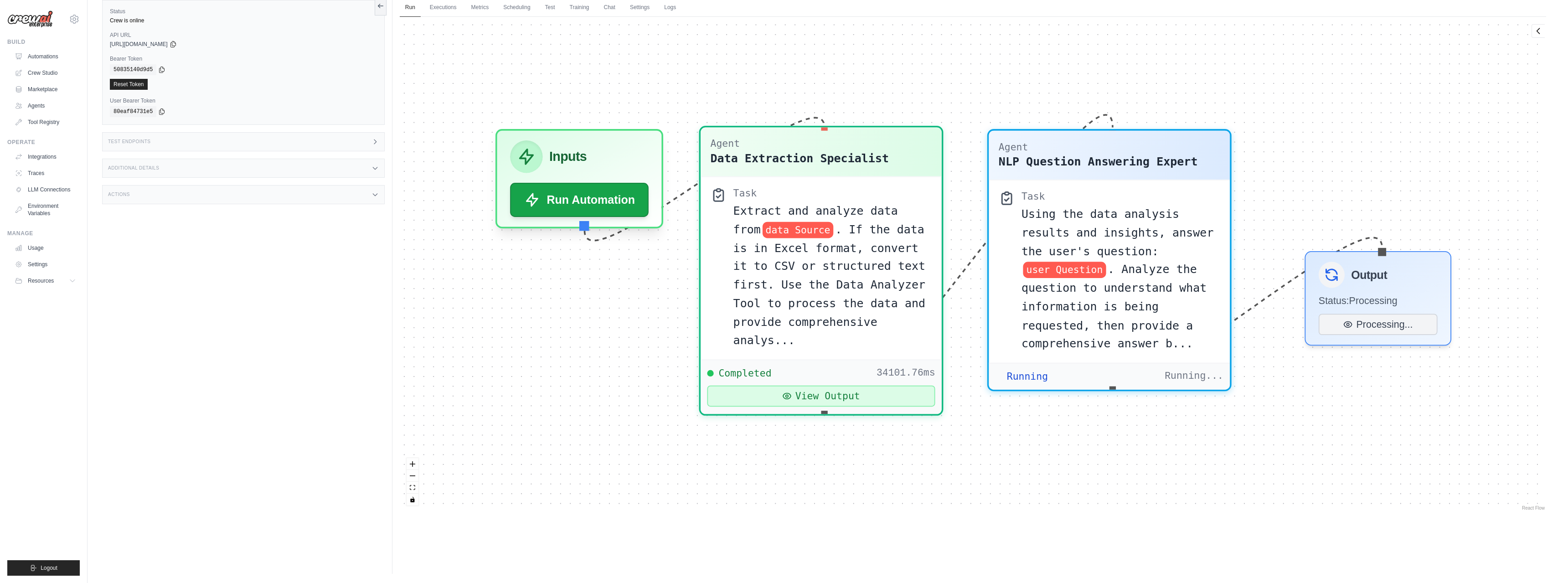
click at [783, 386] on button "View Output" at bounding box center [821, 396] width 228 height 21
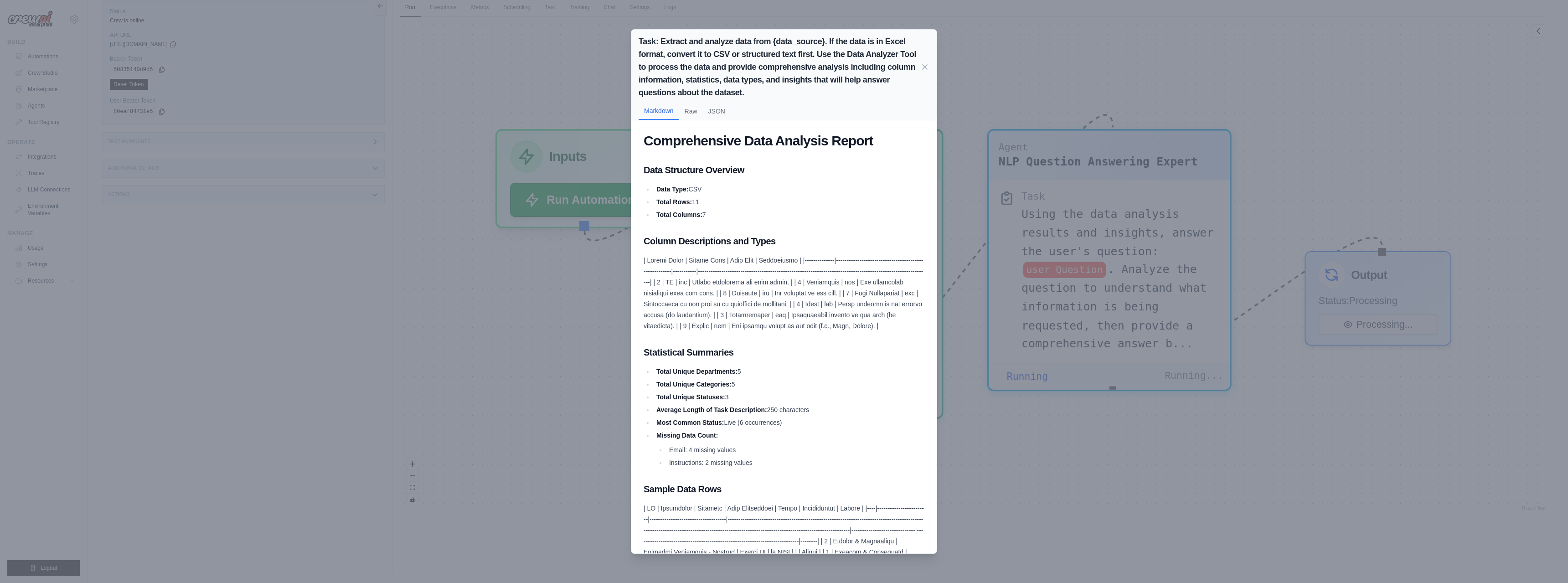
scroll to position [2378, 0]
drag, startPoint x: 736, startPoint y: 315, endPoint x: 742, endPoint y: 315, distance: 6.0
click at [742, 315] on p at bounding box center [783, 293] width 281 height 77
click at [649, 327] on p at bounding box center [783, 293] width 281 height 77
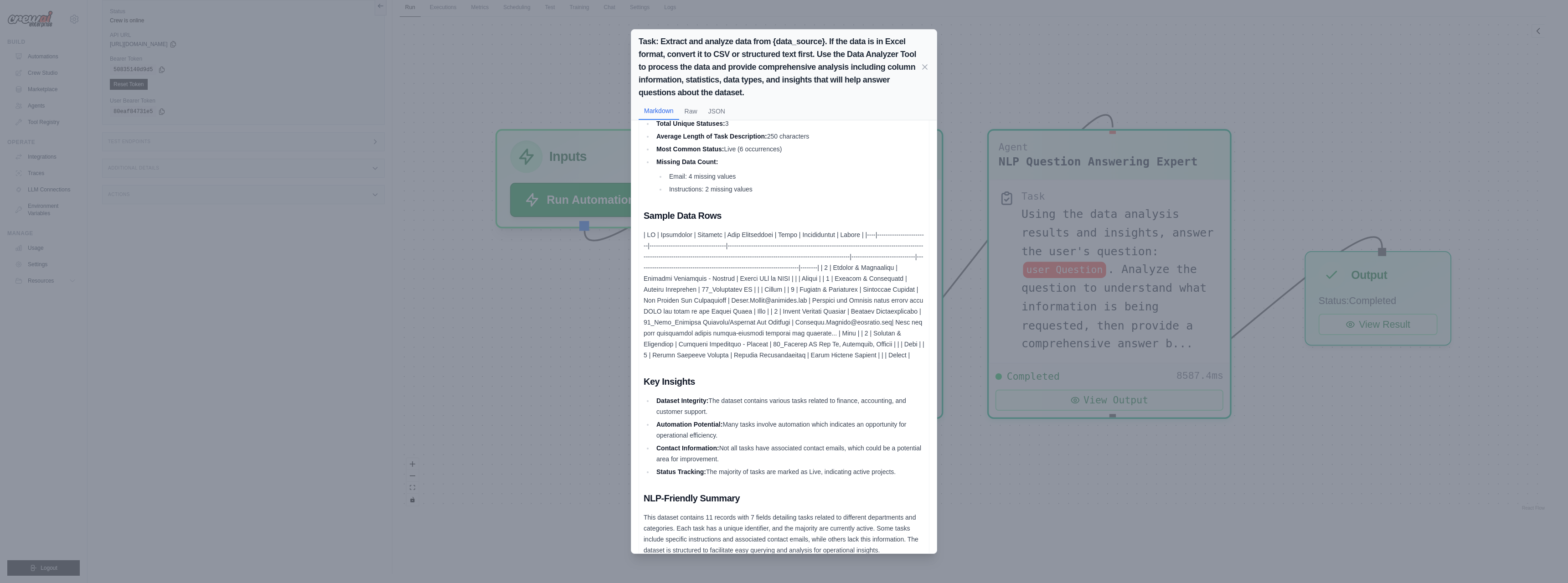
scroll to position [277, 0]
click at [704, 508] on p "This dataset contains 11 records with 7 fields detailing tasks related to diffe…" at bounding box center [783, 530] width 281 height 44
click at [729, 326] on p at bounding box center [783, 292] width 281 height 131
click at [679, 322] on p at bounding box center [783, 292] width 281 height 131
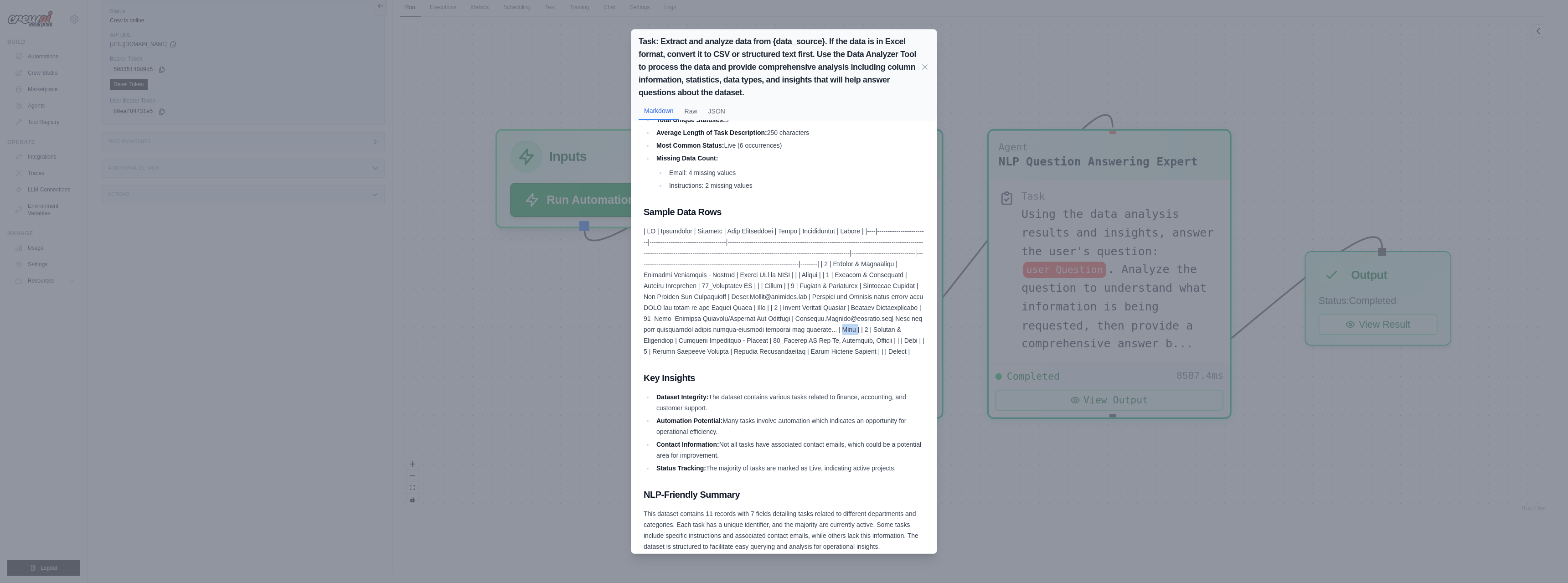
click at [679, 322] on p at bounding box center [783, 292] width 281 height 131
click at [872, 287] on p at bounding box center [783, 292] width 281 height 131
click at [766, 343] on p at bounding box center [783, 292] width 281 height 131
click at [732, 332] on p at bounding box center [783, 292] width 281 height 131
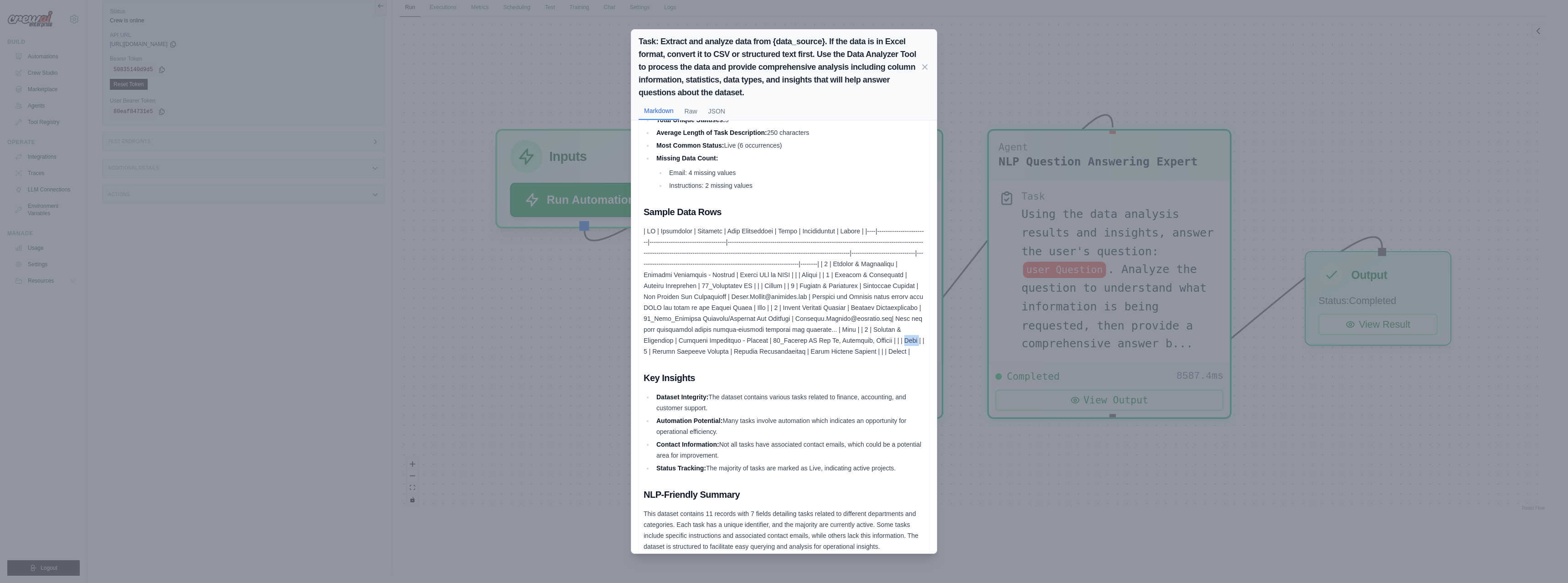
click at [732, 332] on p at bounding box center [783, 292] width 281 height 131
click at [681, 320] on p at bounding box center [783, 292] width 281 height 131
click at [866, 284] on p at bounding box center [783, 292] width 281 height 131
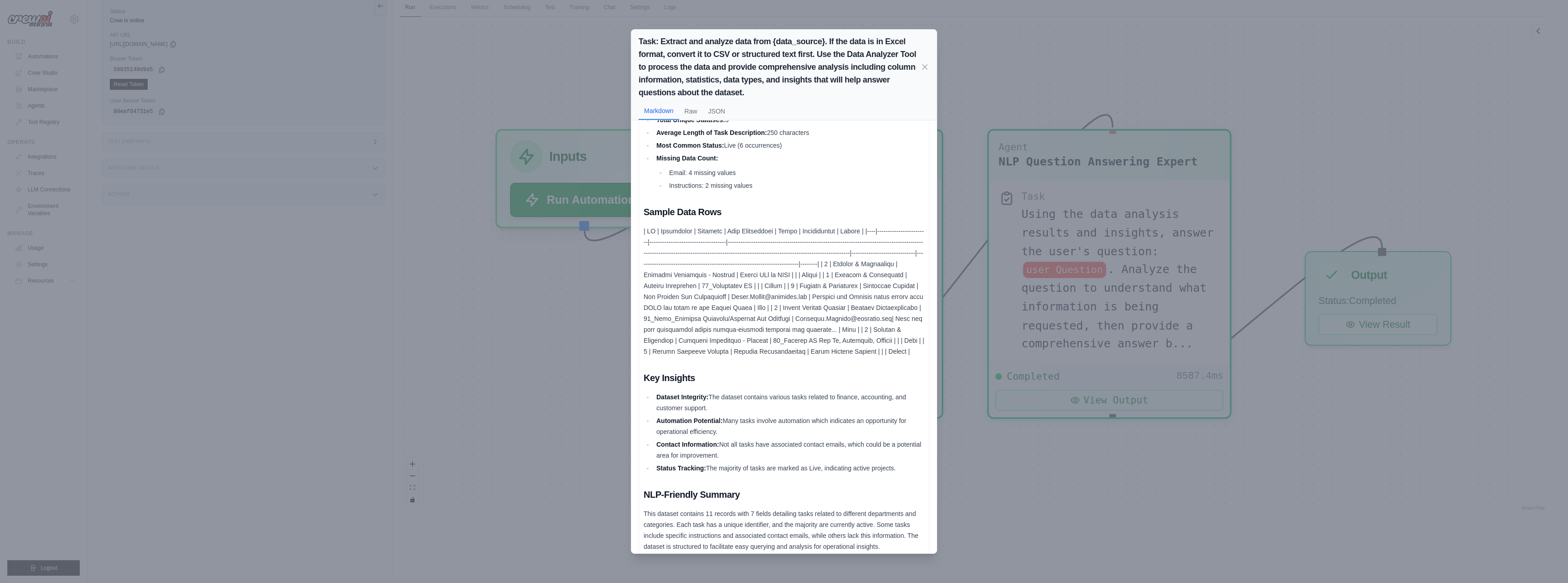
click at [1388, 321] on div "Task: Extract and analyze data from {data_source}. If the data is in Excel form…" at bounding box center [784, 292] width 1568 height 583
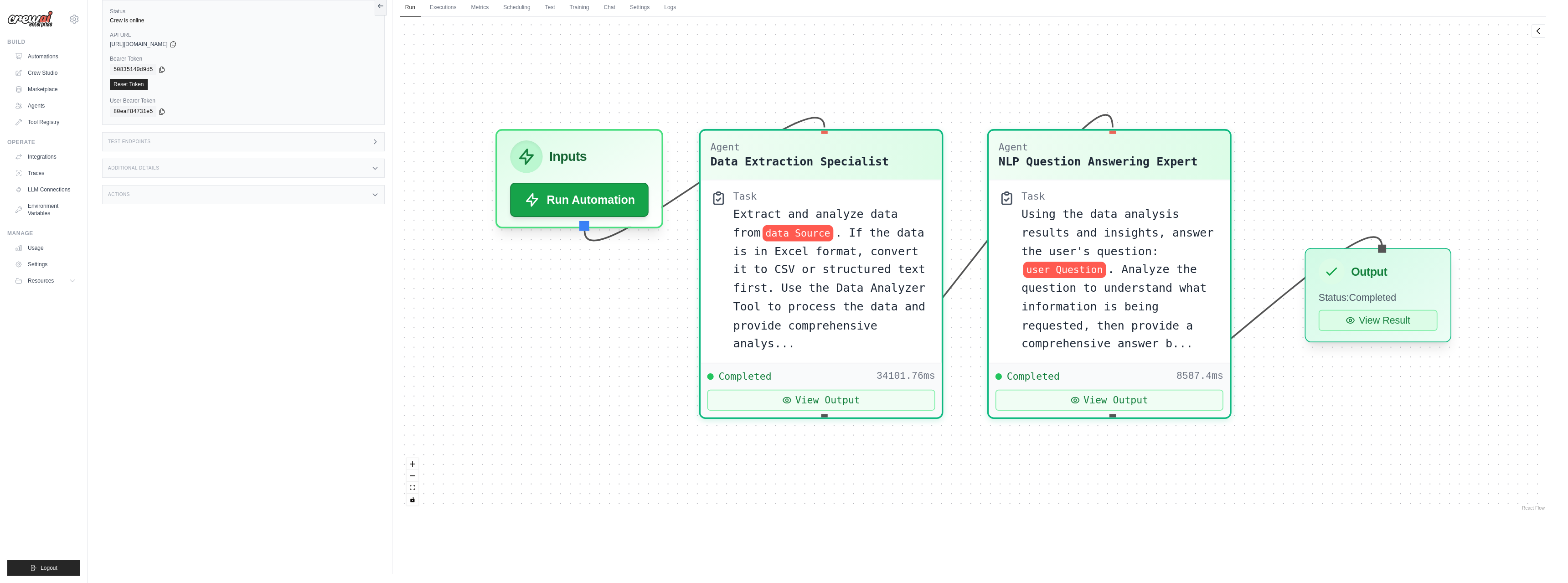
click at [1387, 321] on button "View Result" at bounding box center [1377, 320] width 119 height 21
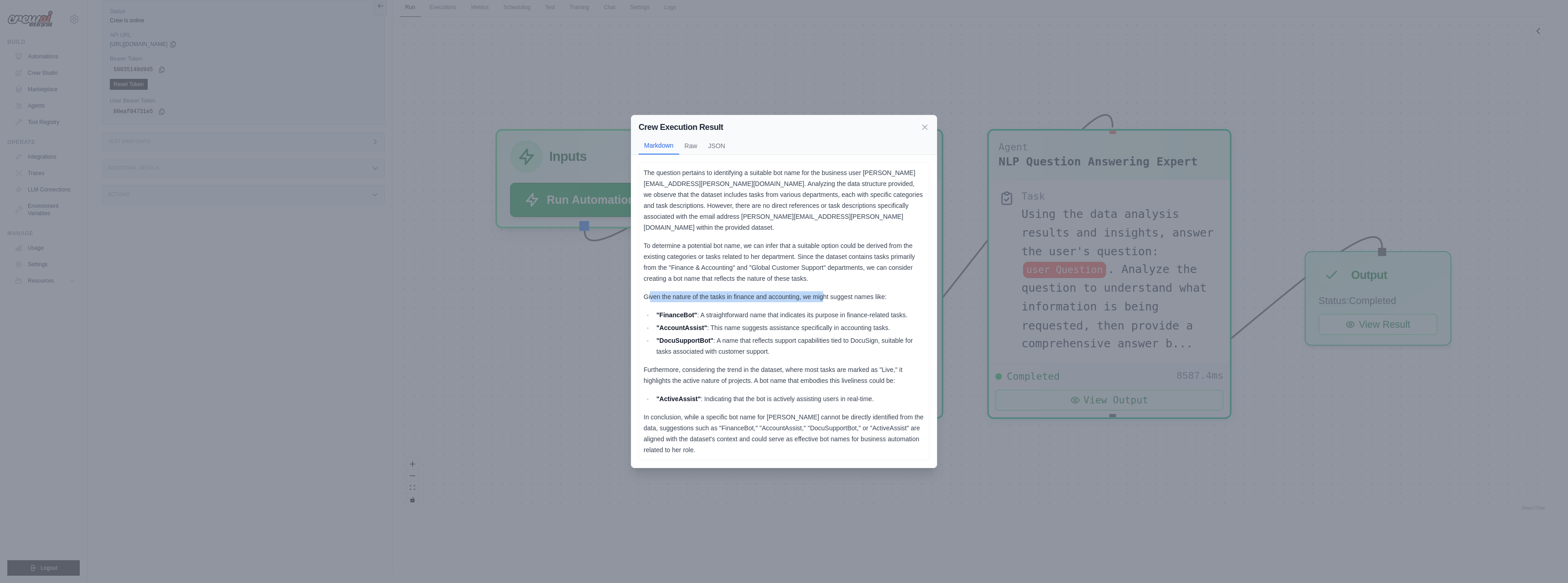
drag, startPoint x: 651, startPoint y: 291, endPoint x: 821, endPoint y: 299, distance: 170.2
click at [821, 299] on div "The question pertains to identifying a suitable bot name for the business user …" at bounding box center [783, 311] width 281 height 288
click at [768, 324] on li ""AccountAssist" : This name suggests assistance specifically in accounting task…" at bounding box center [789, 327] width 271 height 11
drag, startPoint x: 736, startPoint y: 181, endPoint x: 861, endPoint y: 176, distance: 125.1
click at [861, 176] on p "The question pertains to identifying a suitable bot name for the business user …" at bounding box center [783, 200] width 281 height 66
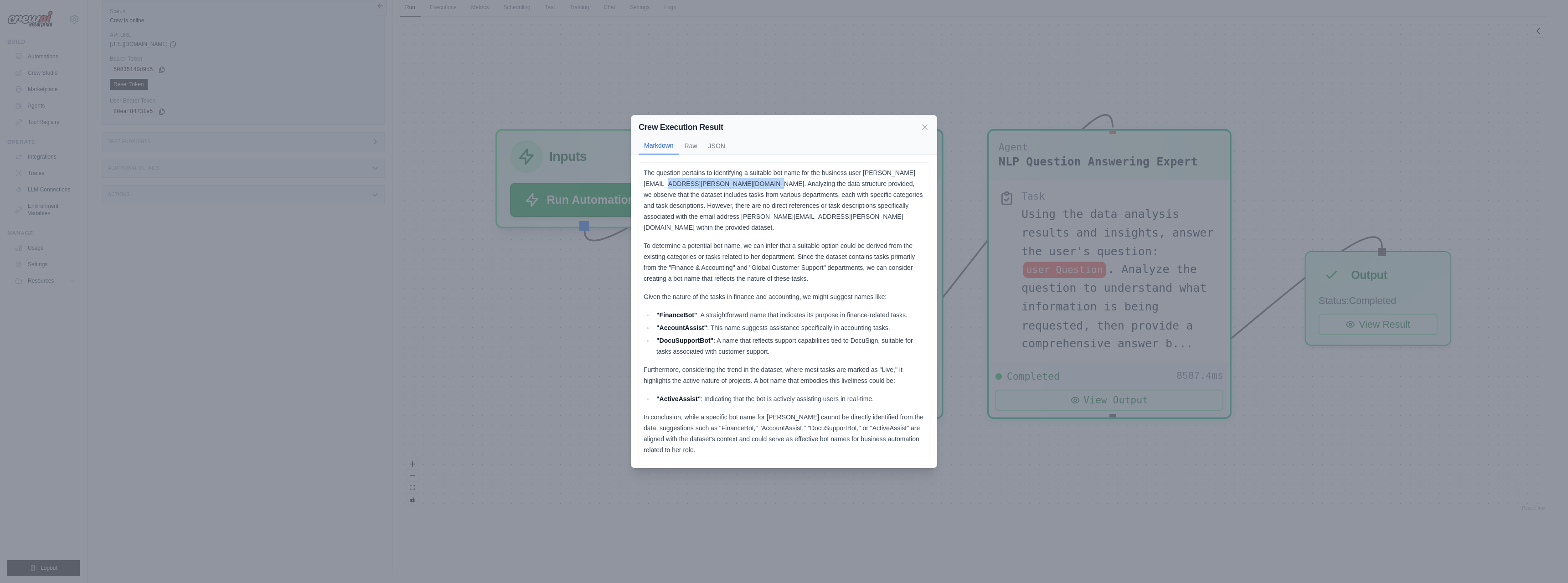
drag, startPoint x: 709, startPoint y: 187, endPoint x: 794, endPoint y: 189, distance: 85.0
click at [794, 189] on p "The question pertains to identifying a suitable bot name for the business user …" at bounding box center [783, 200] width 281 height 66
click at [839, 193] on p "The question pertains to identifying a suitable bot name for the business user …" at bounding box center [783, 200] width 281 height 66
drag, startPoint x: 856, startPoint y: 187, endPoint x: 891, endPoint y: 184, distance: 35.1
click at [914, 188] on p "The question pertains to identifying a suitable bot name for the business user …" at bounding box center [783, 200] width 281 height 66
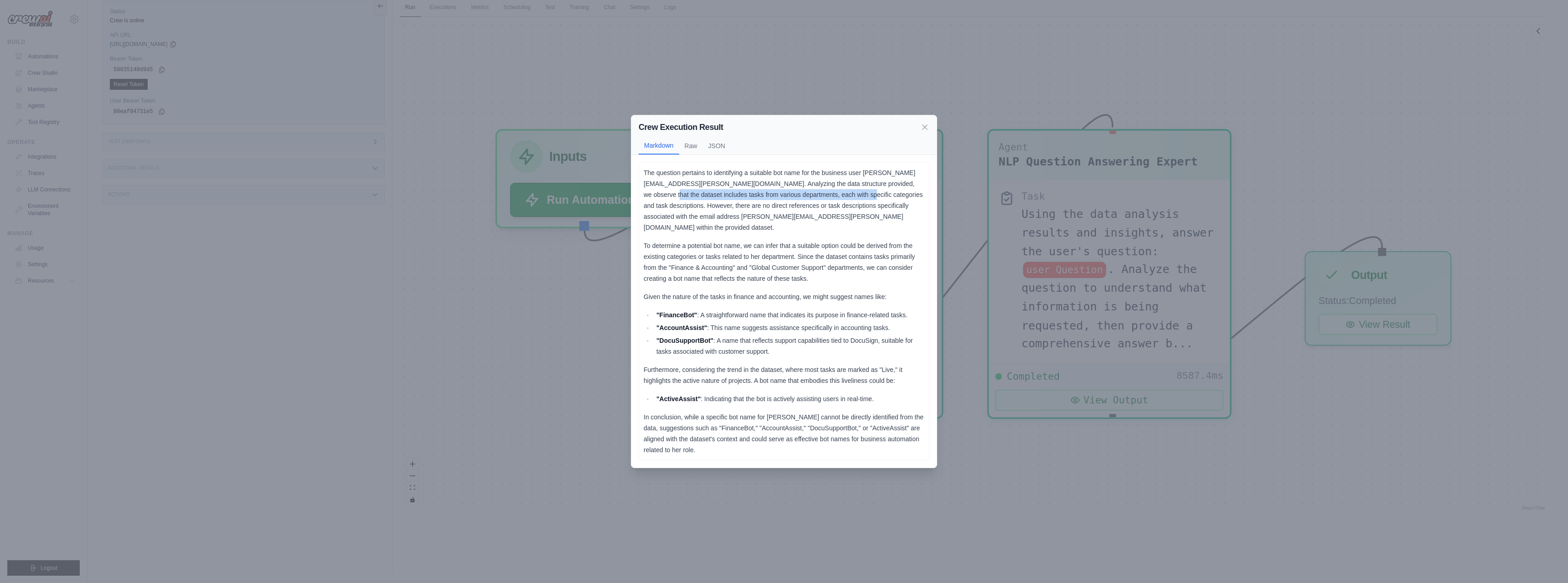
drag, startPoint x: 688, startPoint y: 197, endPoint x: 884, endPoint y: 203, distance: 196.1
click at [884, 203] on p "The question pertains to identifying a suitable bot name for the business user …" at bounding box center [783, 200] width 281 height 66
click at [839, 206] on p "The question pertains to identifying a suitable bot name for the business user …" at bounding box center [783, 200] width 281 height 66
click at [925, 129] on icon at bounding box center [925, 126] width 4 height 4
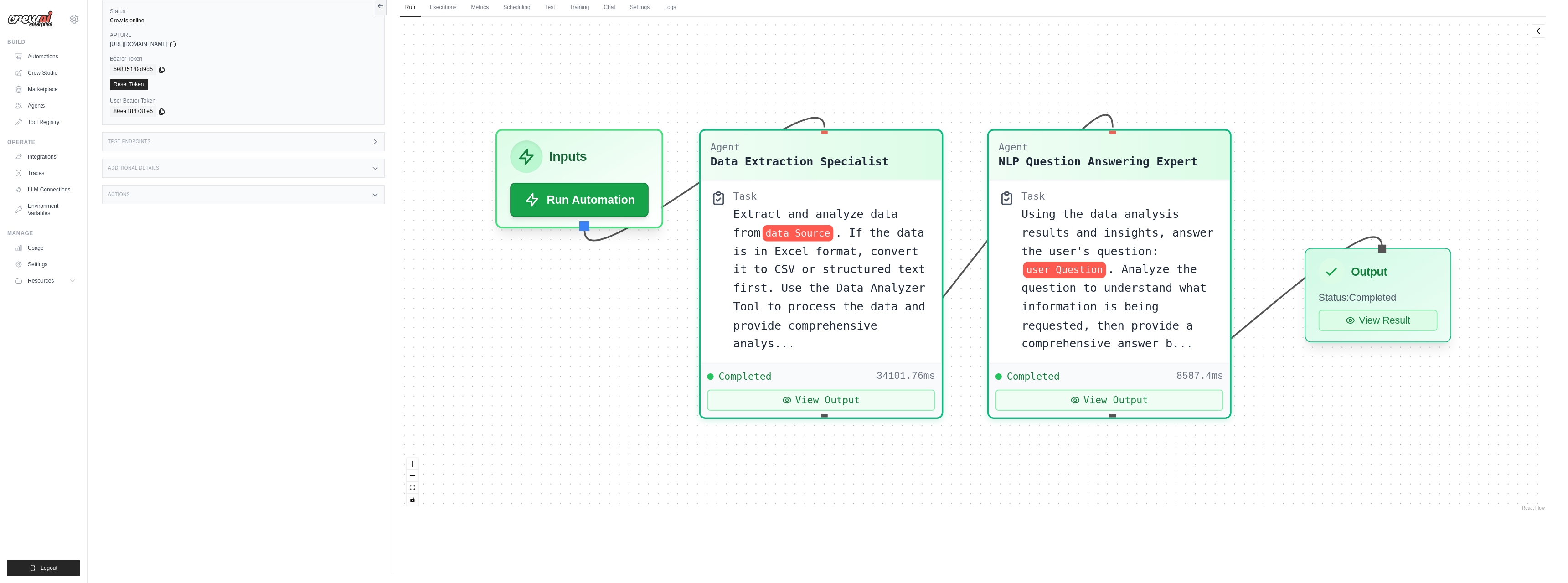
click at [1378, 329] on button "View Result" at bounding box center [1377, 320] width 119 height 21
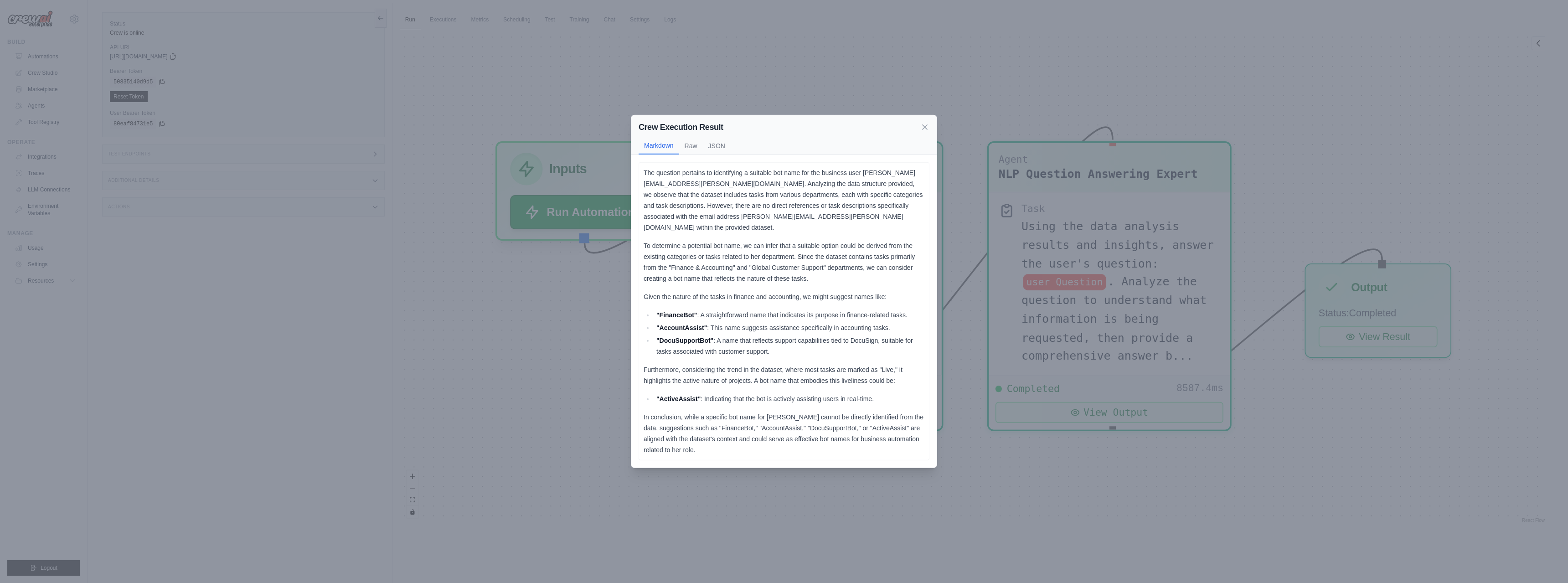
scroll to position [39, 0]
click at [690, 152] on button "Raw" at bounding box center [691, 145] width 24 height 17
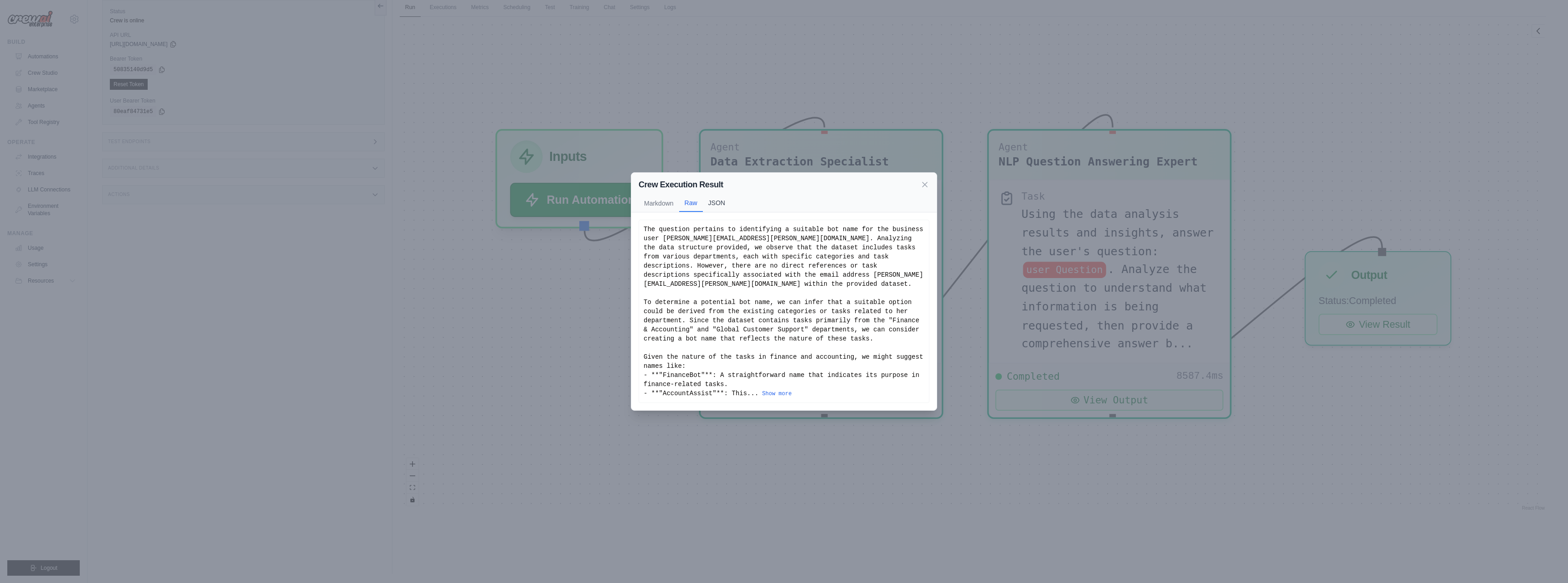
click at [720, 207] on button "JSON" at bounding box center [717, 203] width 28 height 17
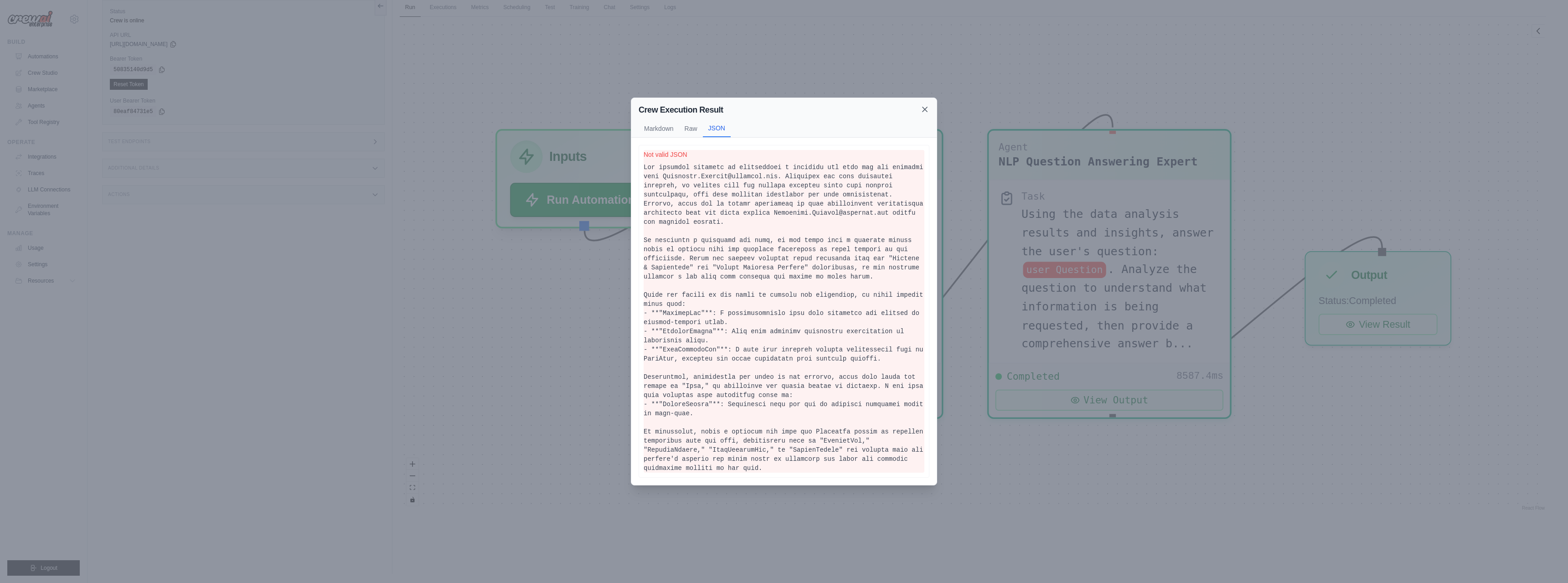
click at [924, 114] on icon at bounding box center [925, 109] width 9 height 9
